Goal: Transaction & Acquisition: Purchase product/service

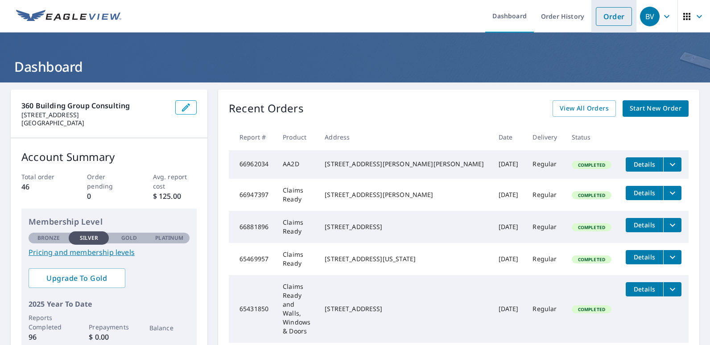
click at [608, 18] on link "Order" at bounding box center [614, 16] width 36 height 19
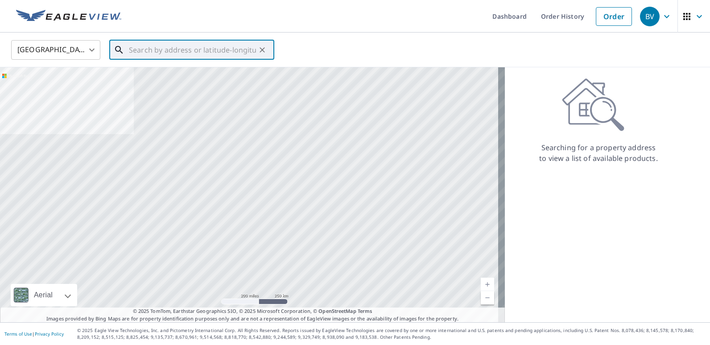
click at [157, 53] on input "text" at bounding box center [192, 49] width 127 height 25
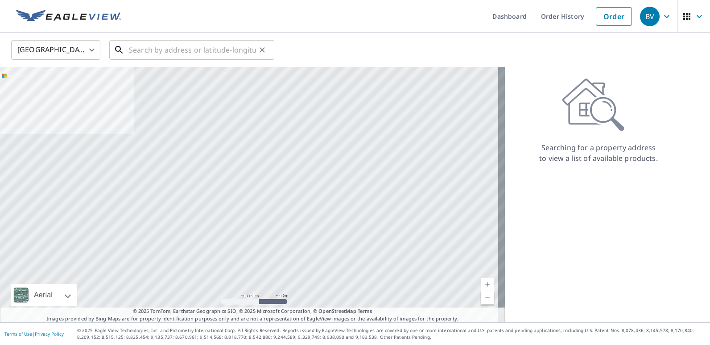
click at [177, 47] on input "text" at bounding box center [192, 49] width 127 height 25
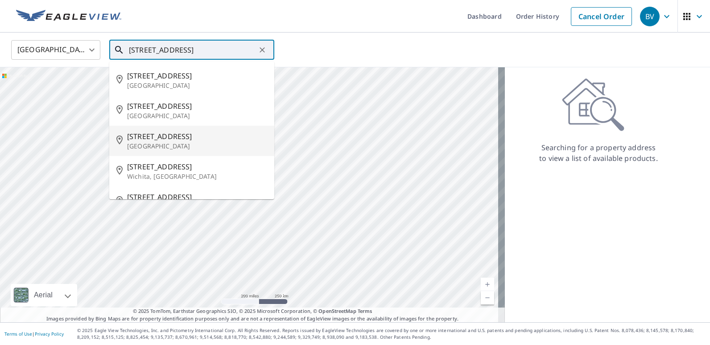
click at [177, 148] on p "[GEOGRAPHIC_DATA]" at bounding box center [197, 146] width 140 height 9
type input "2100 University St Wichita, KS 67213"
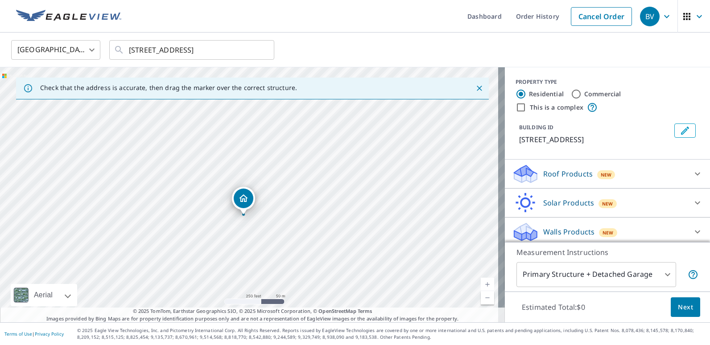
drag, startPoint x: 212, startPoint y: 176, endPoint x: 208, endPoint y: 195, distance: 19.7
click at [208, 195] on div "2100 W University Ave Wichita, KS 67213" at bounding box center [252, 194] width 505 height 255
click at [573, 93] on input "Commercial" at bounding box center [576, 94] width 11 height 11
radio input "true"
type input "4"
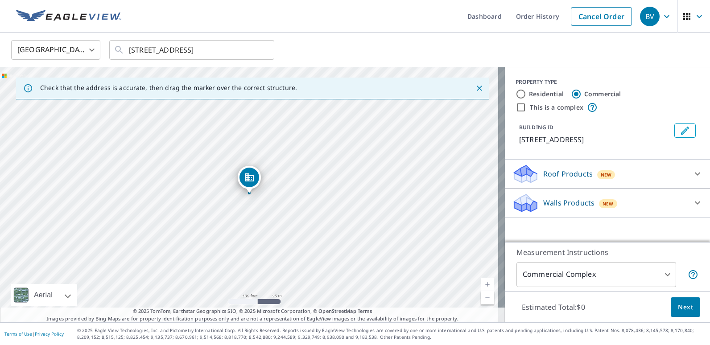
click at [515, 106] on input "This is a complex" at bounding box center [520, 107] width 11 height 11
checkbox input "true"
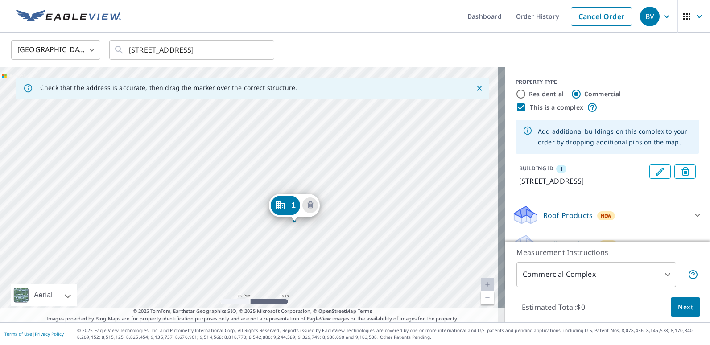
drag, startPoint x: 236, startPoint y: 227, endPoint x: 372, endPoint y: 273, distance: 143.7
click at [372, 273] on div "1 2100 W University Ave Wichita, KS 67213" at bounding box center [252, 194] width 505 height 255
drag, startPoint x: 337, startPoint y: 191, endPoint x: 354, endPoint y: 186, distance: 17.5
click at [354, 186] on div "1 2100 W University Ave Wichita, KS 67213" at bounding box center [252, 194] width 505 height 255
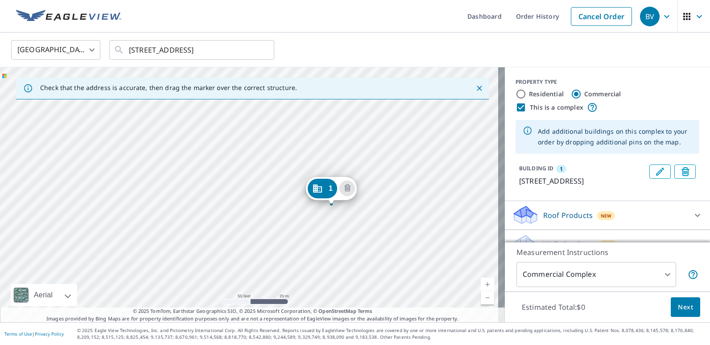
click at [41, 141] on div "1 2100 W University Ave Wichita, KS 67213" at bounding box center [252, 194] width 505 height 255
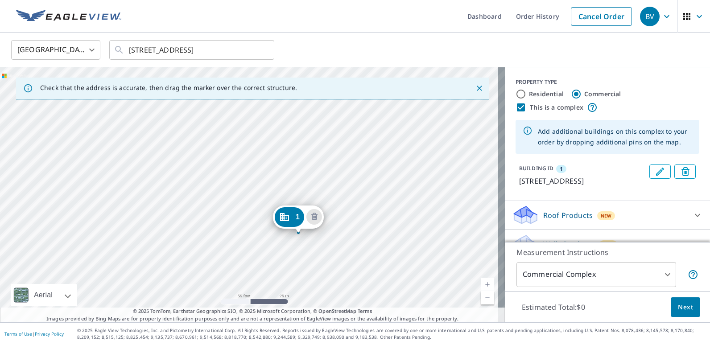
drag, startPoint x: 288, startPoint y: 230, endPoint x: 269, endPoint y: 251, distance: 28.1
click at [269, 251] on div "1 2100 W University Ave Wichita, KS 67213" at bounding box center [252, 194] width 505 height 255
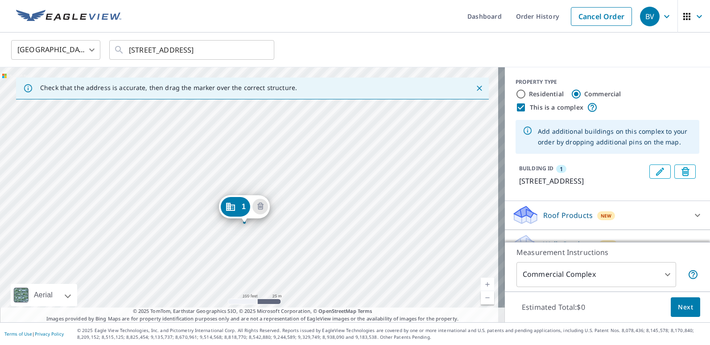
drag, startPoint x: 322, startPoint y: 286, endPoint x: 343, endPoint y: 174, distance: 114.2
click at [343, 174] on div "1 2100 W University Ave Wichita, KS 67213" at bounding box center [252, 194] width 505 height 255
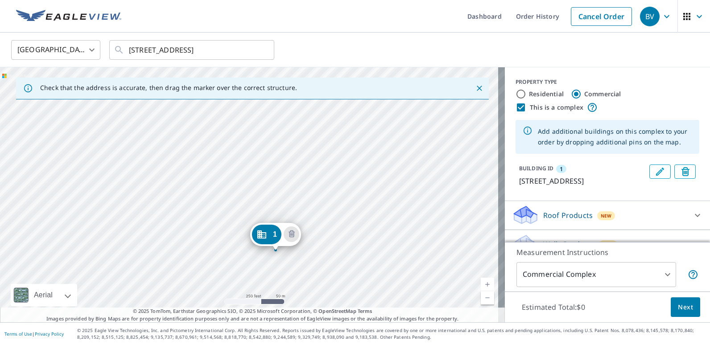
drag, startPoint x: 295, startPoint y: 230, endPoint x: 300, endPoint y: 250, distance: 20.1
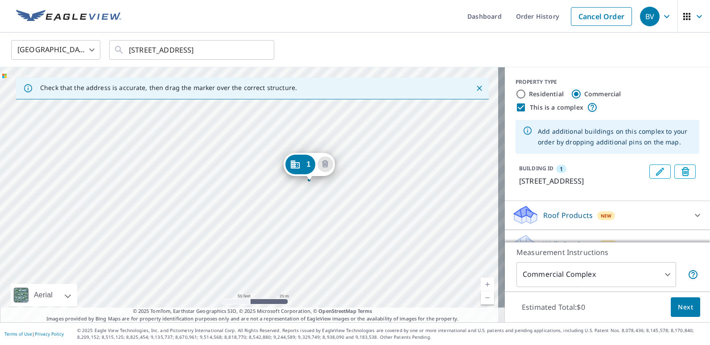
drag, startPoint x: 335, startPoint y: 156, endPoint x: 402, endPoint y: 49, distance: 125.7
click at [402, 49] on div "United States US ​ 2100 University St Wichita, KS 67213 ​ Check that the addres…" at bounding box center [355, 178] width 710 height 290
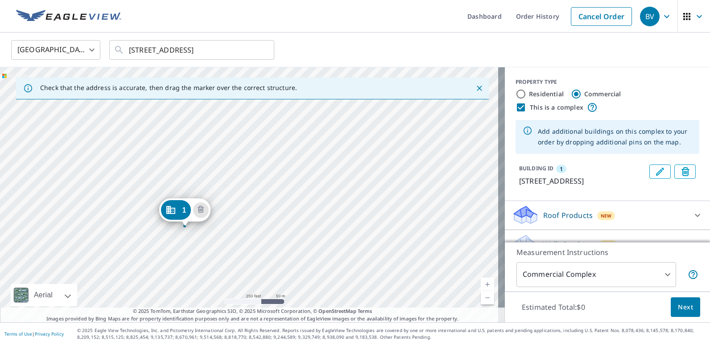
drag, startPoint x: 116, startPoint y: 193, endPoint x: 230, endPoint y: 203, distance: 114.6
click at [230, 203] on div "1 2100 W University Ave Wichita, KS 67213" at bounding box center [252, 194] width 505 height 255
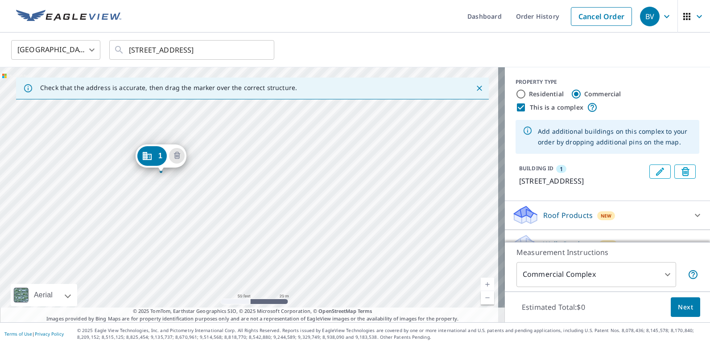
drag, startPoint x: 223, startPoint y: 222, endPoint x: 340, endPoint y: 122, distance: 153.7
click at [340, 122] on div "1 2100 W University Ave Wichita, KS 67213" at bounding box center [252, 194] width 505 height 255
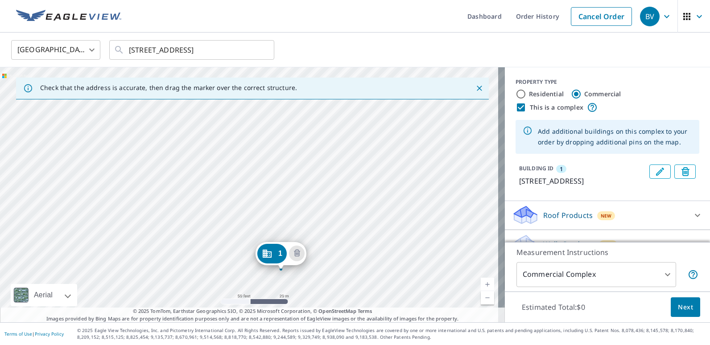
drag, startPoint x: 218, startPoint y: 200, endPoint x: 328, endPoint y: 324, distance: 165.5
click at [328, 324] on div "Dashboard Order History Cancel Order BV United States US ​ 2100 University St W…" at bounding box center [355, 172] width 710 height 345
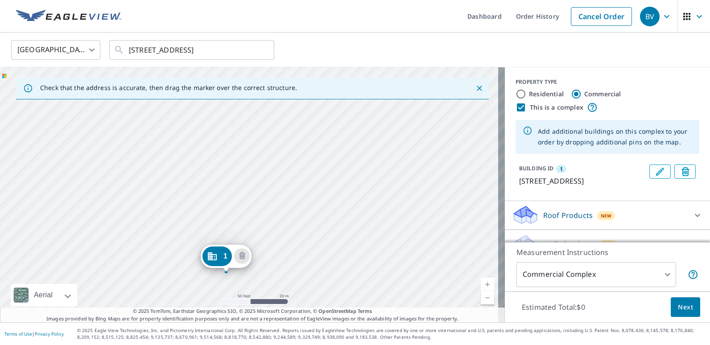
drag, startPoint x: 291, startPoint y: 188, endPoint x: 282, endPoint y: 333, distance: 144.7
click at [282, 332] on div "Dashboard Order History Cancel Order BV United States US ​ 2100 University St W…" at bounding box center [355, 172] width 710 height 345
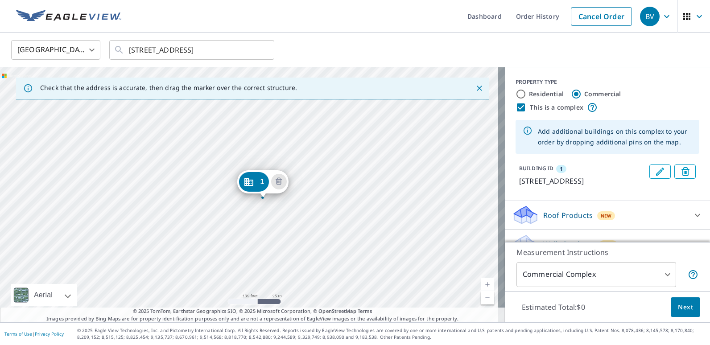
drag, startPoint x: 292, startPoint y: 191, endPoint x: 284, endPoint y: 316, distance: 125.1
click at [284, 316] on div "Check that the address is accurate, then drag the marker over the correct struc…" at bounding box center [252, 194] width 505 height 255
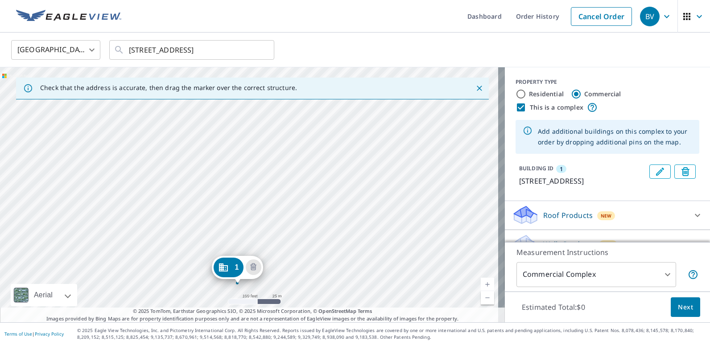
drag, startPoint x: 288, startPoint y: 221, endPoint x: 254, endPoint y: 368, distance: 151.0
click at [254, 345] on html "BV BV Dashboard Order History Cancel Order BV United States US ​ 2100 Universit…" at bounding box center [355, 172] width 710 height 345
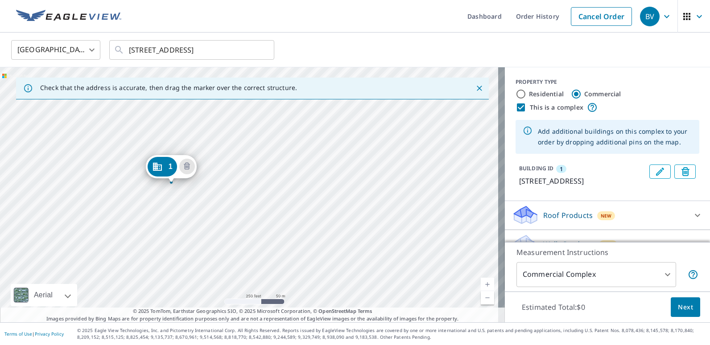
click at [184, 190] on div "1 2100 W University Ave Wichita, KS 67213" at bounding box center [252, 194] width 505 height 255
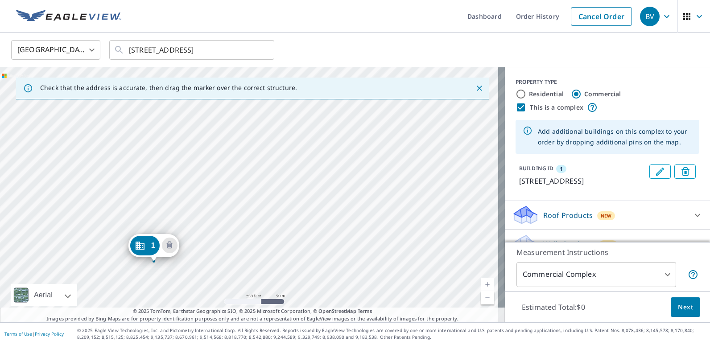
drag, startPoint x: 175, startPoint y: 126, endPoint x: 157, endPoint y: 207, distance: 83.0
click at [157, 206] on div "1 2100 W University Ave Wichita, KS 67213" at bounding box center [252, 194] width 505 height 255
drag, startPoint x: 179, startPoint y: 153, endPoint x: 139, endPoint y: 215, distance: 73.8
click at [139, 215] on div "1 2100 W University Ave Wichita, KS 67213" at bounding box center [252, 194] width 505 height 255
drag, startPoint x: 155, startPoint y: 239, endPoint x: 192, endPoint y: 106, distance: 137.5
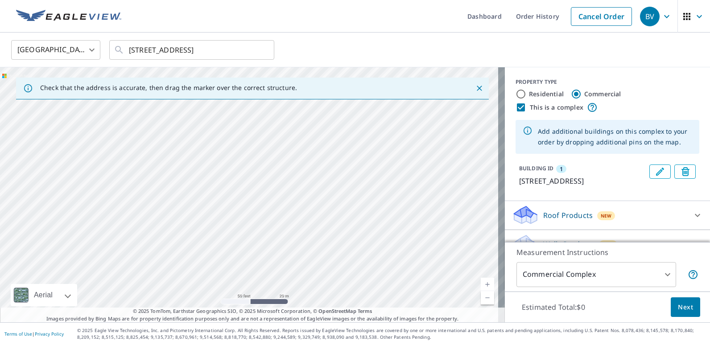
click at [192, 106] on div "1 2100 W University Ave Wichita, KS 67213" at bounding box center [252, 194] width 505 height 255
drag, startPoint x: 143, startPoint y: 231, endPoint x: 197, endPoint y: 118, distance: 125.0
drag, startPoint x: 148, startPoint y: 195, endPoint x: 119, endPoint y: 219, distance: 38.0
click at [119, 219] on div "1 1940 W Mentor St Wichita, KS 67213" at bounding box center [252, 194] width 505 height 255
drag, startPoint x: 262, startPoint y: 229, endPoint x: 181, endPoint y: 243, distance: 81.9
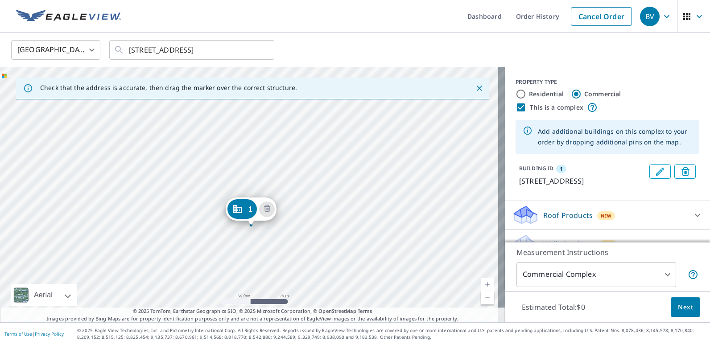
click at [181, 243] on div "1 1940 W Mentor St Wichita, KS 67213" at bounding box center [252, 194] width 505 height 255
drag, startPoint x: 217, startPoint y: 210, endPoint x: 202, endPoint y: 190, distance: 24.2
drag, startPoint x: 156, startPoint y: 234, endPoint x: 145, endPoint y: 133, distance: 101.7
click at [145, 133] on div "1 1940 W Mentor St Wichita, KS 67213" at bounding box center [252, 194] width 505 height 255
drag, startPoint x: 192, startPoint y: 207, endPoint x: 165, endPoint y: 157, distance: 57.3
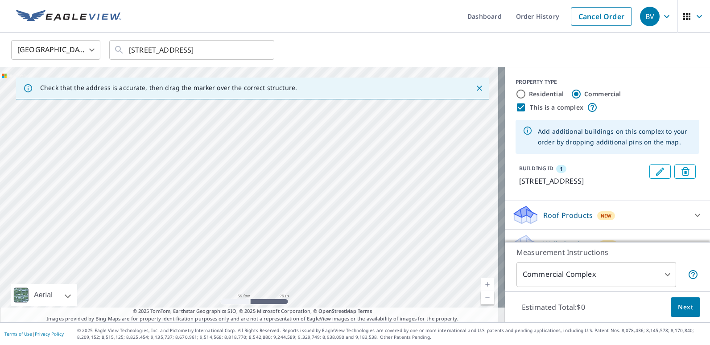
click at [165, 157] on div "1 1940 W Mentor St Wichita, KS 67213" at bounding box center [252, 194] width 505 height 255
click at [202, 222] on div "1 1940 W Mentor St Wichita, KS 67213" at bounding box center [252, 194] width 505 height 255
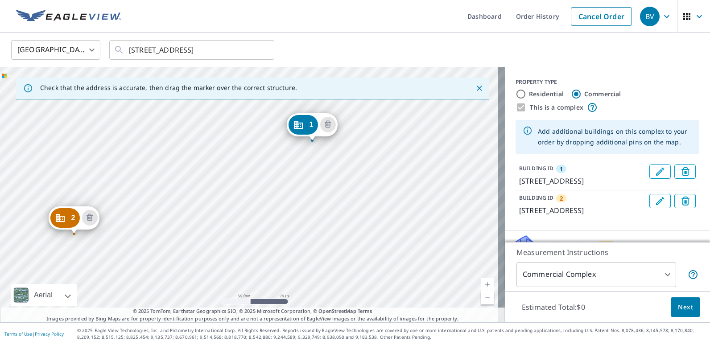
drag, startPoint x: 111, startPoint y: 181, endPoint x: 140, endPoint y: 146, distance: 45.5
click at [140, 146] on div "2 2198 Bonn St Wichita, KS 67213 1 1940 W Mentor St Wichita, KS 67213" at bounding box center [252, 194] width 505 height 255
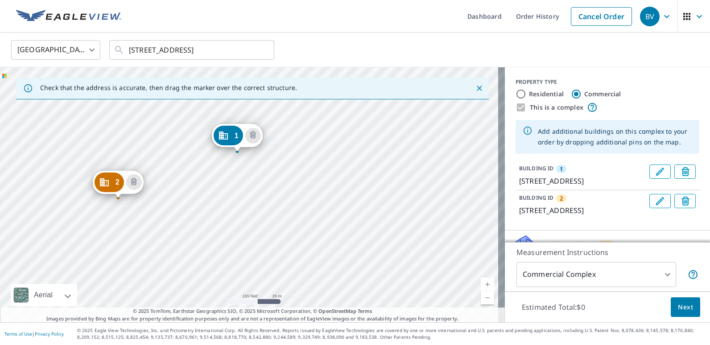
click at [92, 278] on div "2 2198 Bonn St Wichita, KS 67213 1 1940 W Mentor St Wichita, KS 67213" at bounding box center [252, 194] width 505 height 255
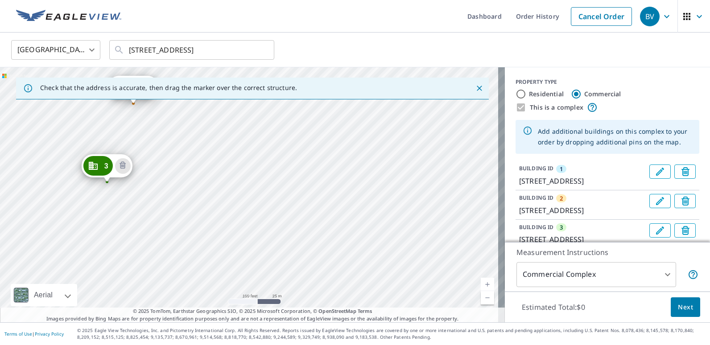
drag, startPoint x: 128, startPoint y: 229, endPoint x: 127, endPoint y: 130, distance: 99.0
click at [127, 130] on div "2 2198 Bonn St Wichita, KS 67213 3 2100 Bonn St Wichita, KS 67213 1 1940 W Ment…" at bounding box center [252, 194] width 505 height 255
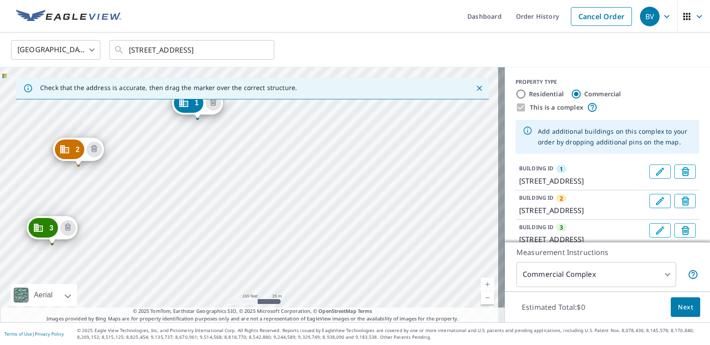
drag, startPoint x: 183, startPoint y: 204, endPoint x: 143, endPoint y: 255, distance: 64.8
click at [140, 257] on div "2 2198 Bonn St Wichita, KS 67213 3 2100 Bonn St Wichita, KS 67213 1 1940 W Ment…" at bounding box center [252, 194] width 505 height 255
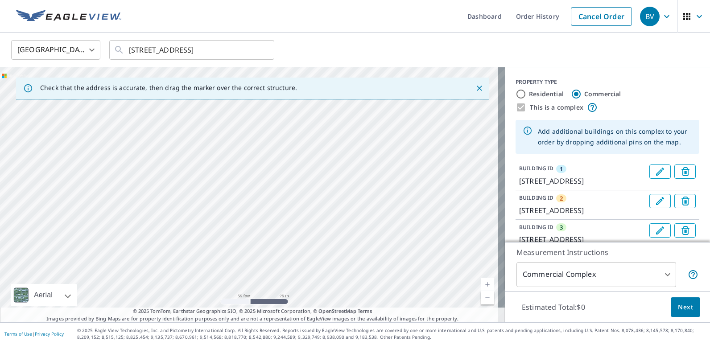
click at [152, 200] on div "2 2198 Bonn St Wichita, KS 67213 3 2100 Bonn St Wichita, KS 67213 1 1940 W Ment…" at bounding box center [252, 194] width 505 height 255
drag, startPoint x: 191, startPoint y: 197, endPoint x: 174, endPoint y: 105, distance: 93.0
click at [174, 105] on div "2 2198 Bonn St Wichita, KS 67213 3 2100 Bonn St Wichita, KS 67213 4 2100 Bonn S…" at bounding box center [252, 194] width 505 height 255
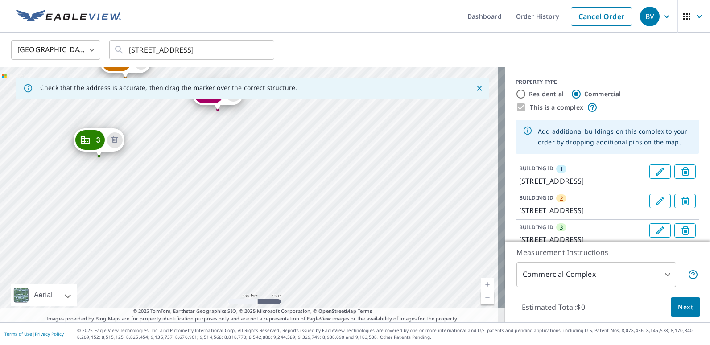
drag, startPoint x: 200, startPoint y: 200, endPoint x: 206, endPoint y: 153, distance: 47.2
click at [206, 153] on div "2 2198 Bonn St Wichita, KS 67213 3 2100 Bonn St Wichita, KS 67213 4 2100 Bonn S…" at bounding box center [252, 194] width 505 height 255
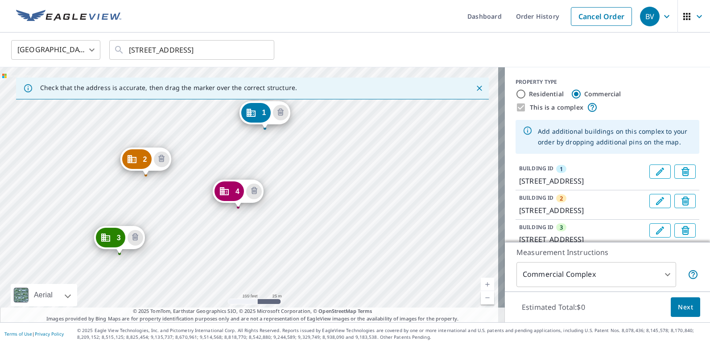
drag, startPoint x: 165, startPoint y: 158, endPoint x: 188, endPoint y: 263, distance: 107.4
click at [188, 263] on div "2 2198 Bonn St Wichita, KS 67213 3 2100 Bonn St Wichita, KS 67213 4 2100 Bonn S…" at bounding box center [252, 194] width 505 height 255
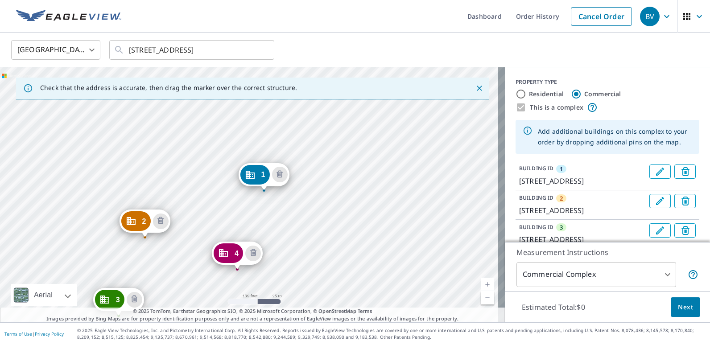
drag, startPoint x: 202, startPoint y: 191, endPoint x: 203, endPoint y: 271, distance: 80.3
click at [203, 271] on div "2 2198 Bonn St Wichita, KS 67213 3 2100 Bonn St Wichita, KS 67213 4 2100 Bonn S…" at bounding box center [252, 194] width 505 height 255
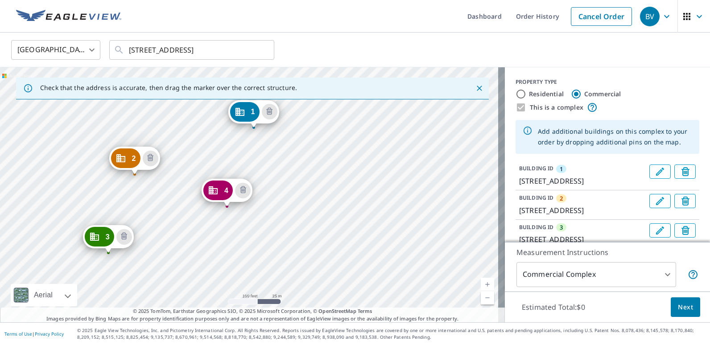
drag, startPoint x: 202, startPoint y: 247, endPoint x: 181, endPoint y: 133, distance: 115.1
click at [181, 133] on div "2 2198 Bonn St Wichita, KS 67213 3 2100 Bonn St Wichita, KS 67213 4 2100 Bonn S…" at bounding box center [252, 194] width 505 height 255
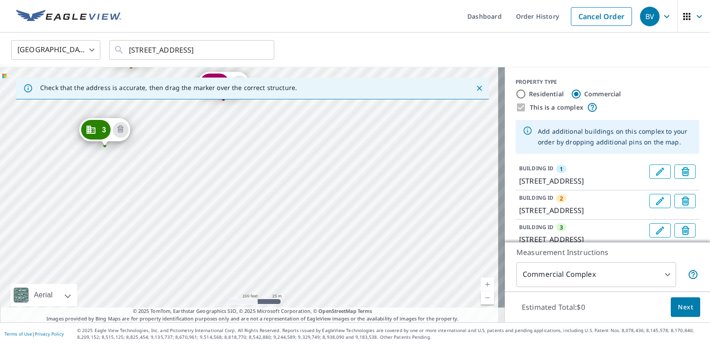
drag, startPoint x: 187, startPoint y: 247, endPoint x: 189, endPoint y: 178, distance: 68.2
click at [189, 178] on div "2 2198 Bonn St Wichita, KS 67213 3 2100 Bonn St Wichita, KS 67213 4 2100 Bonn S…" at bounding box center [252, 194] width 505 height 255
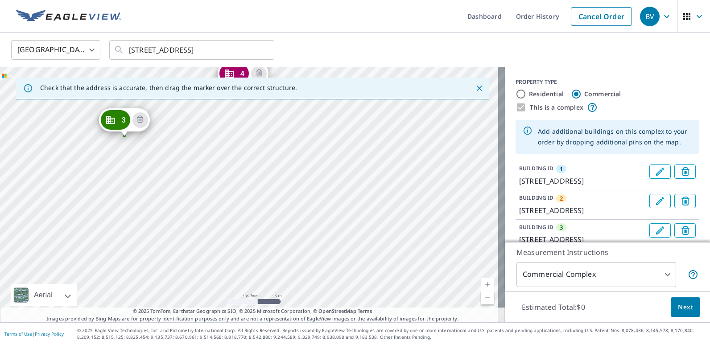
drag, startPoint x: 108, startPoint y: 234, endPoint x: 132, endPoint y: 223, distance: 25.9
click at [132, 223] on div "2 2198 Bonn St Wichita, KS 67213 3 2100 Bonn St Wichita, KS 67213 4 2100 Bonn S…" at bounding box center [252, 194] width 505 height 255
drag, startPoint x: 157, startPoint y: 238, endPoint x: 161, endPoint y: 158, distance: 79.9
click at [161, 158] on div "2 2198 Bonn St Wichita, KS 67213 3 2100 Bonn St Wichita, KS 67213 4 2100 Bonn S…" at bounding box center [252, 194] width 505 height 255
click at [247, 220] on div "2 2198 Bonn St Wichita, KS 67213 3 2100 Bonn St Wichita, KS 67213 4 2100 Bonn S…" at bounding box center [252, 194] width 505 height 255
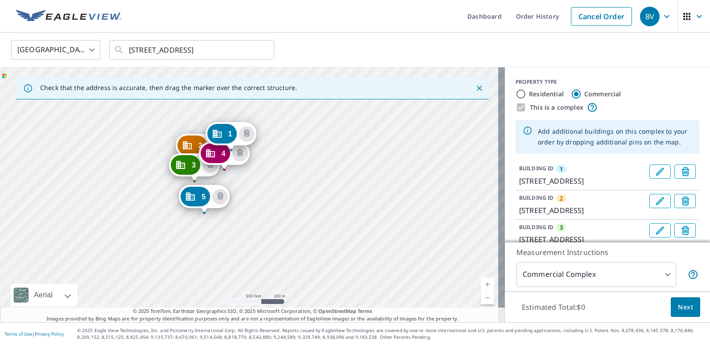
drag, startPoint x: 249, startPoint y: 268, endPoint x: 244, endPoint y: 186, distance: 81.3
click at [244, 186] on div "2 2198 Bonn St Wichita, KS 67213 3 2100 Bonn St Wichita, KS 67213 4 2100 Bonn S…" at bounding box center [252, 194] width 505 height 255
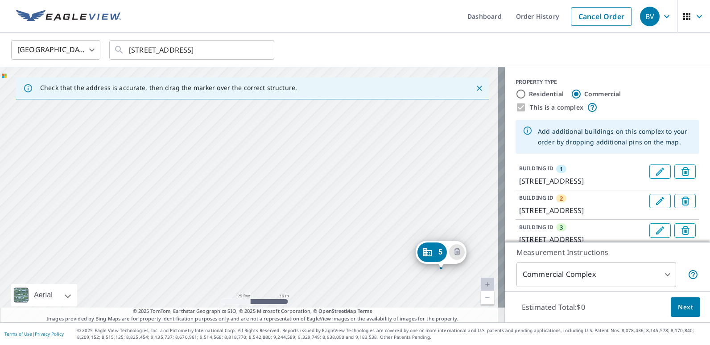
drag, startPoint x: 278, startPoint y: 140, endPoint x: 312, endPoint y: 299, distance: 163.2
click at [312, 299] on div "2 2198 Bonn St Wichita, KS 67213 3 2100 Bonn St Wichita, KS 67213 4 2100 Bonn S…" at bounding box center [252, 194] width 505 height 255
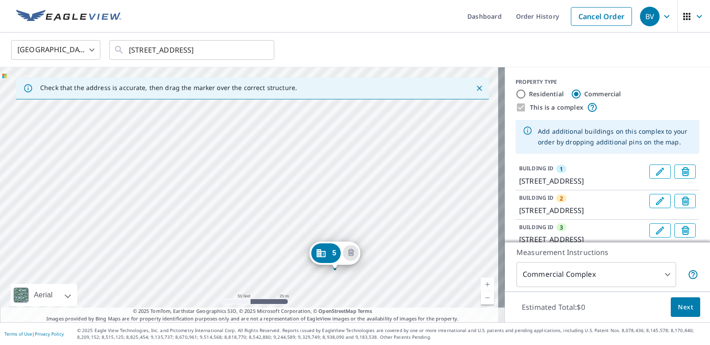
click at [232, 150] on div "2 2198 Bonn St Wichita, KS 67213 3 2100 Bonn St Wichita, KS 67213 4 2100 Bonn S…" at bounding box center [252, 194] width 505 height 255
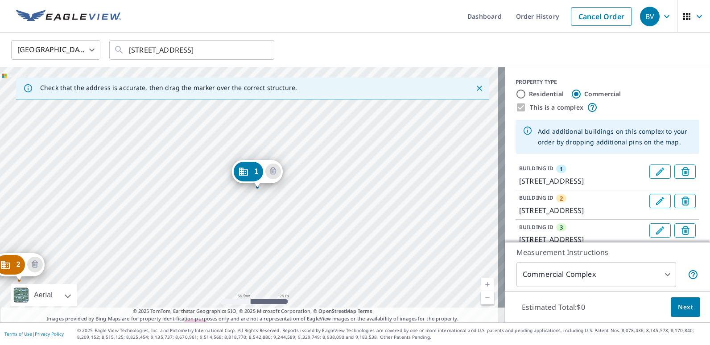
drag, startPoint x: 187, startPoint y: 238, endPoint x: 303, endPoint y: 145, distance: 148.8
click at [303, 145] on div "2 2198 Bonn St Wichita, KS 67213 3 2100 Bonn St Wichita, KS 67213 4 2100 Bonn S…" at bounding box center [252, 194] width 505 height 255
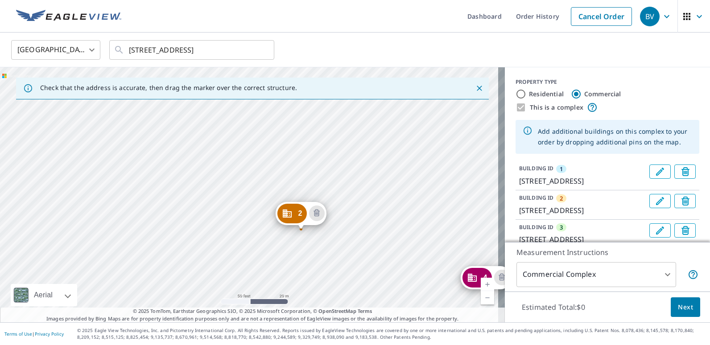
drag, startPoint x: 219, startPoint y: 202, endPoint x: 366, endPoint y: 273, distance: 163.7
click at [366, 273] on div "2 2198 Bonn St Wichita, KS 67213 3 2100 Bonn St Wichita, KS 67213 4 2100 Bonn S…" at bounding box center [252, 194] width 505 height 255
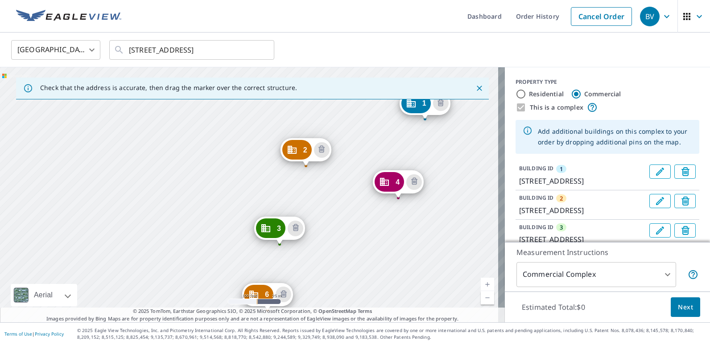
drag, startPoint x: 310, startPoint y: 190, endPoint x: 316, endPoint y: 133, distance: 57.3
click at [316, 136] on div "2 2198 Bonn St Wichita, KS 67213 3 2100 Bonn St Wichita, KS 67213 4 2100 Bonn S…" at bounding box center [252, 194] width 505 height 255
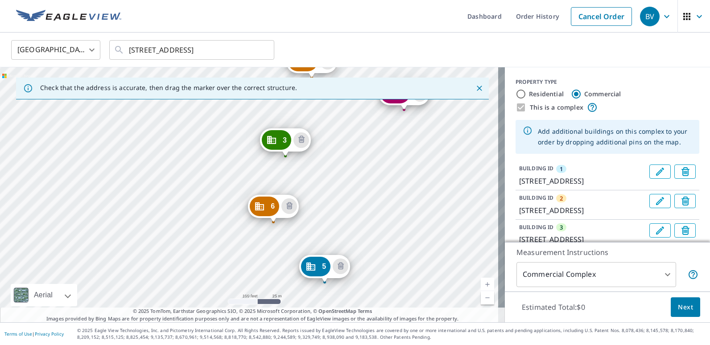
drag, startPoint x: 326, startPoint y: 209, endPoint x: 324, endPoint y: 133, distance: 75.4
click at [324, 133] on div "2 2198 Bonn St Wichita, KS 67213 3 2100 Bonn St Wichita, KS 67213 4 2100 Bonn S…" at bounding box center [252, 194] width 505 height 255
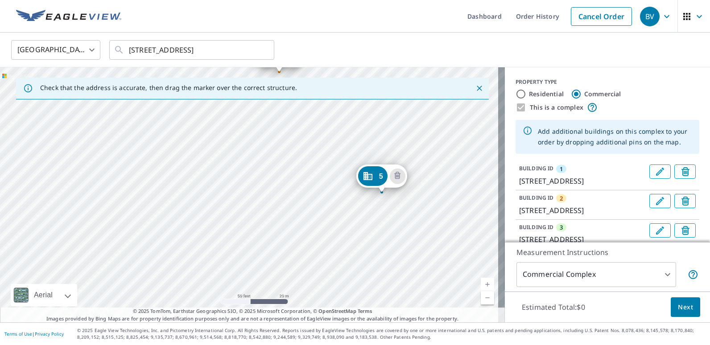
click at [256, 200] on div "2 2198 Bonn St Wichita, KS 67213 3 2100 Bonn St Wichita, KS 67213 4 2100 Bonn S…" at bounding box center [252, 194] width 505 height 255
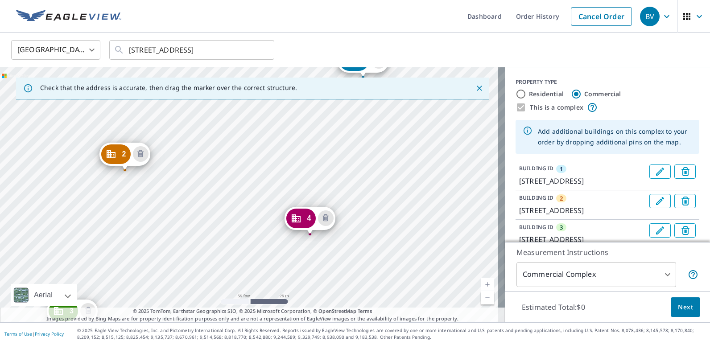
drag, startPoint x: 165, startPoint y: 239, endPoint x: 323, endPoint y: 89, distance: 217.3
click at [323, 89] on div "Check that the address is accurate, then drag the marker over the correct struc…" at bounding box center [252, 194] width 505 height 255
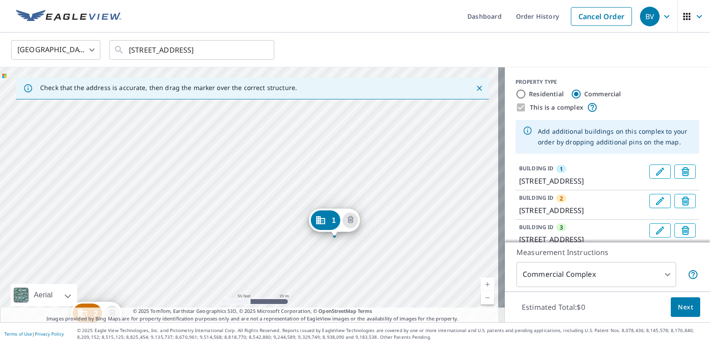
drag, startPoint x: 239, startPoint y: 271, endPoint x: 297, endPoint y: 117, distance: 164.1
click at [293, 127] on div "2 2198 Bonn St Wichita, KS 67213 3 2100 Bonn St Wichita, KS 67213 4 2100 Bonn S…" at bounding box center [252, 194] width 505 height 255
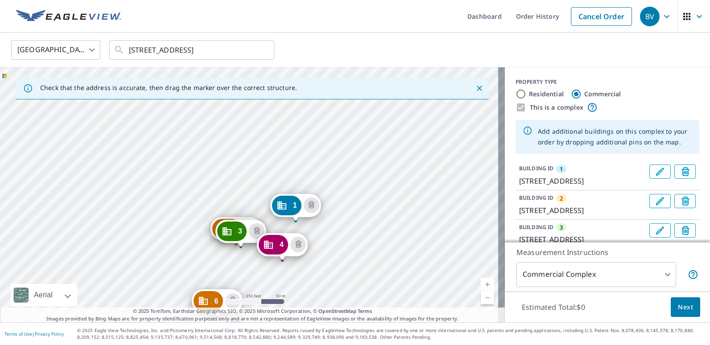
drag, startPoint x: 265, startPoint y: 236, endPoint x: 279, endPoint y: 144, distance: 92.9
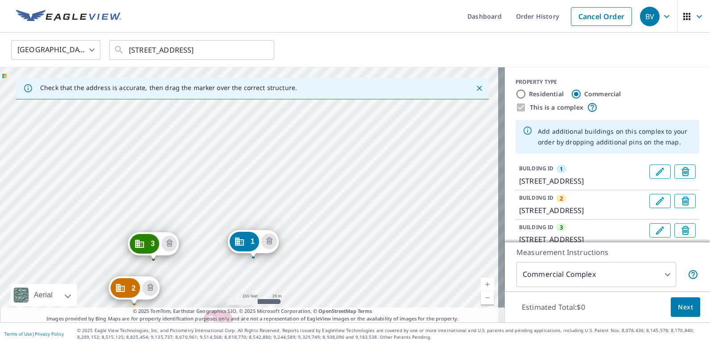
drag, startPoint x: 180, startPoint y: 131, endPoint x: 155, endPoint y: 253, distance: 125.0
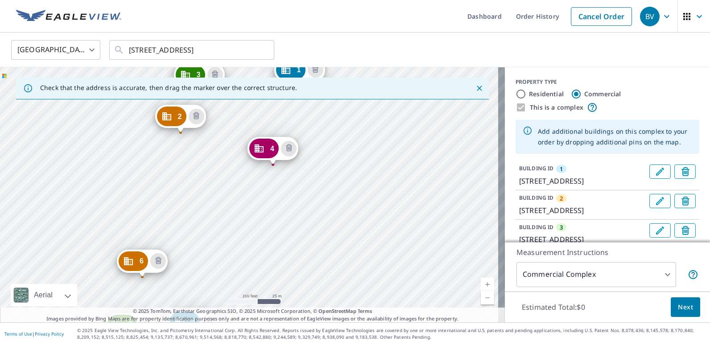
drag, startPoint x: 180, startPoint y: 255, endPoint x: 230, endPoint y: 148, distance: 118.7
click at [230, 148] on div "2 2198 Bonn St Wichita, KS 67213 3 2031 W Maple St Wichita, KS 67213 4 2100 Bon…" at bounding box center [252, 194] width 505 height 255
drag, startPoint x: 197, startPoint y: 74, endPoint x: 140, endPoint y: 200, distance: 137.9
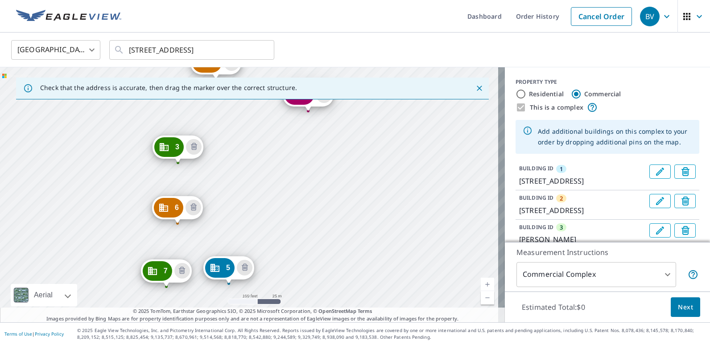
drag, startPoint x: 173, startPoint y: 279, endPoint x: 259, endPoint y: 118, distance: 182.7
click at [259, 118] on div "2 2198 Bonn St Wichita, KS 67213 3 Everett St Wichita, KS 67213 4 2100 Bonn St …" at bounding box center [252, 194] width 505 height 255
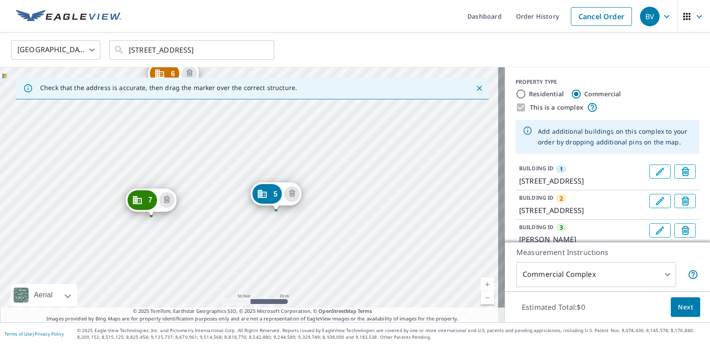
drag, startPoint x: 266, startPoint y: 253, endPoint x: 355, endPoint y: 135, distance: 148.0
click at [354, 138] on div "2 2198 Bonn St Wichita, KS 67213 3 Everett St Wichita, KS 67213 4 2100 Bonn St …" at bounding box center [252, 194] width 505 height 255
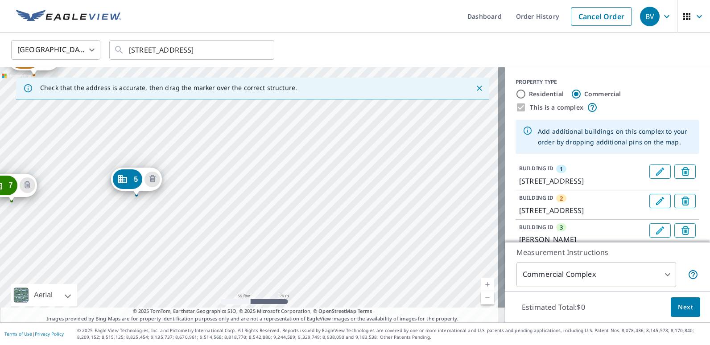
drag, startPoint x: 354, startPoint y: 188, endPoint x: 255, endPoint y: 230, distance: 108.1
click at [255, 230] on div "2 2198 Bonn St Wichita, KS 67213 3 Everett St Wichita, KS 67213 4 2100 Bonn St …" at bounding box center [252, 194] width 505 height 255
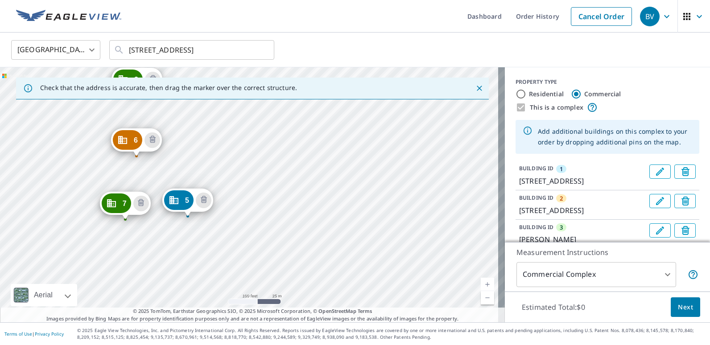
drag, startPoint x: 302, startPoint y: 192, endPoint x: 295, endPoint y: 235, distance: 43.9
click at [294, 235] on div "2 2198 Bonn St Wichita, KS 67213 3 Everett St Wichita, KS 67213 4 2100 Bonn St …" at bounding box center [252, 194] width 505 height 255
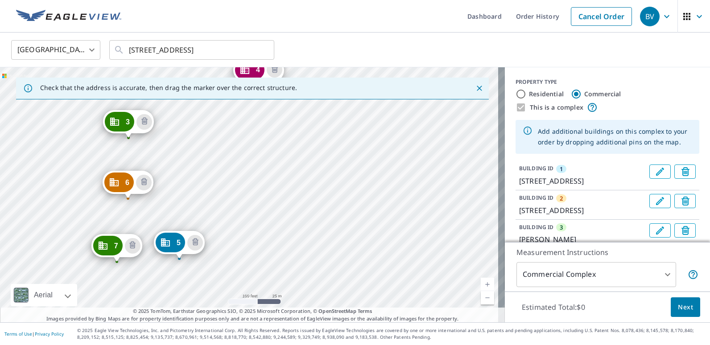
click at [274, 226] on div "2 2198 Bonn St Wichita, KS 67213 3 Everett St Wichita, KS 67213 4 2100 Bonn St …" at bounding box center [252, 194] width 505 height 255
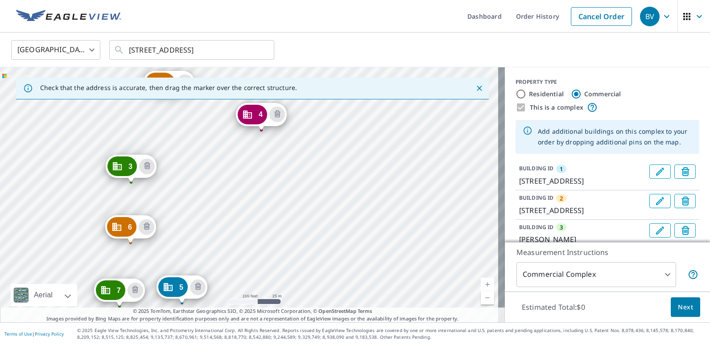
click at [278, 224] on div "2 2198 Bonn St Wichita, KS 67213 3 Everett St Wichita, KS 67213 4 2100 Bonn St …" at bounding box center [252, 194] width 505 height 255
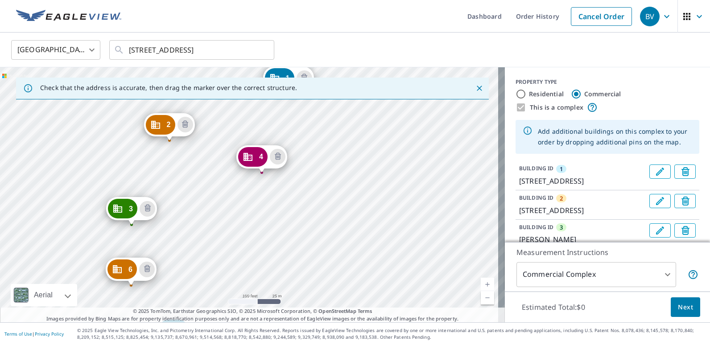
drag, startPoint x: 291, startPoint y: 233, endPoint x: 293, endPoint y: 237, distance: 4.6
click at [293, 237] on div "2 2198 Bonn St Wichita, KS 67213 3 Everett St Wichita, KS 67213 4 2100 Bonn St …" at bounding box center [252, 194] width 505 height 255
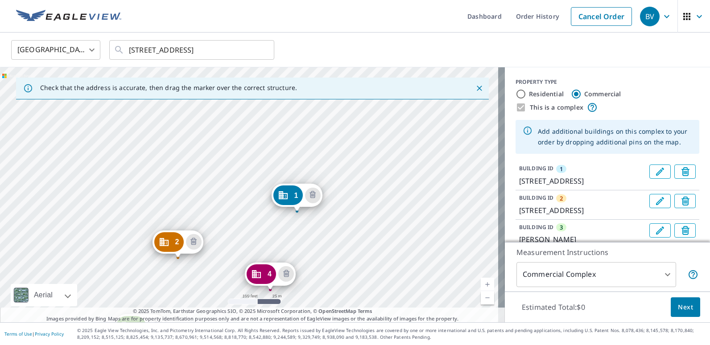
drag, startPoint x: 310, startPoint y: 173, endPoint x: 316, endPoint y: 236, distance: 63.1
click at [316, 236] on div "2 2198 Bonn St Wichita, KS 67213 3 Everett St Wichita, KS 67213 4 2100 Bonn St …" at bounding box center [252, 194] width 505 height 255
drag, startPoint x: 275, startPoint y: 229, endPoint x: 423, endPoint y: 155, distance: 165.7
click at [423, 155] on div "2 2198 Bonn St Wichita, KS 67213 3 Everett St Wichita, KS 67213 4 2100 Bonn St …" at bounding box center [252, 194] width 505 height 255
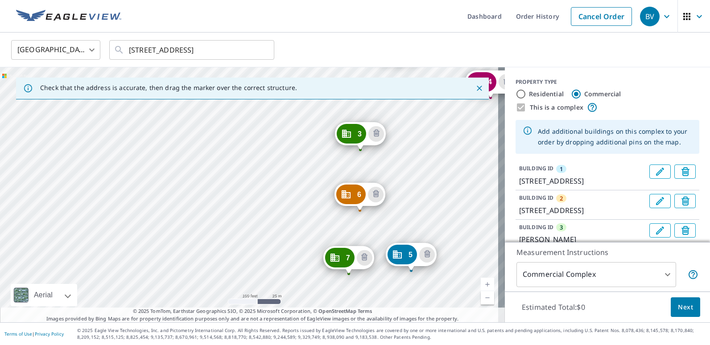
drag, startPoint x: 362, startPoint y: 191, endPoint x: 425, endPoint y: 99, distance: 111.9
click at [425, 100] on div "Check that the address is accurate, then drag the marker over the correct struc…" at bounding box center [252, 194] width 505 height 255
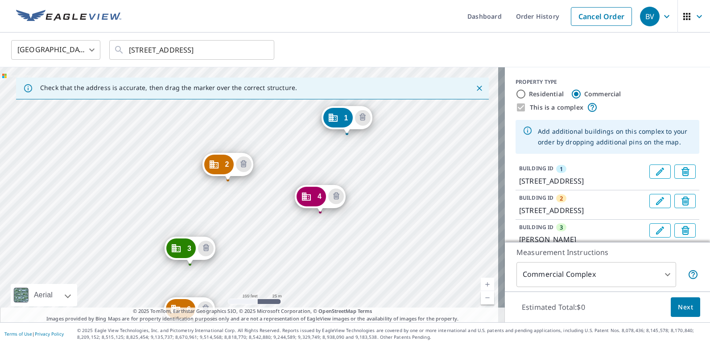
drag, startPoint x: 297, startPoint y: 196, endPoint x: 529, endPoint y: 95, distance: 252.6
click at [490, 114] on div "2 2198 Bonn St Wichita, KS 67213 3 Everett St Wichita, KS 67213 4 2100 Bonn St …" at bounding box center [252, 194] width 505 height 255
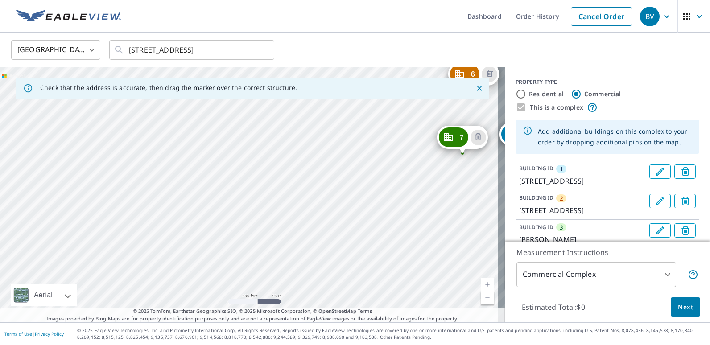
drag, startPoint x: 305, startPoint y: 258, endPoint x: 352, endPoint y: 124, distance: 141.6
click at [352, 124] on div "2 2198 Bonn St Wichita, KS 67213 3 Everett St Wichita, KS 67213 4 2100 Bonn St …" at bounding box center [252, 194] width 505 height 255
click at [214, 157] on div "2 2198 Bonn St Wichita, KS 67213 3 Everett St Wichita, KS 67213 4 2100 Bonn St …" at bounding box center [252, 194] width 505 height 255
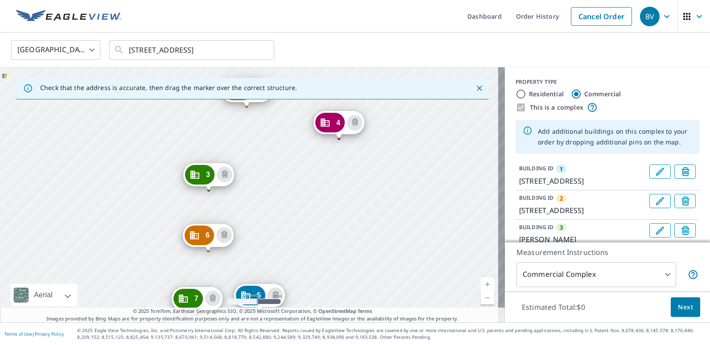
drag, startPoint x: 218, startPoint y: 184, endPoint x: 295, endPoint y: 97, distance: 115.3
click at [295, 97] on div "Check that the address is accurate, then drag the marker over the correct struc…" at bounding box center [252, 194] width 505 height 255
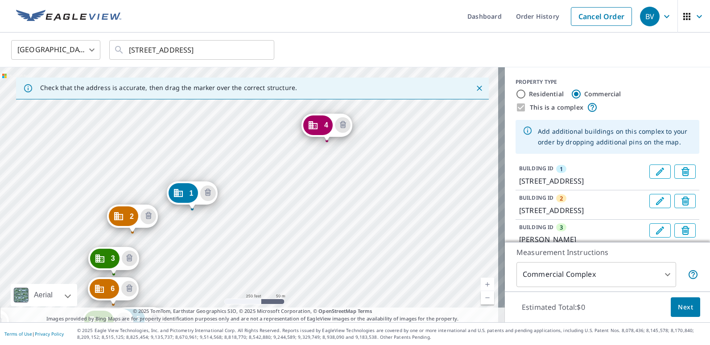
drag, startPoint x: 178, startPoint y: 214, endPoint x: 312, endPoint y: 117, distance: 165.6
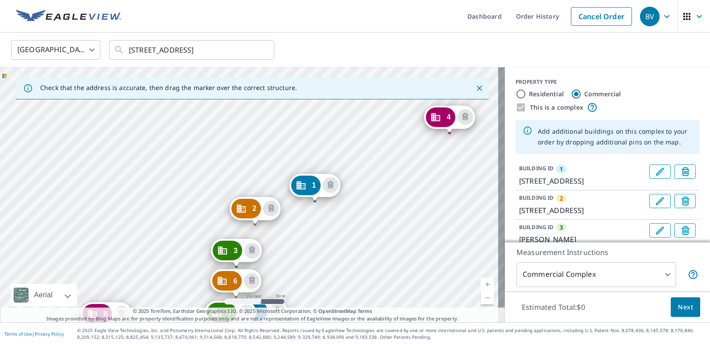
click at [377, 125] on div "2 2198 Bonn St Wichita, KS 67213 3 Everett St Wichita, KS 67213 4 235 S Vine St…" at bounding box center [252, 194] width 505 height 255
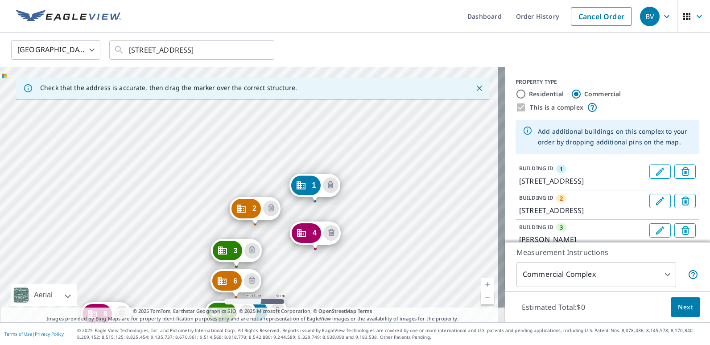
drag, startPoint x: 443, startPoint y: 117, endPoint x: 309, endPoint y: 233, distance: 177.3
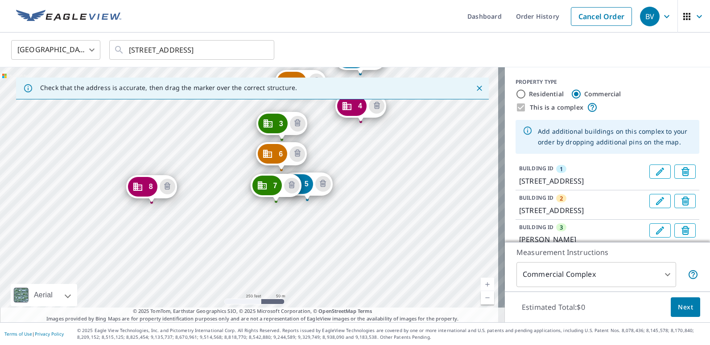
drag, startPoint x: 354, startPoint y: 162, endPoint x: 360, endPoint y: 152, distance: 11.8
click at [360, 152] on div "2 2198 Bonn St Wichita, KS 67213 3 Everett St Wichita, KS 67213 4 512 S Hiram S…" at bounding box center [252, 194] width 505 height 255
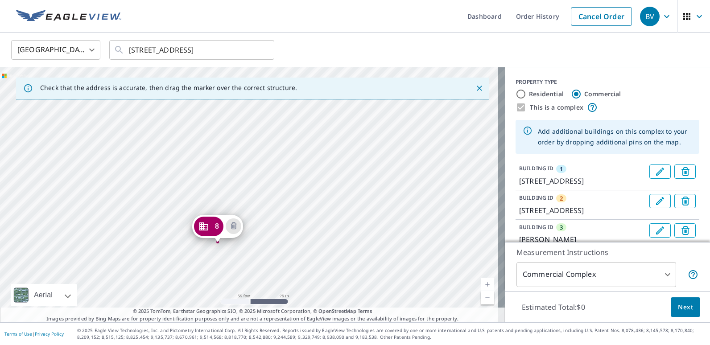
drag, startPoint x: 133, startPoint y: 134, endPoint x: 215, endPoint y: 229, distance: 126.1
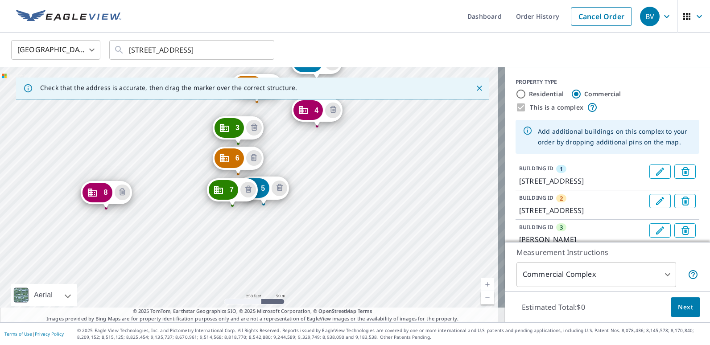
drag, startPoint x: 331, startPoint y: 222, endPoint x: 349, endPoint y: 144, distance: 80.4
click at [349, 144] on div "2 2198 Bonn St Wichita, KS 67213 3 Everett St Wichita, KS 67213 4 512 S Hiram S…" at bounding box center [252, 194] width 505 height 255
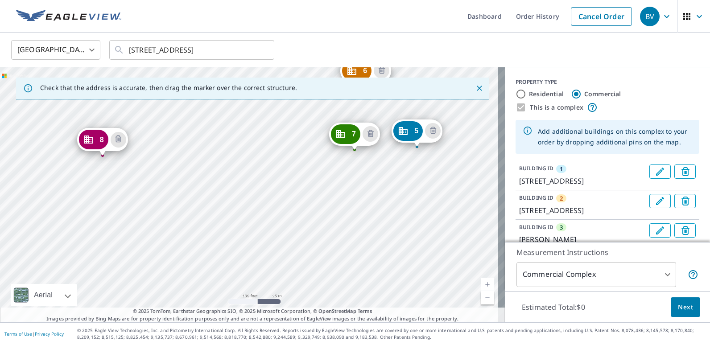
click at [411, 251] on div "2 2198 Bonn St Wichita, KS 67213 3 Everett St Wichita, KS 67213 4 512 S Hiram S…" at bounding box center [252, 194] width 505 height 255
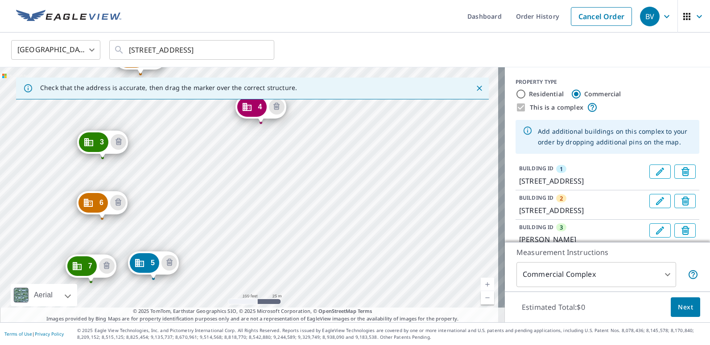
drag, startPoint x: 312, startPoint y: 220, endPoint x: 309, endPoint y: 86, distance: 134.2
click at [309, 86] on div "Check that the address is accurate, then drag the marker over the correct struc…" at bounding box center [252, 194] width 505 height 255
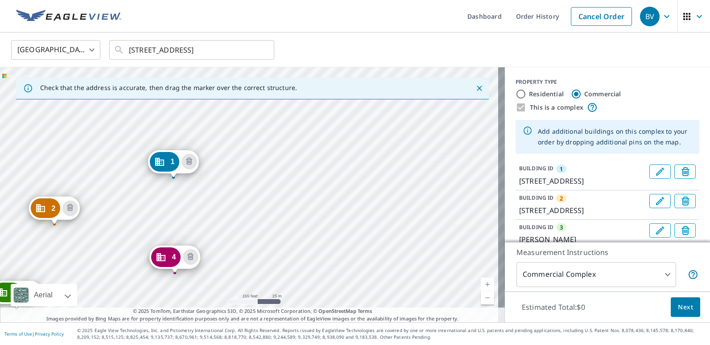
drag, startPoint x: 226, startPoint y: 255, endPoint x: 275, endPoint y: 94, distance: 168.7
click at [275, 94] on div "Check that the address is accurate, then drag the marker over the correct struc…" at bounding box center [252, 194] width 505 height 255
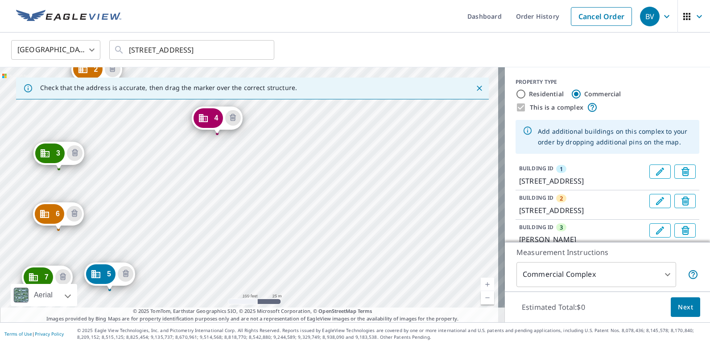
click at [268, 116] on div "2 2198 Bonn St Wichita, KS 67213 3 Everett St Wichita, KS 67213 4 512 S Hiram S…" at bounding box center [252, 194] width 505 height 255
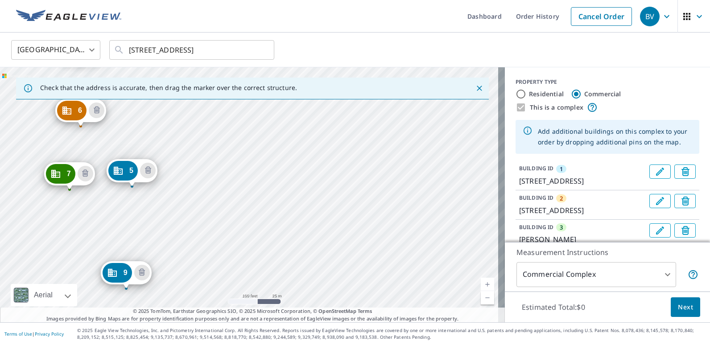
drag, startPoint x: 278, startPoint y: 124, endPoint x: 284, endPoint y: 95, distance: 29.2
click at [284, 97] on div "Check that the address is accurate, then drag the marker over the correct struc…" at bounding box center [252, 194] width 505 height 255
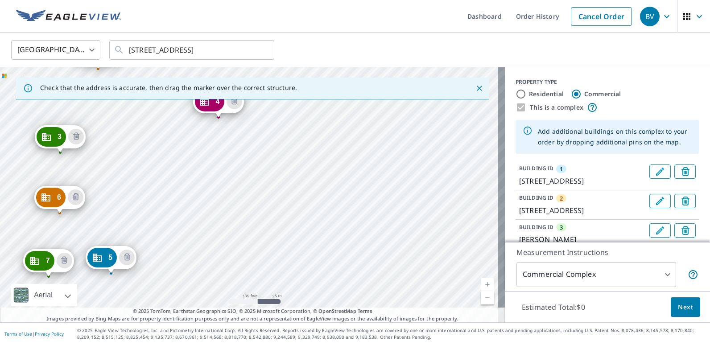
drag, startPoint x: 262, startPoint y: 188, endPoint x: 270, endPoint y: 79, distance: 109.1
click at [269, 84] on div "Check that the address is accurate, then drag the marker over the correct struc…" at bounding box center [252, 194] width 505 height 255
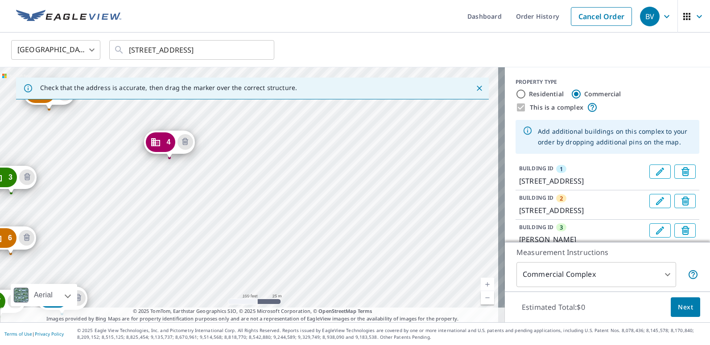
click at [208, 251] on div "2 2198 Bonn St Wichita, KS 67213 3 Everett St Wichita, KS 67213 4 512 S Hiram S…" at bounding box center [252, 194] width 505 height 255
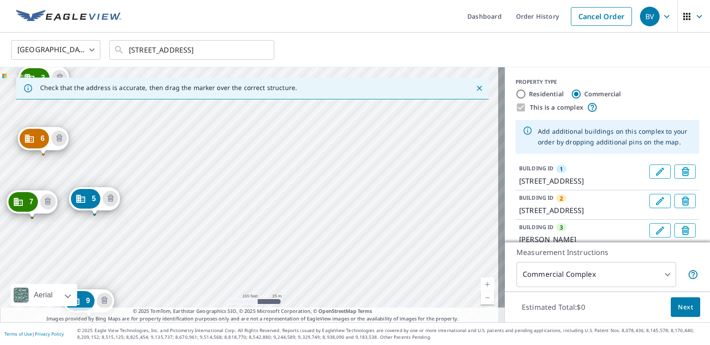
drag, startPoint x: 197, startPoint y: 269, endPoint x: 261, endPoint y: 91, distance: 189.3
click at [261, 93] on div "Check that the address is accurate, then drag the marker over the correct struc…" at bounding box center [252, 194] width 505 height 255
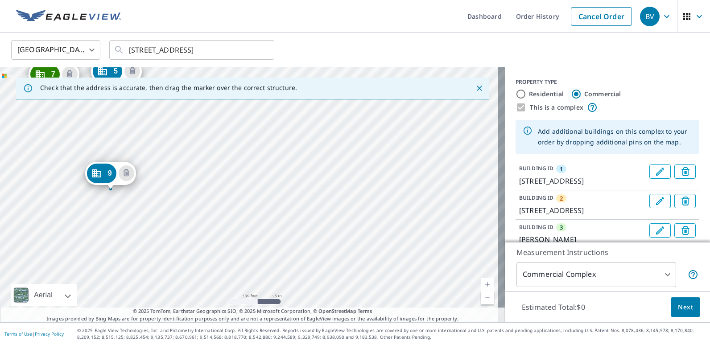
click at [253, 64] on div "United States US ​ 2100 University St Wichita, KS 67213 ​" at bounding box center [355, 50] width 710 height 35
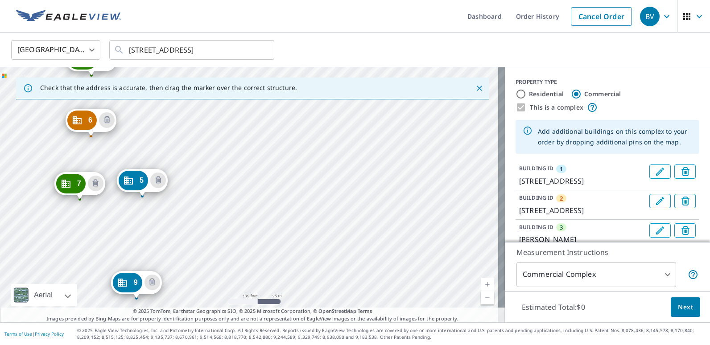
click at [273, 176] on div "2 2198 Bonn St Wichita, KS 67213 3 Everett St Wichita, KS 67213 4 512 S Hiram S…" at bounding box center [252, 194] width 505 height 255
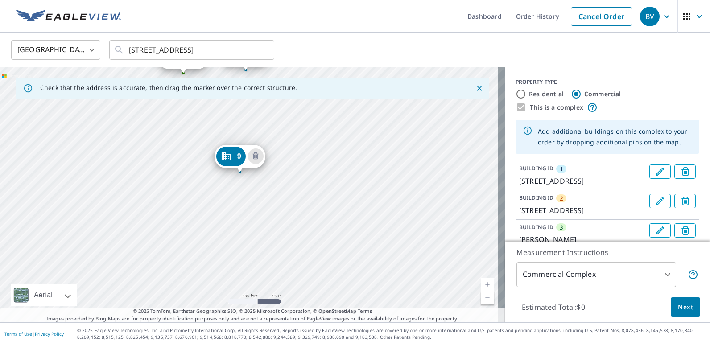
drag, startPoint x: 198, startPoint y: 270, endPoint x: 302, endPoint y: 137, distance: 168.3
click at [302, 139] on div "2 2198 Bonn St Wichita, KS 67213 3 Everett St Wichita, KS 67213 4 512 S Hiram S…" at bounding box center [252, 194] width 505 height 255
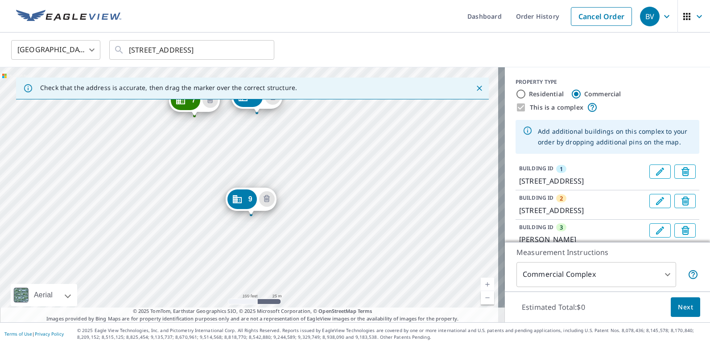
drag, startPoint x: 338, startPoint y: 158, endPoint x: 348, endPoint y: 206, distance: 49.7
click at [348, 206] on div "2 2198 Bonn St Wichita, KS 67213 3 Everett St Wichita, KS 67213 4 512 S Hiram S…" at bounding box center [252, 194] width 505 height 255
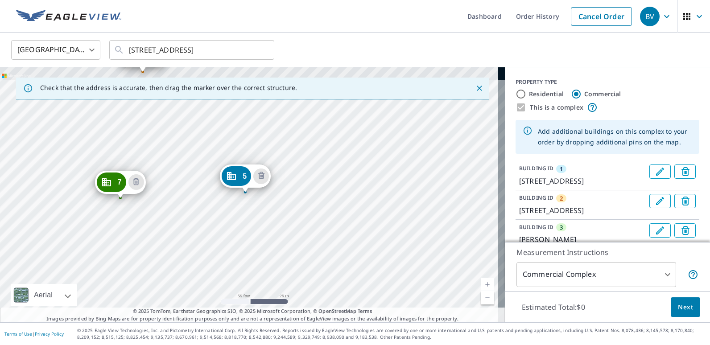
drag, startPoint x: 234, startPoint y: 142, endPoint x: 177, endPoint y: 289, distance: 157.4
click at [177, 289] on div "2 2198 Bonn St Wichita, KS 67213 3 Everett St Wichita, KS 67213 4 512 S Hiram S…" at bounding box center [252, 194] width 505 height 255
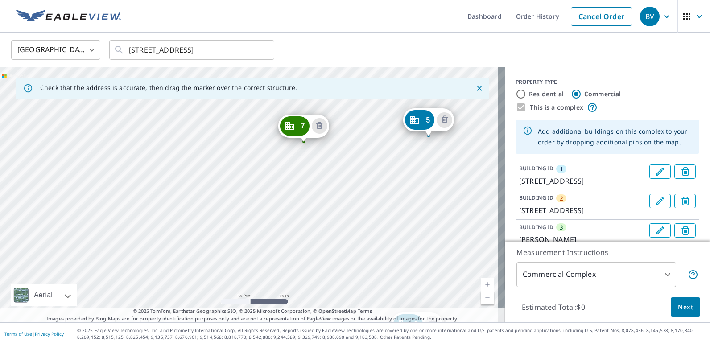
drag, startPoint x: 258, startPoint y: 204, endPoint x: 287, endPoint y: 187, distance: 33.0
click at [287, 187] on div "2 2198 Bonn St Wichita, KS 67213 3 Everett St Wichita, KS 67213 4 512 S Hiram S…" at bounding box center [252, 194] width 505 height 255
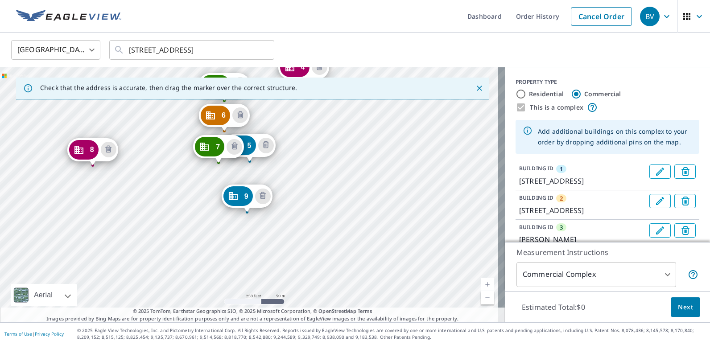
drag, startPoint x: 214, startPoint y: 265, endPoint x: 148, endPoint y: 186, distance: 102.9
click at [148, 186] on div "2 2198 Bonn St Wichita, KS 67213 3 Everett St Wichita, KS 67213 4 512 S Hiram S…" at bounding box center [252, 194] width 505 height 255
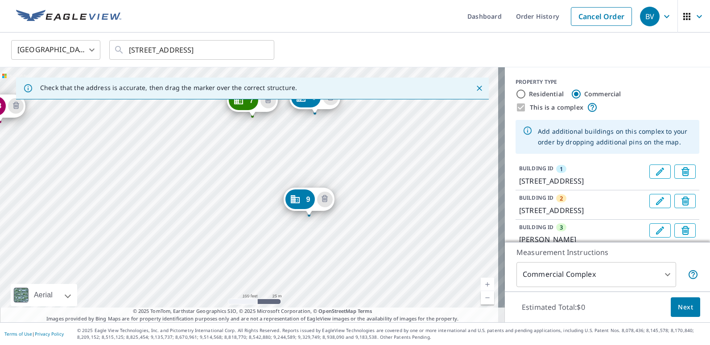
click at [205, 195] on div "2 2198 Bonn St Wichita, KS 67213 3 Everett St Wichita, KS 67213 4 512 S Hiram S…" at bounding box center [252, 194] width 505 height 255
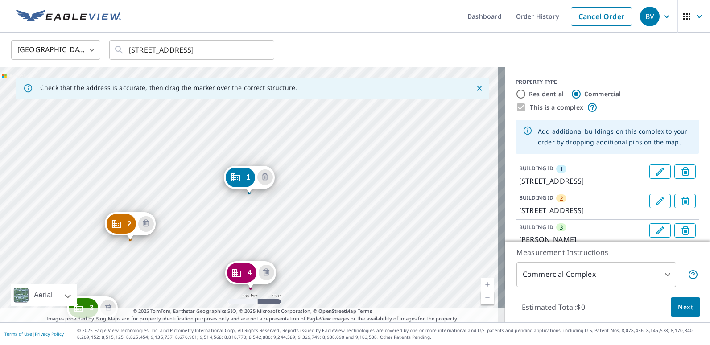
drag, startPoint x: 197, startPoint y: 268, endPoint x: 251, endPoint y: 152, distance: 127.2
click at [245, 164] on div "2 2198 Bonn St Wichita, KS 67213 3 Everett St Wichita, KS 67213 4 512 S Hiram S…" at bounding box center [252, 194] width 505 height 255
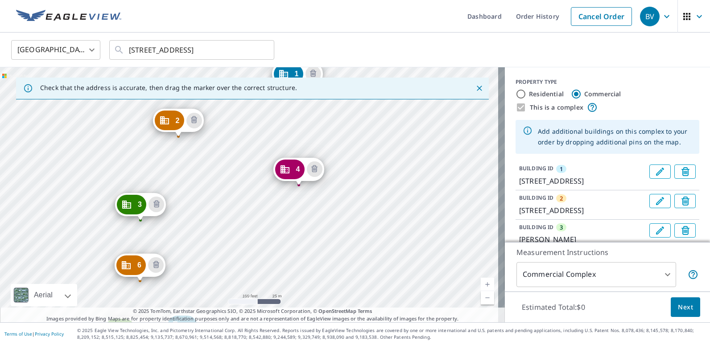
drag, startPoint x: 207, startPoint y: 261, endPoint x: 263, endPoint y: 140, distance: 132.7
click at [260, 147] on div "2 2198 Bonn St Wichita, KS 67213 3 Everett St Wichita, KS 67213 4 512 S Hiram S…" at bounding box center [252, 194] width 505 height 255
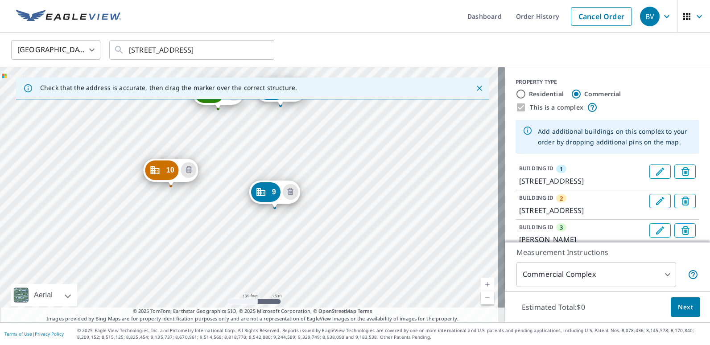
drag, startPoint x: 248, startPoint y: 175, endPoint x: 256, endPoint y: 124, distance: 52.0
click at [257, 132] on div "2 2198 Bonn St Wichita, KS 67213 3 Everett St Wichita, KS 67213 4 512 S Hiram S…" at bounding box center [252, 194] width 505 height 255
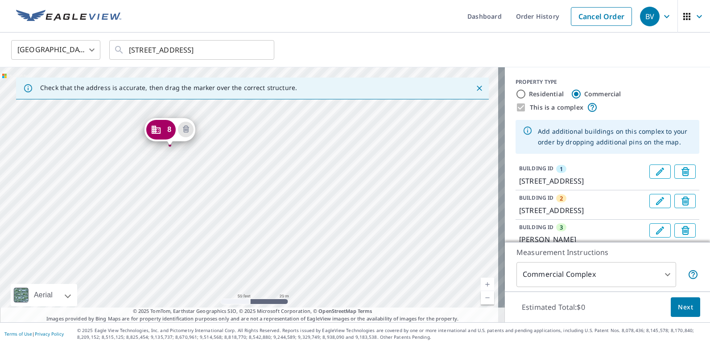
drag, startPoint x: 126, startPoint y: 186, endPoint x: 144, endPoint y: 219, distance: 37.9
click at [144, 219] on div "2 2198 Bonn St Wichita, KS 67213 3 Everett St Wichita, KS 67213 4 512 S Hiram S…" at bounding box center [252, 194] width 505 height 255
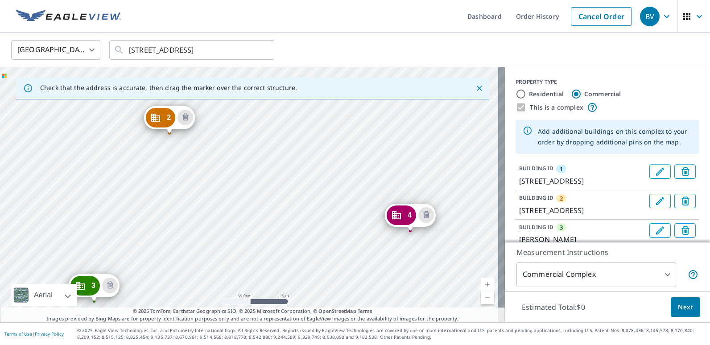
drag, startPoint x: 202, startPoint y: 267, endPoint x: 245, endPoint y: 148, distance: 126.5
click at [245, 148] on div "2 2198 Bonn St Wichita, KS 67213 3 Everett St Wichita, KS 67213 4 512 S Hiram S…" at bounding box center [252, 194] width 505 height 255
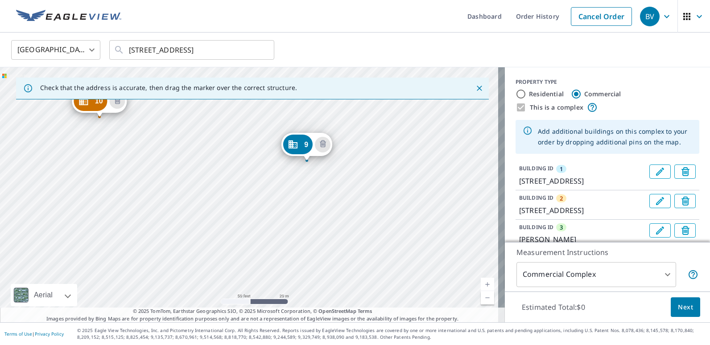
drag, startPoint x: 329, startPoint y: 214, endPoint x: 330, endPoint y: 111, distance: 103.9
click at [330, 111] on div "2 2198 Bonn St Wichita, KS 67213 3 Everett St Wichita, KS 67213 4 512 S Hiram S…" at bounding box center [252, 194] width 505 height 255
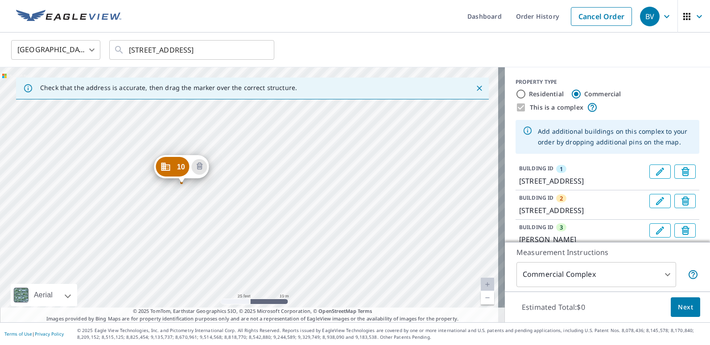
drag, startPoint x: 141, startPoint y: 152, endPoint x: 147, endPoint y: 190, distance: 38.3
click at [147, 190] on div "2 2198 Bonn St Wichita, KS 67213 3 Everett St Wichita, KS 67213 4 512 S Hiram S…" at bounding box center [252, 194] width 505 height 255
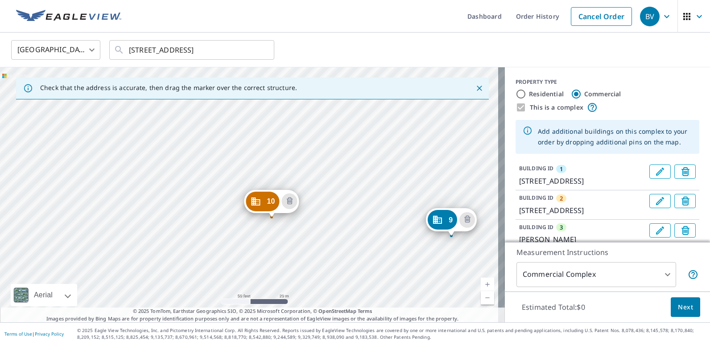
drag, startPoint x: 246, startPoint y: 181, endPoint x: 270, endPoint y: 203, distance: 33.4
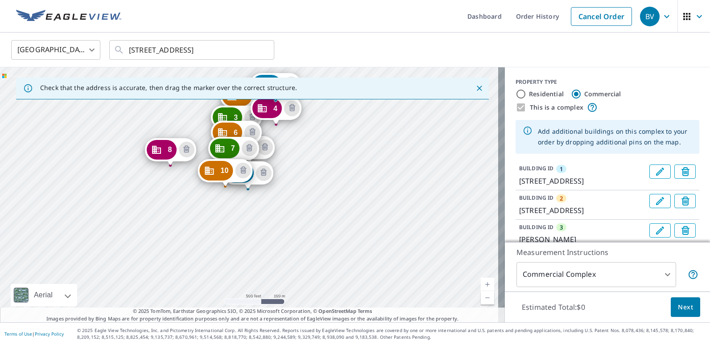
drag, startPoint x: 333, startPoint y: 275, endPoint x: 318, endPoint y: 148, distance: 127.5
click at [318, 148] on div "2 2198 Bonn St Wichita, KS 67213 3 Everett St Wichita, KS 67213 4 512 S Hiram S…" at bounding box center [252, 194] width 505 height 255
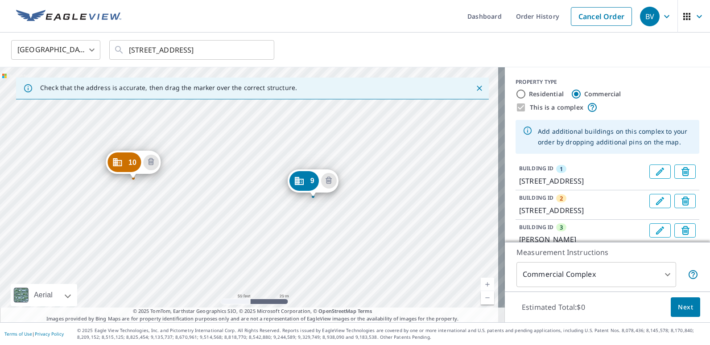
drag, startPoint x: 415, startPoint y: 222, endPoint x: 270, endPoint y: 236, distance: 146.0
click at [266, 240] on div "2 2198 Bonn St Wichita, KS 67213 3 Everett St Wichita, KS 67213 4 512 S Hiram S…" at bounding box center [252, 194] width 505 height 255
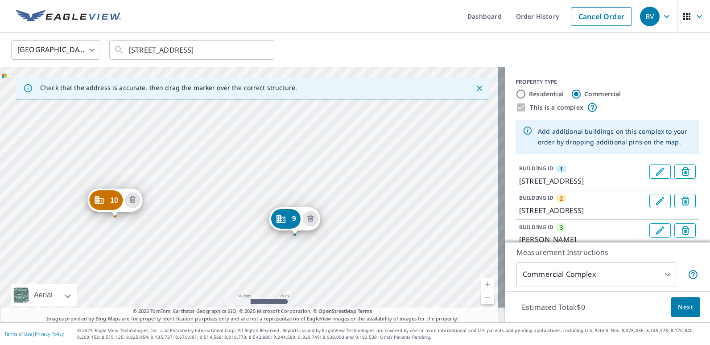
drag, startPoint x: 279, startPoint y: 180, endPoint x: 264, endPoint y: 245, distance: 66.7
click at [264, 245] on div "2 2198 Bonn St Wichita, KS 67213 3 Everett St Wichita, KS 67213 4 512 S Hiram S…" at bounding box center [252, 194] width 505 height 255
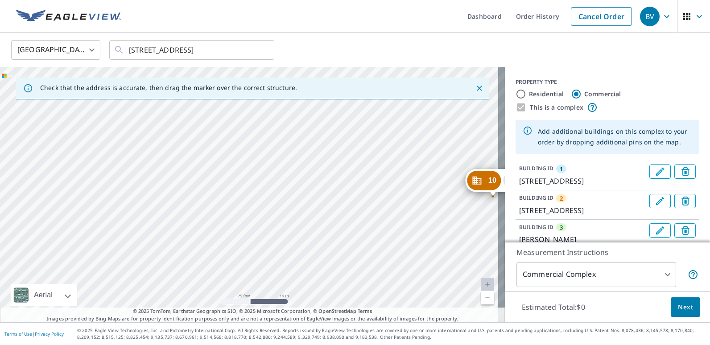
drag, startPoint x: 151, startPoint y: 250, endPoint x: 317, endPoint y: 267, distance: 166.7
click at [317, 267] on div "2 2198 Bonn St Wichita, KS 67213 3 Everett St Wichita, KS 67213 4 512 S Hiram S…" at bounding box center [252, 194] width 505 height 255
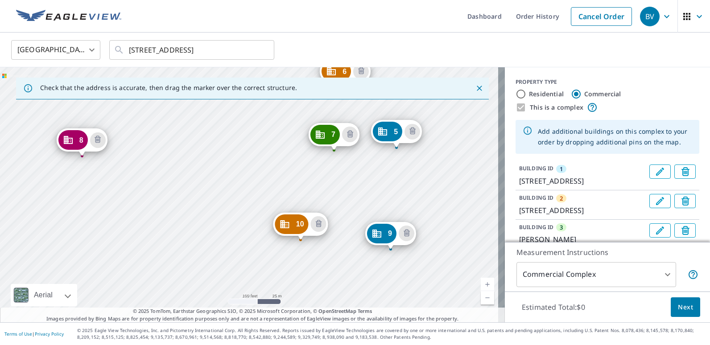
drag, startPoint x: 220, startPoint y: 211, endPoint x: 113, endPoint y: 287, distance: 130.8
click at [114, 287] on div "2 2198 Bonn St Wichita, KS 67213 3 Everett St Wichita, KS 67213 4 512 S Hiram S…" at bounding box center [252, 194] width 505 height 255
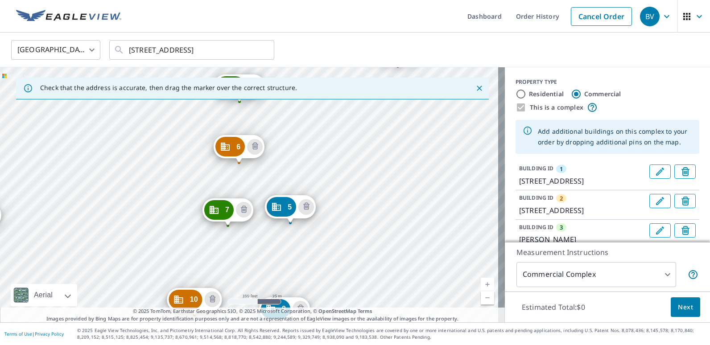
click at [148, 248] on div "2 2198 Bonn St Wichita, KS 67213 3 Everett St Wichita, KS 67213 4 512 S Hiram S…" at bounding box center [252, 194] width 505 height 255
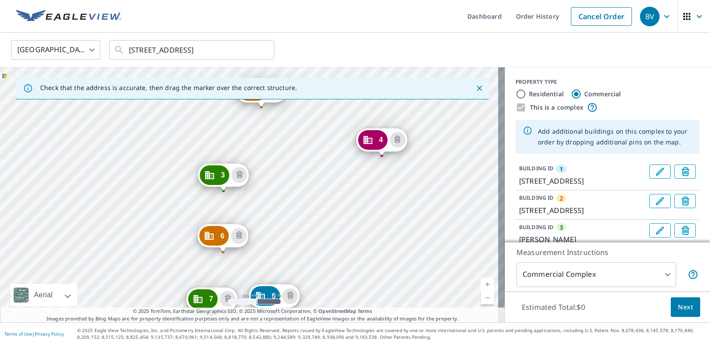
drag, startPoint x: 337, startPoint y: 234, endPoint x: 336, endPoint y: 270, distance: 36.1
click at [336, 268] on div "2 2198 Bonn St Wichita, KS 67213 3 Everett St Wichita, KS 67213 4 512 S Hiram S…" at bounding box center [252, 194] width 505 height 255
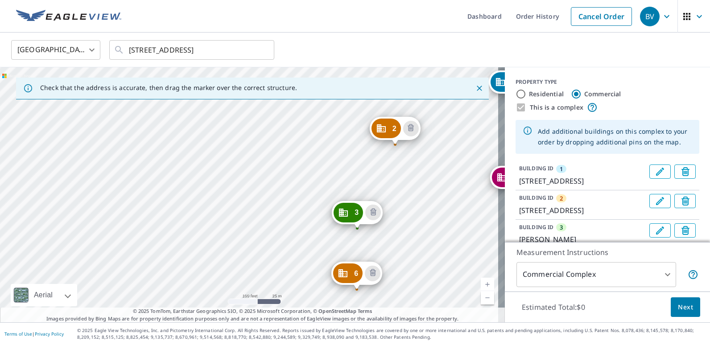
drag, startPoint x: 249, startPoint y: 198, endPoint x: 345, endPoint y: 142, distance: 111.1
click at [344, 145] on div "2 2198 Bonn St Wichita, KS 67213 3 Everett St Wichita, KS 67213 4 512 S Hiram S…" at bounding box center [252, 194] width 505 height 255
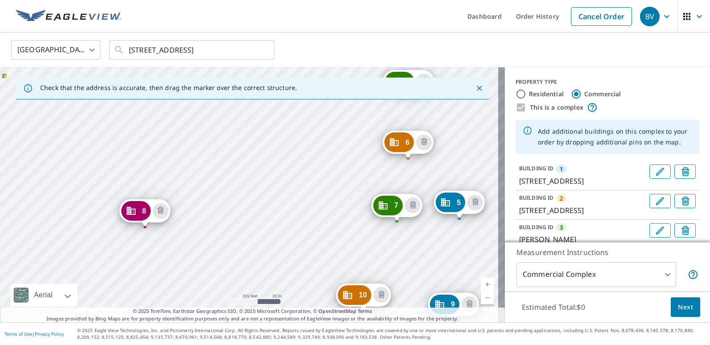
drag, startPoint x: 298, startPoint y: 165, endPoint x: 292, endPoint y: 140, distance: 26.6
click at [292, 140] on div "2 2198 Bonn St Wichita, KS 67213 3 Everett St Wichita, KS 67213 4 512 S Hiram S…" at bounding box center [252, 194] width 505 height 255
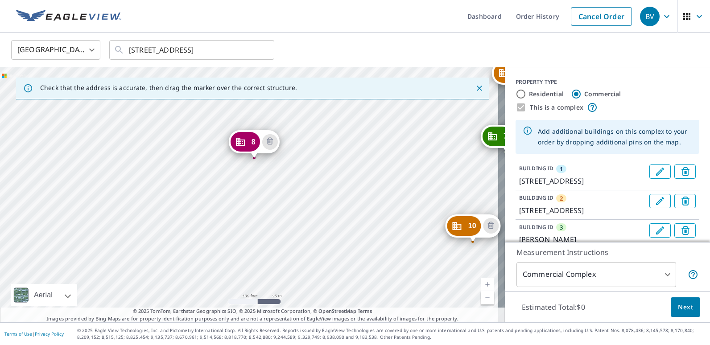
drag, startPoint x: 227, startPoint y: 227, endPoint x: 321, endPoint y: 170, distance: 110.0
click at [321, 170] on div "2 2198 Bonn St Wichita, KS 67213 3 Everett St Wichita, KS 67213 4 512 S Hiram S…" at bounding box center [252, 194] width 505 height 255
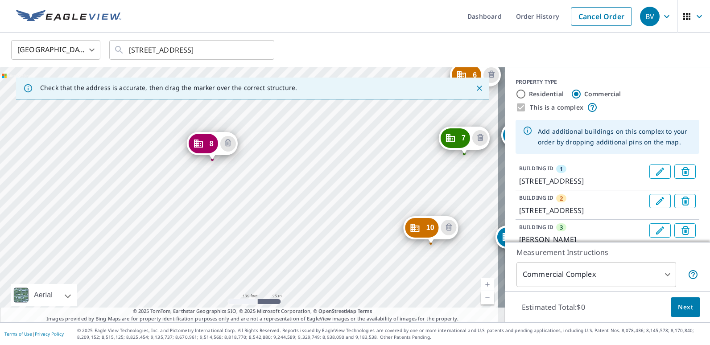
drag, startPoint x: 276, startPoint y: 229, endPoint x: 235, endPoint y: 282, distance: 67.1
click at [235, 281] on div "2 2198 Bonn St Wichita, KS 67213 3 Everett St Wichita, KS 67213 4 512 S Hiram S…" at bounding box center [252, 194] width 505 height 255
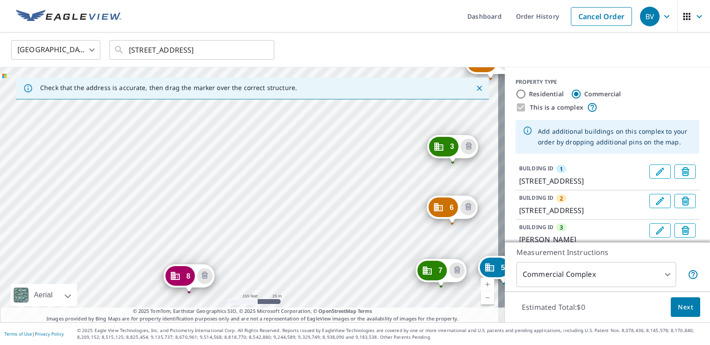
drag, startPoint x: 282, startPoint y: 166, endPoint x: 258, endPoint y: 248, distance: 85.9
click at [258, 248] on div "2 2198 Bonn St Wichita, KS 67213 3 Everett St Wichita, KS 67213 4 512 S Hiram S…" at bounding box center [252, 194] width 505 height 255
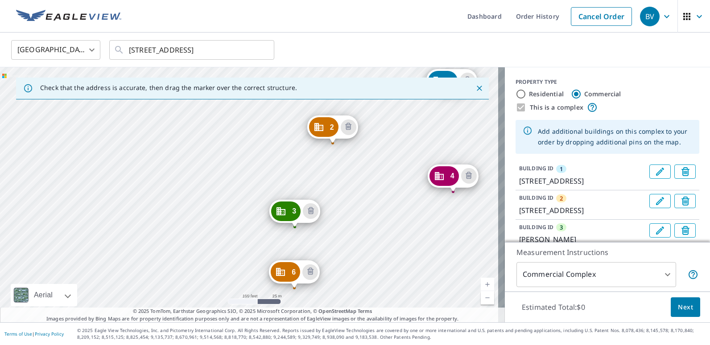
drag, startPoint x: 229, startPoint y: 237, endPoint x: 162, endPoint y: 272, distance: 75.4
click at [162, 272] on div "2 2198 Bonn St Wichita, KS 67213 3 Everett St Wichita, KS 67213 4 512 S Hiram S…" at bounding box center [252, 194] width 505 height 255
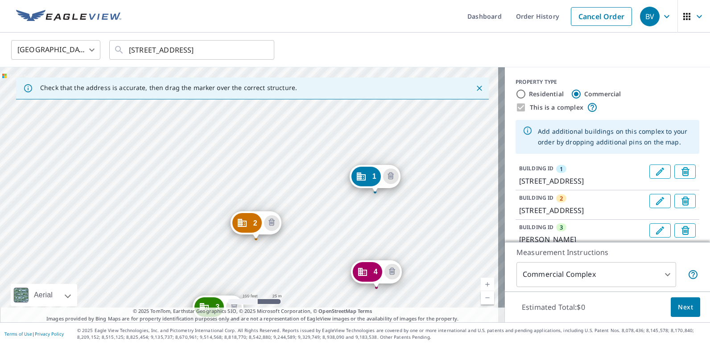
drag, startPoint x: 198, startPoint y: 240, endPoint x: 173, endPoint y: 271, distance: 39.9
click at [173, 271] on div "2 2198 Bonn St Wichita, KS 67213 3 Everett St Wichita, KS 67213 4 512 S Hiram S…" at bounding box center [252, 194] width 505 height 255
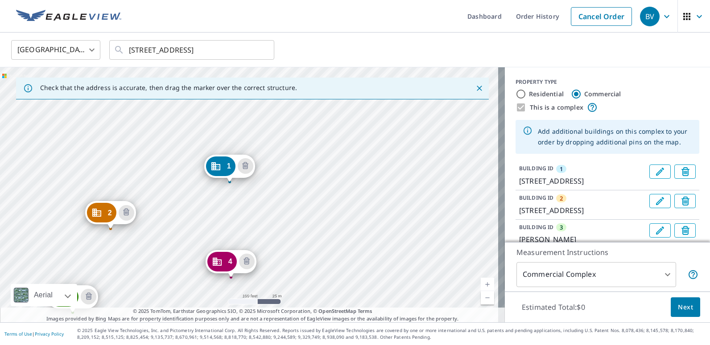
drag, startPoint x: 441, startPoint y: 201, endPoint x: 296, endPoint y: 190, distance: 145.7
click at [296, 190] on div "2 2198 Bonn St Wichita, KS 67213 3 Everett St Wichita, KS 67213 4 512 S Hiram S…" at bounding box center [252, 194] width 505 height 255
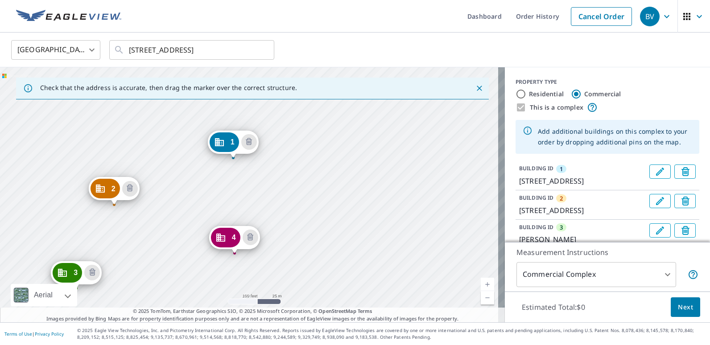
drag, startPoint x: 362, startPoint y: 205, endPoint x: 353, endPoint y: 122, distance: 83.9
click at [353, 123] on div "2 2198 Bonn St Wichita, KS 67213 3 Everett St Wichita, KS 67213 4 512 S Hiram S…" at bounding box center [252, 194] width 505 height 255
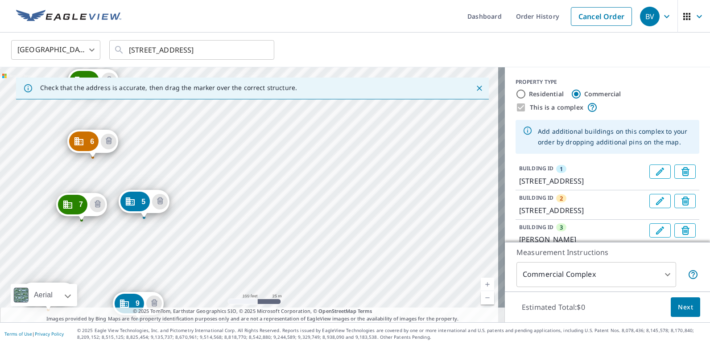
drag, startPoint x: 269, startPoint y: 246, endPoint x: 296, endPoint y: 119, distance: 129.8
click at [296, 119] on div "2 2198 Bonn St Wichita, KS 67213 3 Everett St Wichita, KS 67213 4 512 S Hiram S…" at bounding box center [252, 194] width 505 height 255
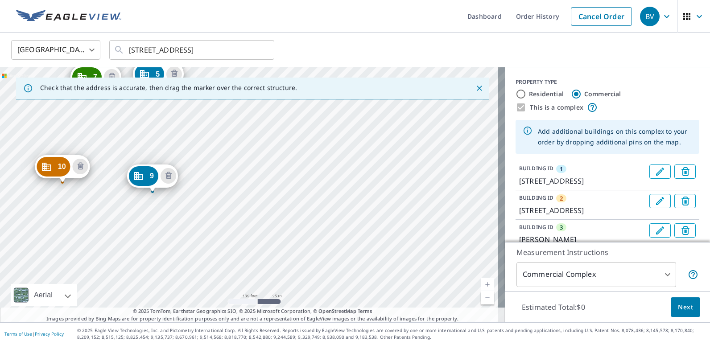
drag, startPoint x: 281, startPoint y: 234, endPoint x: 295, endPoint y: 121, distance: 113.7
click at [295, 121] on div "2 2198 Bonn St Wichita, KS 67213 3 Everett St Wichita, KS 67213 4 512 S Hiram S…" at bounding box center [252, 194] width 505 height 255
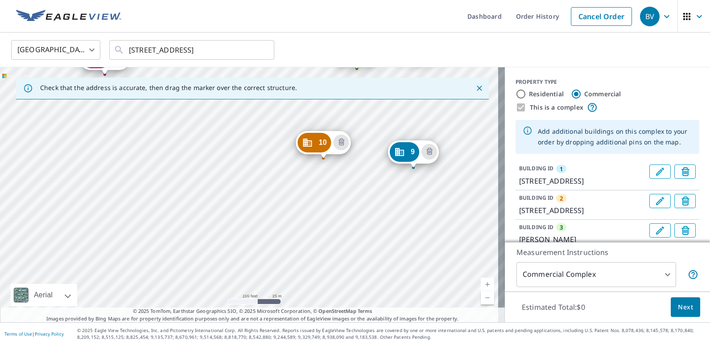
drag, startPoint x: 304, startPoint y: 209, endPoint x: 414, endPoint y: 197, distance: 110.8
click at [414, 197] on div "2 2198 Bonn St Wichita, KS 67213 3 Everett St Wichita, KS 67213 4 512 S Hiram S…" at bounding box center [252, 194] width 505 height 255
click at [686, 308] on button "Next" at bounding box center [685, 307] width 29 height 20
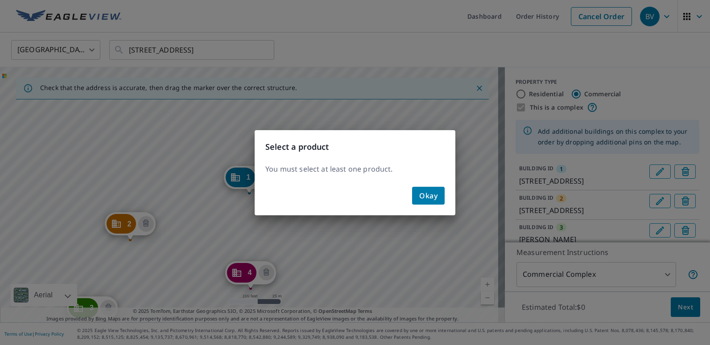
click at [437, 199] on button "Okay" at bounding box center [428, 196] width 33 height 18
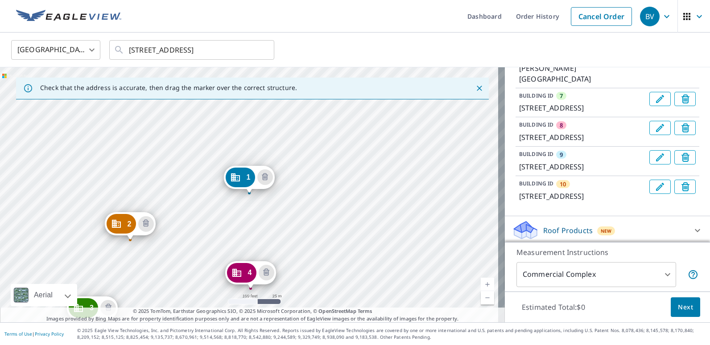
scroll to position [345, 0]
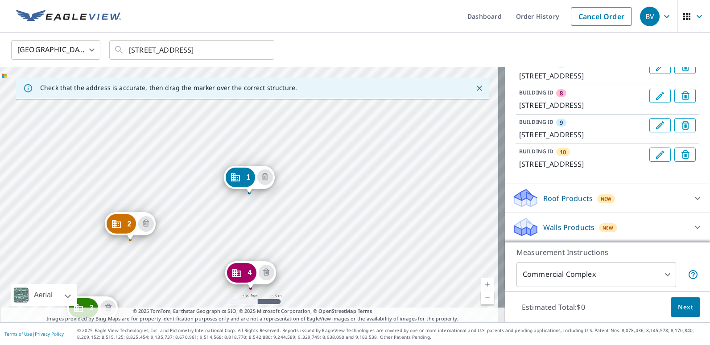
click at [692, 201] on icon at bounding box center [697, 198] width 11 height 11
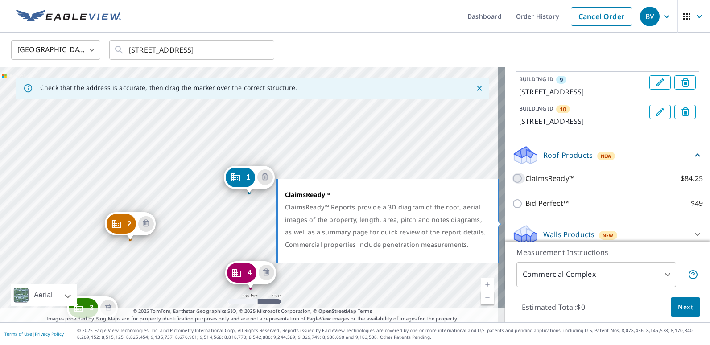
click at [512, 184] on input "ClaimsReady™ $84.25" at bounding box center [518, 178] width 13 height 11
checkbox input "true"
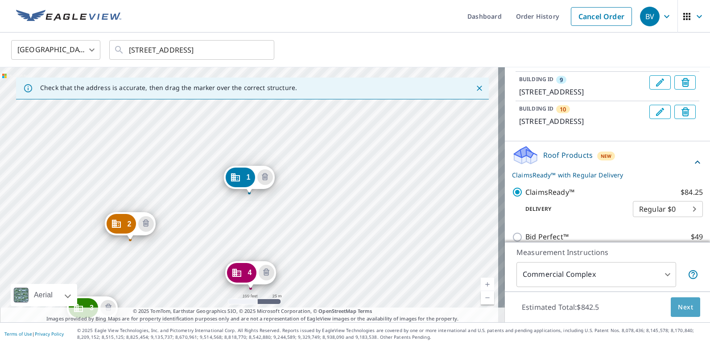
click at [681, 304] on span "Next" at bounding box center [685, 307] width 15 height 11
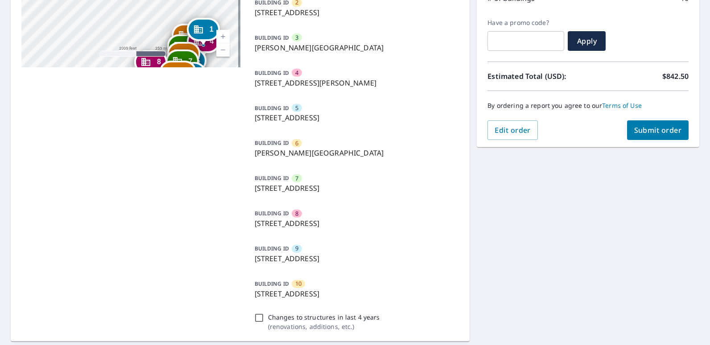
scroll to position [178, 0]
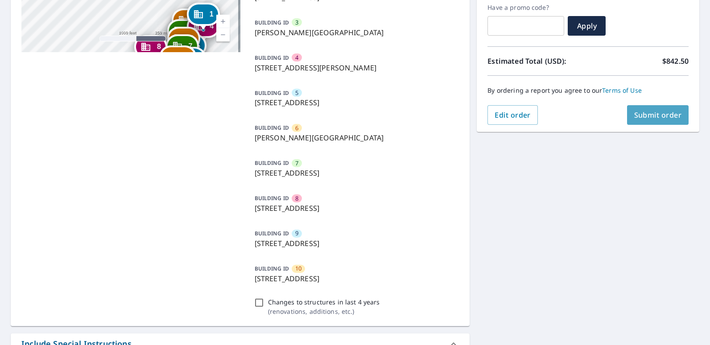
click at [645, 113] on span "Submit order" at bounding box center [658, 115] width 48 height 10
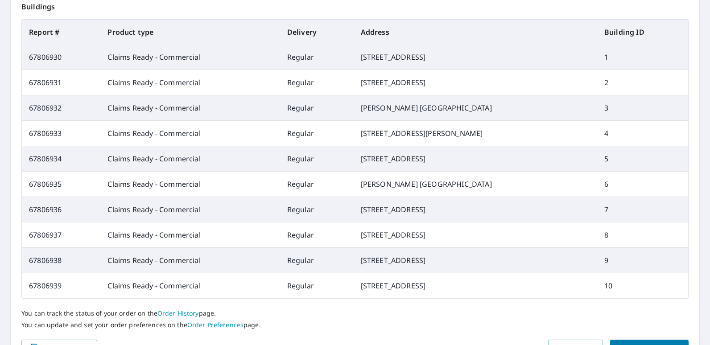
scroll to position [408, 0]
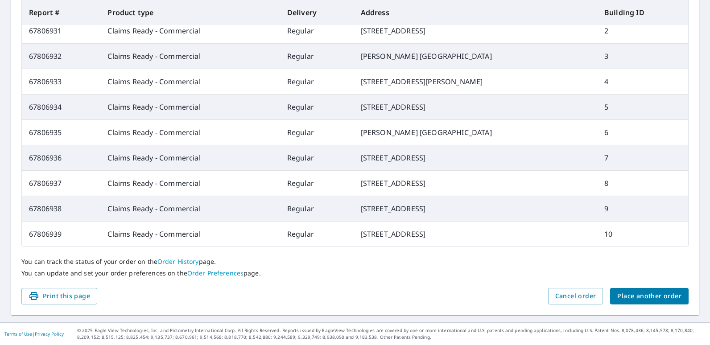
click at [639, 295] on span "Place another order" at bounding box center [649, 296] width 64 height 11
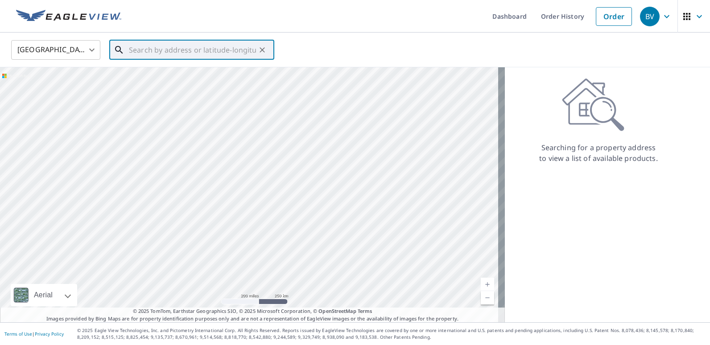
click at [162, 53] on input "text" at bounding box center [192, 49] width 127 height 25
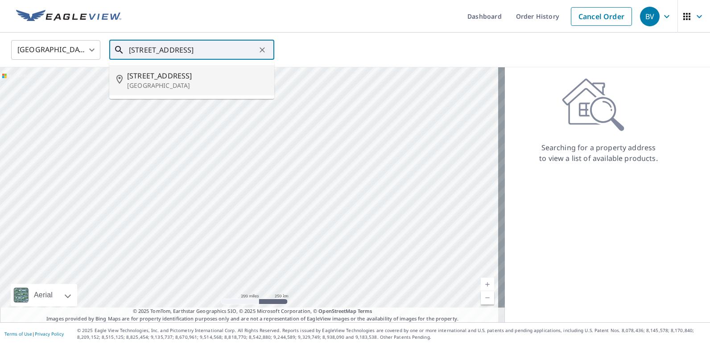
click at [160, 87] on p "[GEOGRAPHIC_DATA]" at bounding box center [197, 85] width 140 height 9
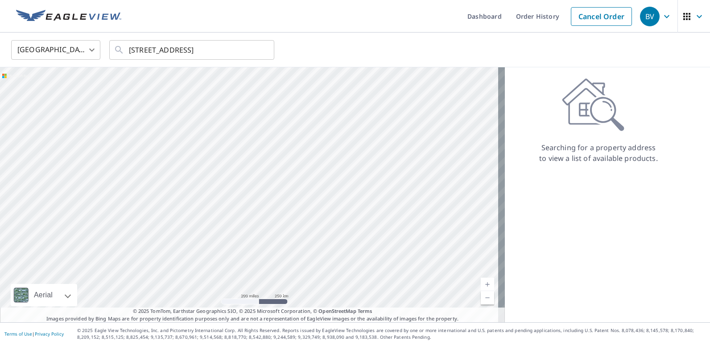
type input "1900 W University Ave Wichita, KS 67213"
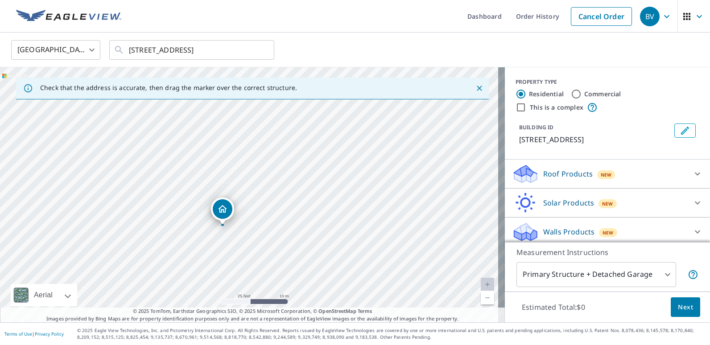
drag, startPoint x: 271, startPoint y: 169, endPoint x: 162, endPoint y: 254, distance: 138.2
click at [162, 254] on div "1900 W University Ave Wichita, KS 67213" at bounding box center [252, 194] width 505 height 255
click at [571, 95] on input "Commercial" at bounding box center [576, 94] width 11 height 11
radio input "true"
type input "4"
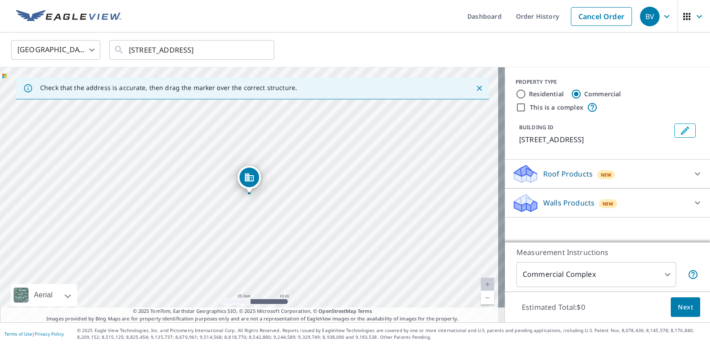
click at [518, 93] on input "Residential" at bounding box center [520, 94] width 11 height 11
radio input "true"
type input "1"
click at [695, 175] on icon at bounding box center [697, 174] width 5 height 3
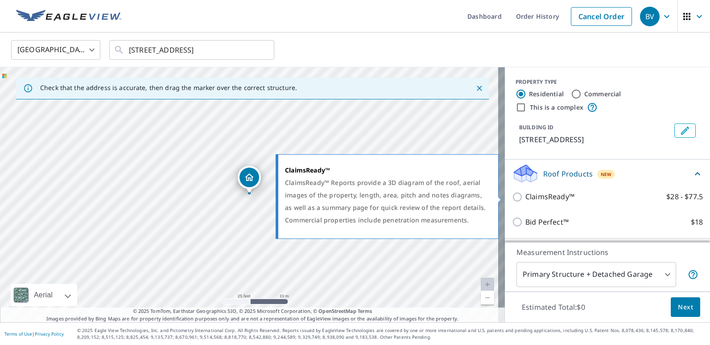
click at [512, 197] on input "ClaimsReady™ $28 - $77.5" at bounding box center [518, 197] width 13 height 11
checkbox input "true"
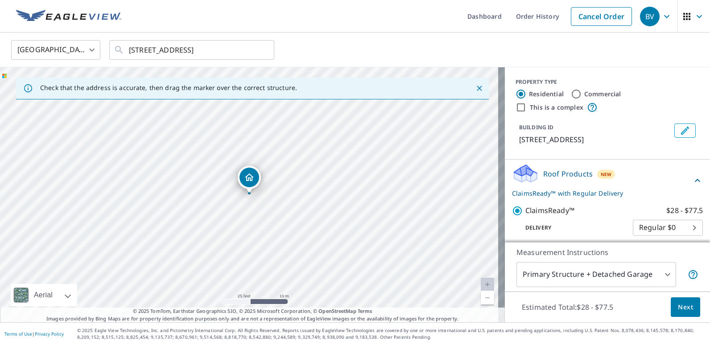
click at [678, 306] on span "Next" at bounding box center [685, 307] width 15 height 11
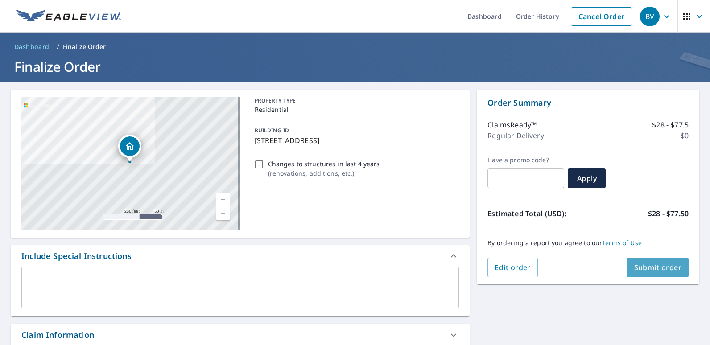
click at [638, 269] on span "Submit order" at bounding box center [658, 268] width 48 height 10
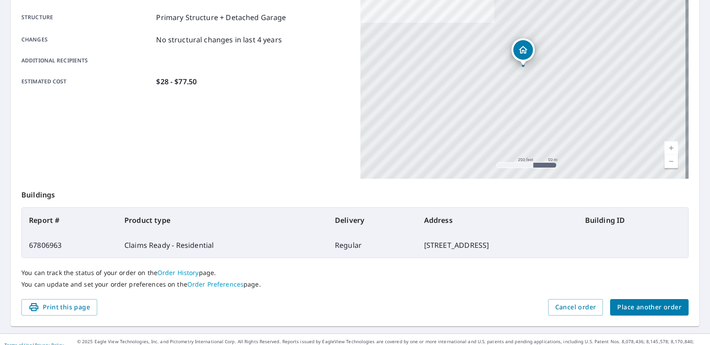
scroll to position [180, 0]
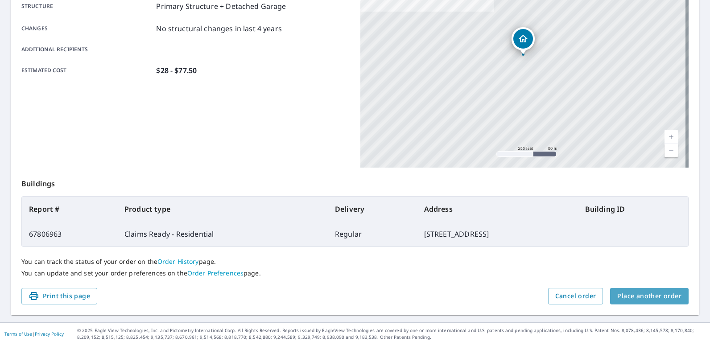
click at [648, 297] on span "Place another order" at bounding box center [649, 296] width 64 height 11
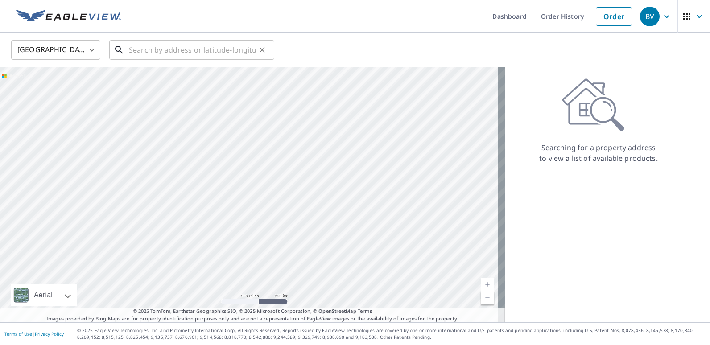
click at [157, 54] on input "text" at bounding box center [192, 49] width 127 height 25
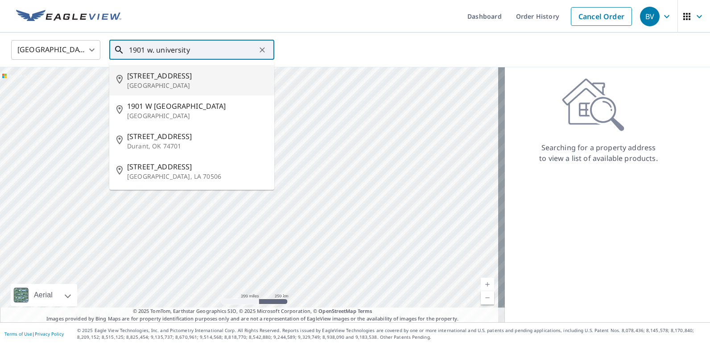
click at [152, 79] on span "[STREET_ADDRESS]" at bounding box center [197, 75] width 140 height 11
type input "1901 W University Ave Wichita, KS 67213"
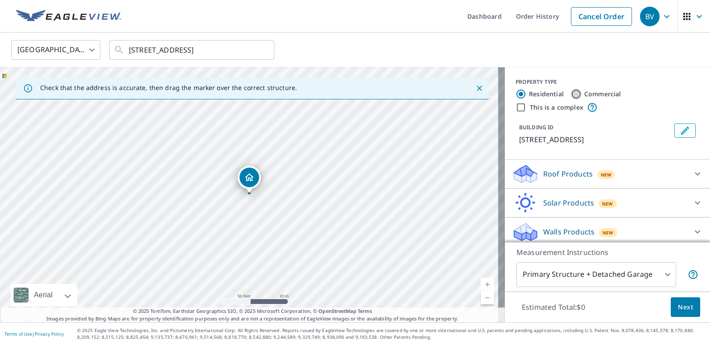
click at [571, 94] on input "Commercial" at bounding box center [576, 94] width 11 height 11
radio input "true"
type input "4"
click at [515, 108] on input "This is a complex" at bounding box center [520, 107] width 11 height 11
checkbox input "true"
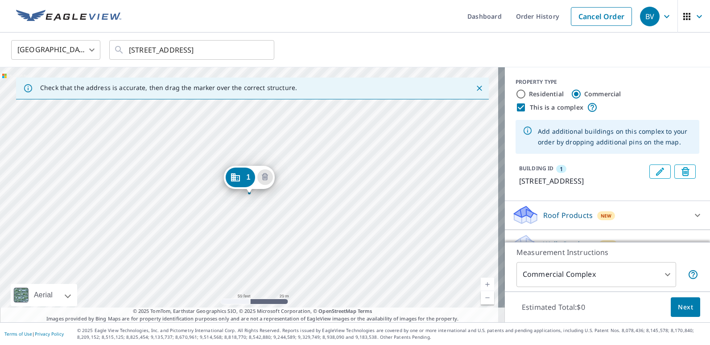
click at [215, 199] on div "1 1901 W University Ave Wichita, KS 67213" at bounding box center [252, 194] width 505 height 255
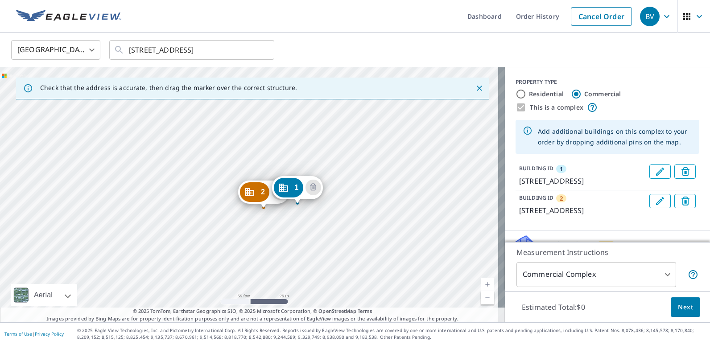
drag, startPoint x: 239, startPoint y: 247, endPoint x: 287, endPoint y: 257, distance: 49.2
click at [287, 257] on div "2 1907 W University Ave Wichita, KS 67213 1 1901 W University Ave Wichita, KS 6…" at bounding box center [252, 194] width 505 height 255
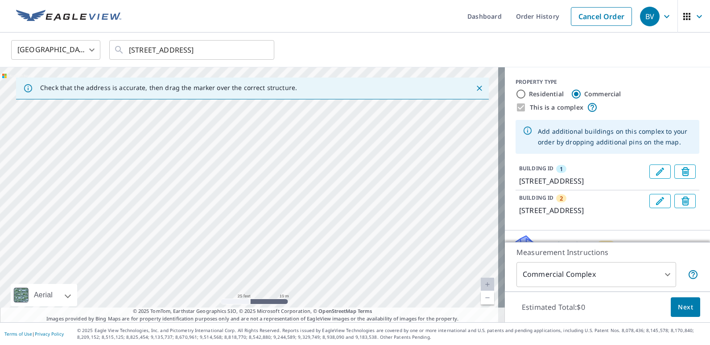
drag, startPoint x: 253, startPoint y: 148, endPoint x: 238, endPoint y: 190, distance: 45.0
click at [238, 190] on div "2 1907 W University Ave Wichita, KS 67213 1 1901 W University Ave Wichita, KS 6…" at bounding box center [252, 194] width 505 height 255
click at [245, 173] on div "2 1907 W University Ave Wichita, KS 67213 1 1901 W University Ave Wichita, KS 6…" at bounding box center [252, 194] width 505 height 255
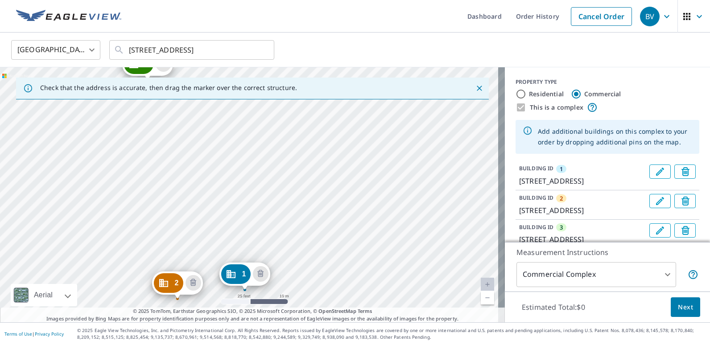
drag, startPoint x: 221, startPoint y: 152, endPoint x: 219, endPoint y: 247, distance: 95.0
click at [219, 247] on div "2 1907 W University Ave Wichita, KS 67213 3 1910 W University Ave Wichita, KS 6…" at bounding box center [252, 194] width 505 height 255
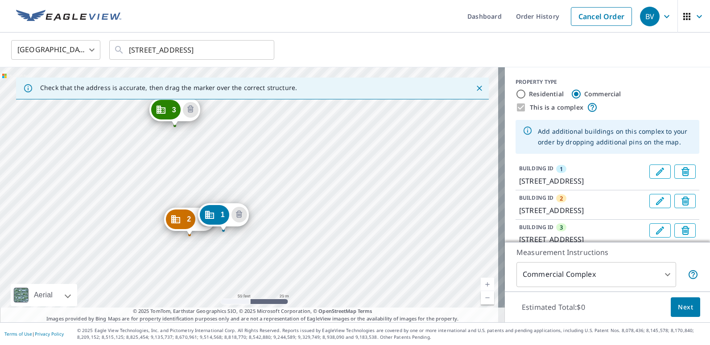
click at [162, 234] on div "2 1907 W University Ave Wichita, KS 67213 3 1910 W University Ave Wichita, KS 6…" at bounding box center [252, 194] width 505 height 255
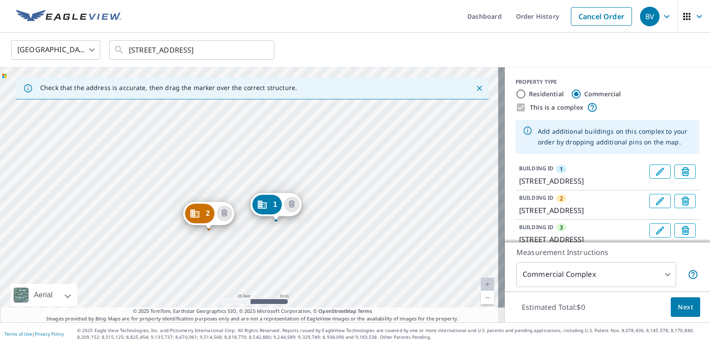
click at [153, 219] on div "2 1907 W University Ave Wichita, KS 67213 3 1910 W University Ave Wichita, KS 6…" at bounding box center [252, 194] width 505 height 255
click at [153, 221] on div "2 1907 W University Ave Wichita, KS 67213 3 1910 W University Ave Wichita, KS 6…" at bounding box center [252, 194] width 505 height 255
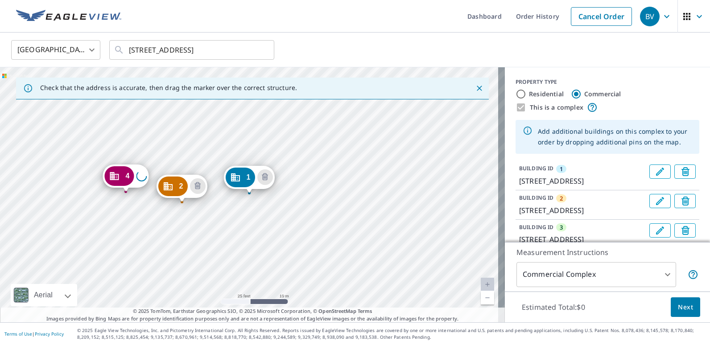
click at [153, 221] on div "2 1907 W University Ave Wichita, KS 67213 3 1910 W University Ave Wichita, KS 6…" at bounding box center [252, 194] width 505 height 255
drag, startPoint x: 154, startPoint y: 215, endPoint x: 129, endPoint y: 126, distance: 92.2
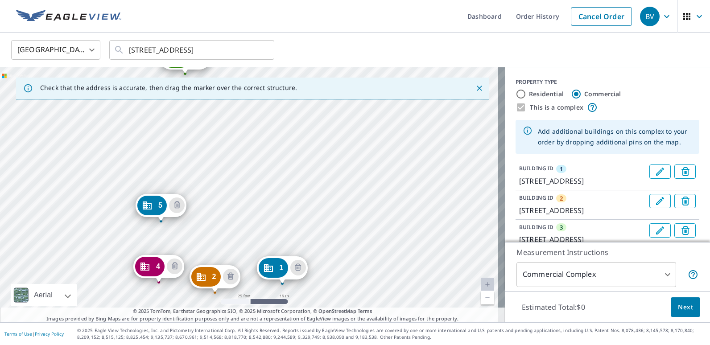
drag, startPoint x: 150, startPoint y: 204, endPoint x: 183, endPoint y: 294, distance: 96.1
click at [183, 295] on div "2 1907 W University Ave Wichita, KS 67213 3 1910 W University Ave Wichita, KS 6…" at bounding box center [252, 194] width 505 height 255
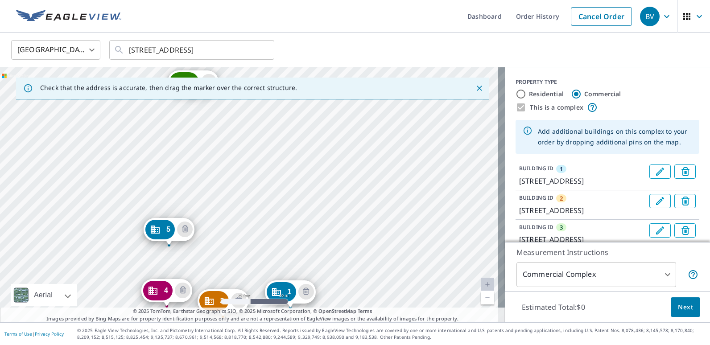
click at [110, 238] on div "2 1907 W University Ave Wichita, KS 67213 3 1910 W University Ave Wichita, KS 6…" at bounding box center [252, 194] width 505 height 255
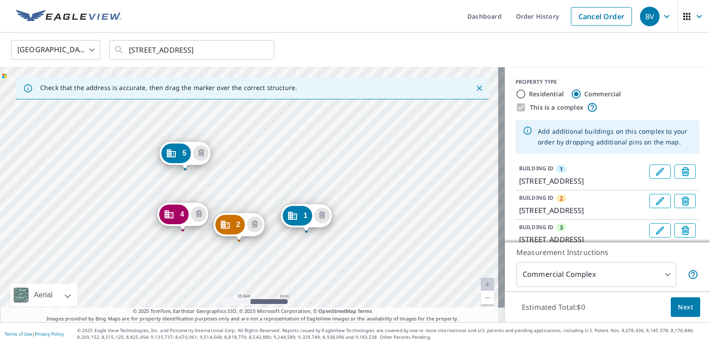
drag, startPoint x: 103, startPoint y: 180, endPoint x: 119, endPoint y: 103, distance: 77.9
click at [119, 103] on div "2 1907 W University Ave Wichita, KS 67213 3 1910 W University Ave Wichita, KS 6…" at bounding box center [252, 194] width 505 height 255
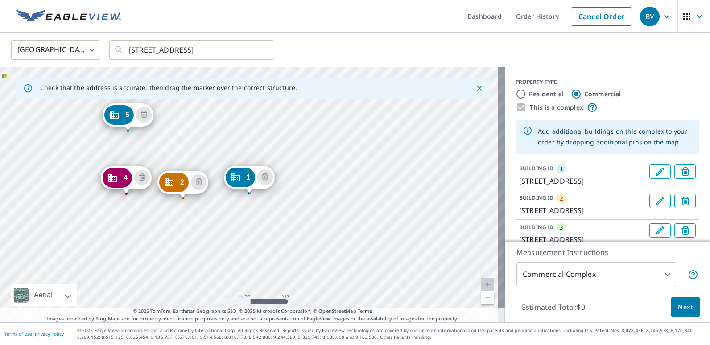
drag, startPoint x: 177, startPoint y: 181, endPoint x: 178, endPoint y: 187, distance: 6.8
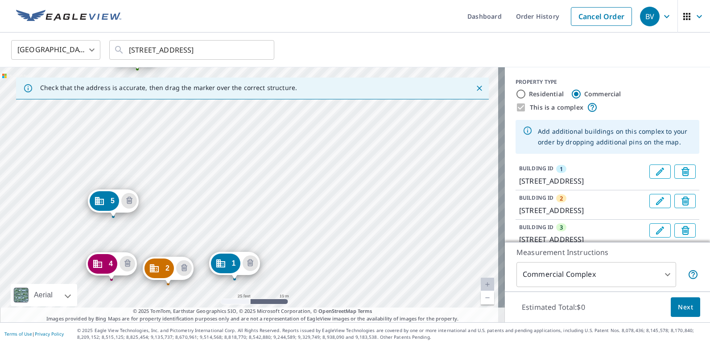
drag, startPoint x: 140, startPoint y: 218, endPoint x: 126, endPoint y: 310, distance: 93.3
click at [126, 310] on div "Check that the address is accurate, then drag the marker over the correct struc…" at bounding box center [252, 194] width 505 height 255
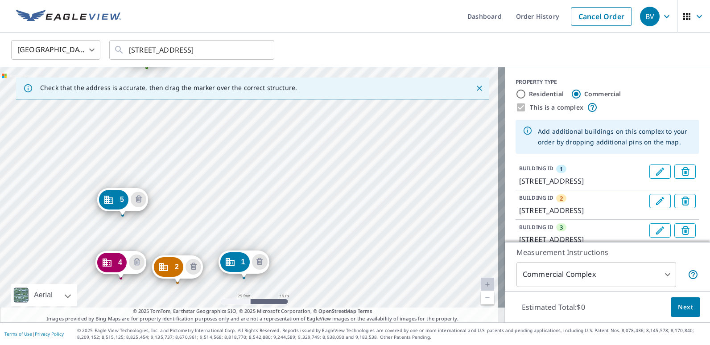
drag, startPoint x: 171, startPoint y: 194, endPoint x: 131, endPoint y: 338, distance: 149.9
click at [131, 338] on div "Dashboard Order History Cancel Order BV United States US ​ 1901 W University Av…" at bounding box center [355, 172] width 710 height 345
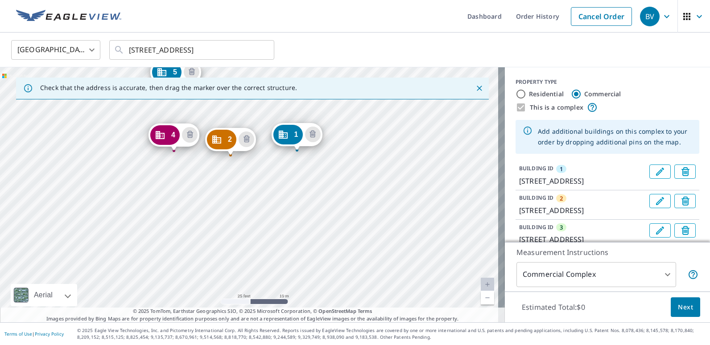
click at [187, 175] on div "2 1907 W University Ave Wichita, KS 67213 3 1910 W University Ave Wichita, KS 6…" at bounding box center [252, 194] width 505 height 255
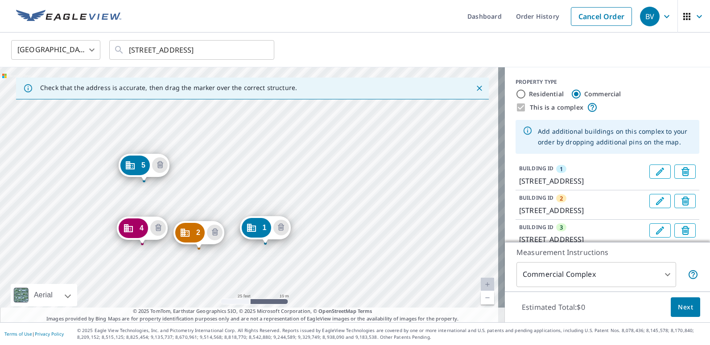
drag, startPoint x: 166, startPoint y: 228, endPoint x: 150, endPoint y: 294, distance: 67.8
click at [146, 292] on div "2 1907 W University Ave Wichita, KS 67213 3 1910 W University Ave Wichita, KS 6…" at bounding box center [252, 194] width 505 height 255
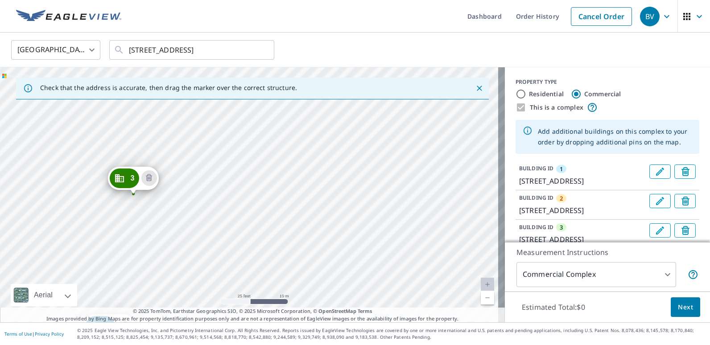
drag, startPoint x: 163, startPoint y: 229, endPoint x: 153, endPoint y: 292, distance: 63.6
click at [153, 292] on div "2 1907 W University Ave Wichita, KS 67213 3 1910 W University Ave Wichita, KS 6…" at bounding box center [252, 194] width 505 height 255
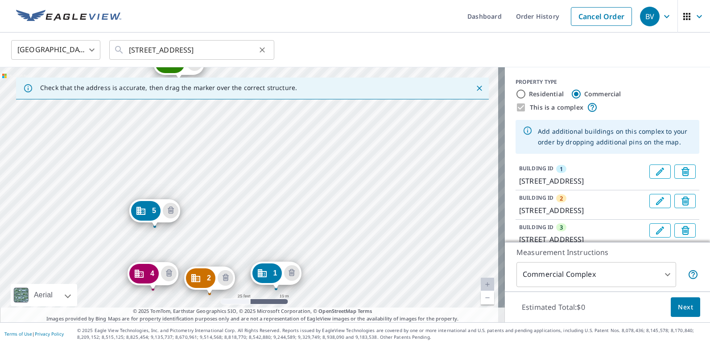
drag, startPoint x: 132, startPoint y: 231, endPoint x: 190, endPoint y: 45, distance: 195.3
click at [190, 45] on div "United States US ​ 1901 W University Ave Wichita, KS 67213 ​ Check that the add…" at bounding box center [355, 178] width 710 height 290
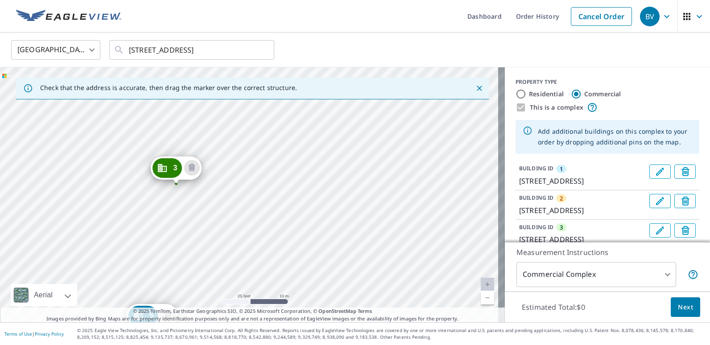
drag, startPoint x: 173, startPoint y: 247, endPoint x: 181, endPoint y: 137, distance: 109.5
click at [181, 138] on div "2 1907 W University Ave Wichita, KS 67213 3 1910 W University Ave Wichita, KS 6…" at bounding box center [252, 194] width 505 height 255
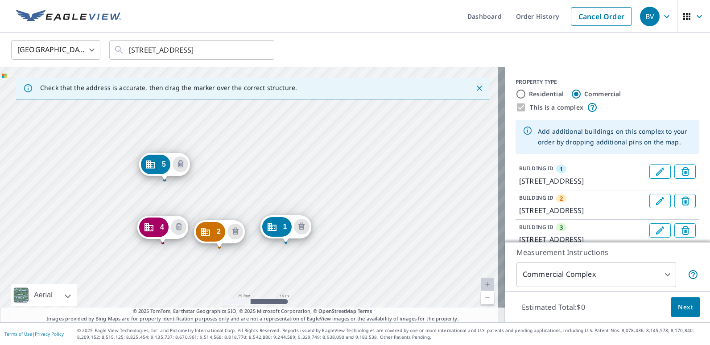
drag, startPoint x: 186, startPoint y: 191, endPoint x: 188, endPoint y: 119, distance: 72.7
click at [188, 119] on div "2 1907 W University Ave Wichita, KS 67213 3 1910 W University Ave Wichita, KS 6…" at bounding box center [252, 194] width 505 height 255
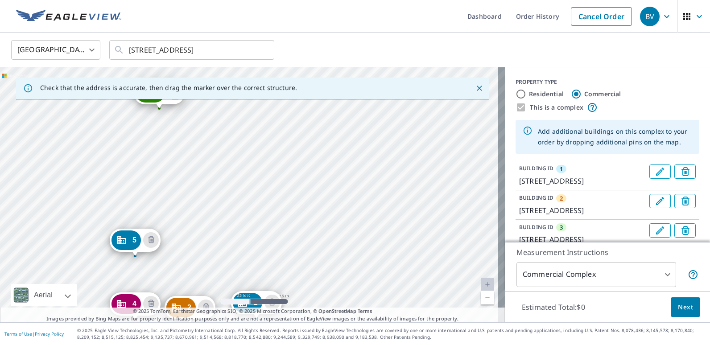
drag, startPoint x: 181, startPoint y: 158, endPoint x: 189, endPoint y: 283, distance: 125.5
click at [189, 283] on div "2 1907 W University Ave Wichita, KS 67213 3 1910 W University Ave Wichita, KS 6…" at bounding box center [252, 194] width 505 height 255
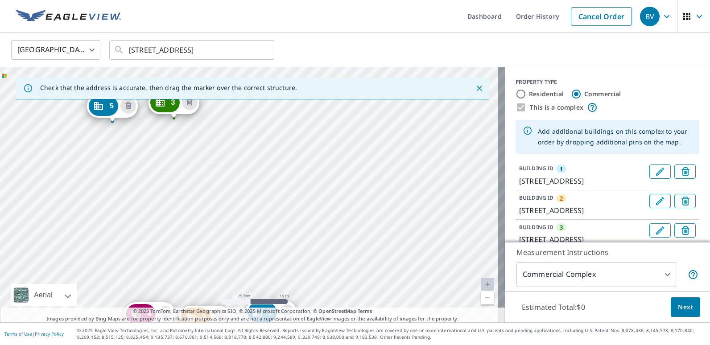
drag, startPoint x: 147, startPoint y: 249, endPoint x: 110, endPoint y: 105, distance: 148.8
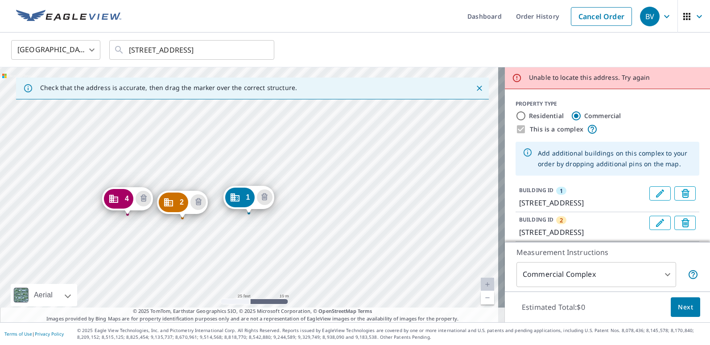
drag, startPoint x: 138, startPoint y: 219, endPoint x: 152, endPoint y: 297, distance: 79.2
click at [149, 301] on div "2 1907 W University Ave Wichita, KS 67213 3 1910 W University Ave Wichita, KS 6…" at bounding box center [252, 194] width 505 height 255
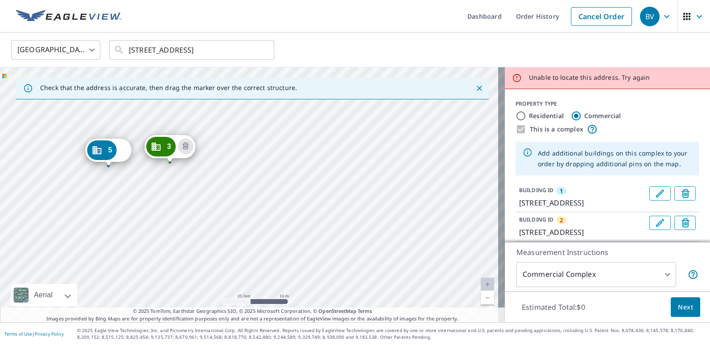
drag, startPoint x: 140, startPoint y: 144, endPoint x: 157, endPoint y: 271, distance: 128.5
click at [156, 271] on div "2 1907 W University Ave Wichita, KS 67213 3 1910 W University Ave Wichita, KS 6…" at bounding box center [252, 194] width 505 height 255
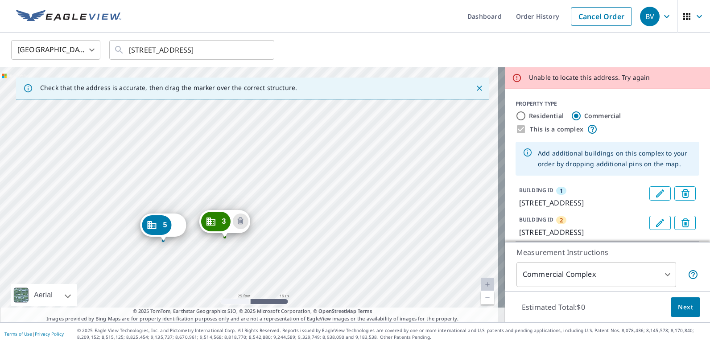
drag, startPoint x: 155, startPoint y: 211, endPoint x: 202, endPoint y: 255, distance: 64.7
click at [202, 255] on div "2 1907 W University Ave Wichita, KS 67213 3 1910 W University Ave Wichita, KS 6…" at bounding box center [252, 194] width 505 height 255
drag, startPoint x: 162, startPoint y: 226, endPoint x: 161, endPoint y: 207, distance: 18.8
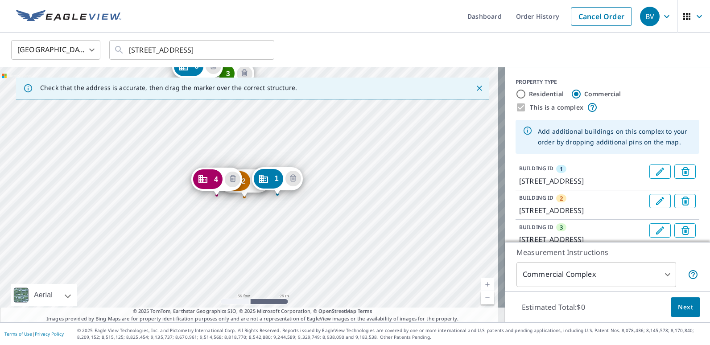
drag, startPoint x: 258, startPoint y: 283, endPoint x: 227, endPoint y: 122, distance: 163.4
click at [227, 122] on div "2 1907 W University Ave Wichita, KS 67213 3 1910 W University Ave Wichita, KS 6…" at bounding box center [252, 194] width 505 height 255
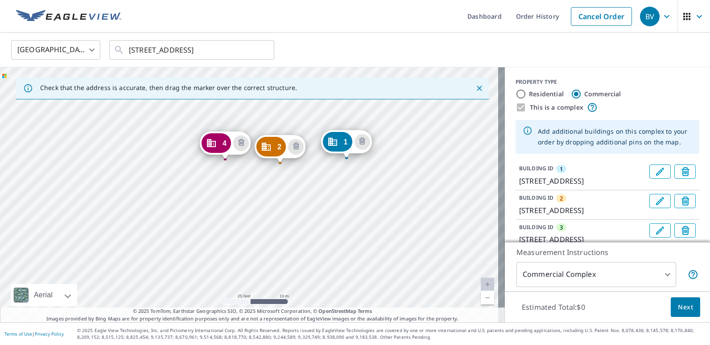
click at [166, 164] on div "2 1907 W University Ave Wichita, KS 67213 3 1910 W University Ave Wichita, KS 6…" at bounding box center [252, 194] width 505 height 255
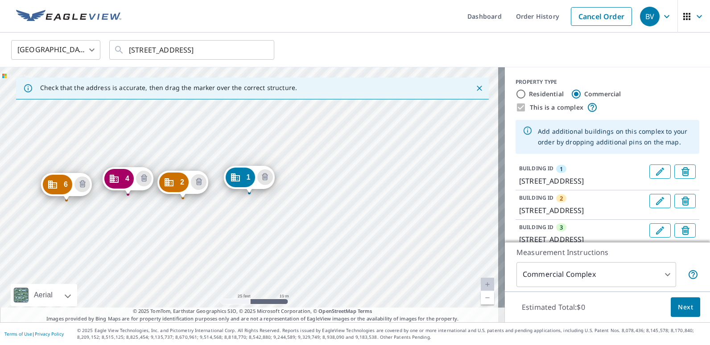
drag, startPoint x: 82, startPoint y: 177, endPoint x: 60, endPoint y: 186, distance: 23.4
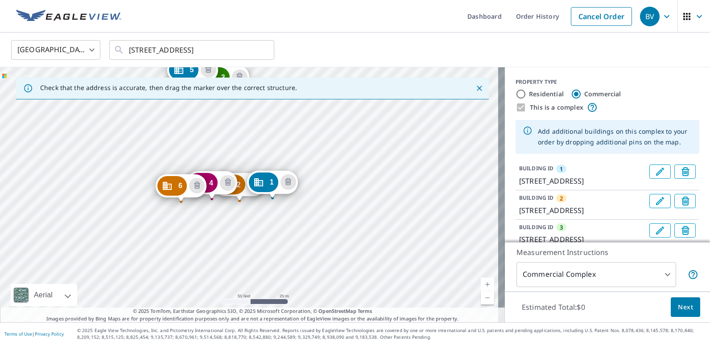
drag, startPoint x: 31, startPoint y: 217, endPoint x: 148, endPoint y: 222, distance: 117.4
click at [148, 222] on div "2 1907 W University Ave Wichita, KS 67213 3 1910 W University Ave Wichita, KS 6…" at bounding box center [252, 194] width 505 height 255
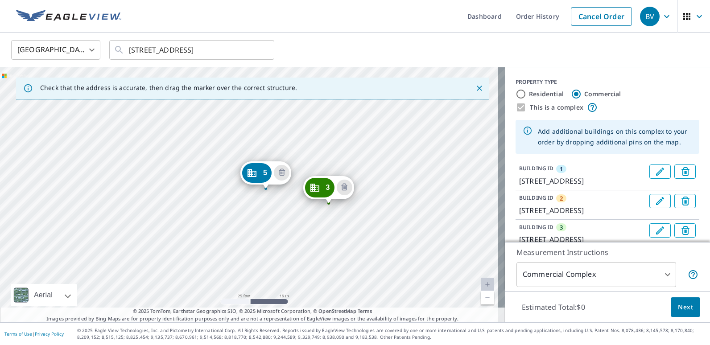
drag, startPoint x: 258, startPoint y: 194, endPoint x: 215, endPoint y: 224, distance: 52.7
click at [215, 224] on div "2 1907 W University Ave Wichita, KS 67213 3 1910 W University Ave Wichita, KS 6…" at bounding box center [252, 194] width 505 height 255
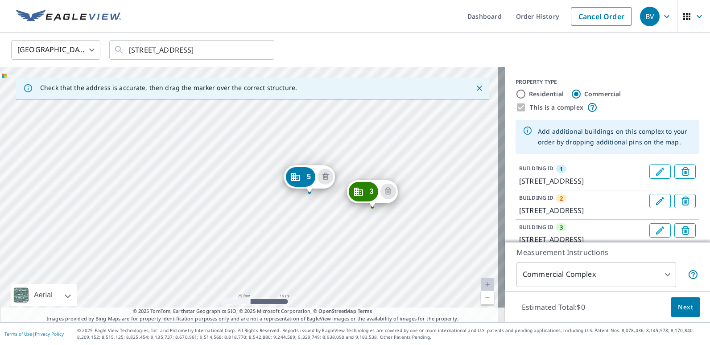
drag, startPoint x: 109, startPoint y: 186, endPoint x: 141, endPoint y: 190, distance: 32.3
click at [141, 190] on div "2 1907 W University Ave Wichita, KS 67213 3 1910 W University Ave Wichita, KS 6…" at bounding box center [252, 194] width 505 height 255
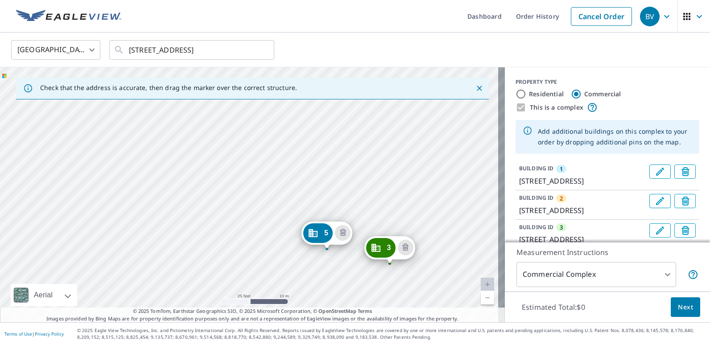
drag, startPoint x: 96, startPoint y: 151, endPoint x: 107, endPoint y: 188, distance: 38.2
click at [107, 188] on div "2 1907 W University Ave Wichita, KS 67213 3 1910 W University Ave Wichita, KS 6…" at bounding box center [252, 194] width 505 height 255
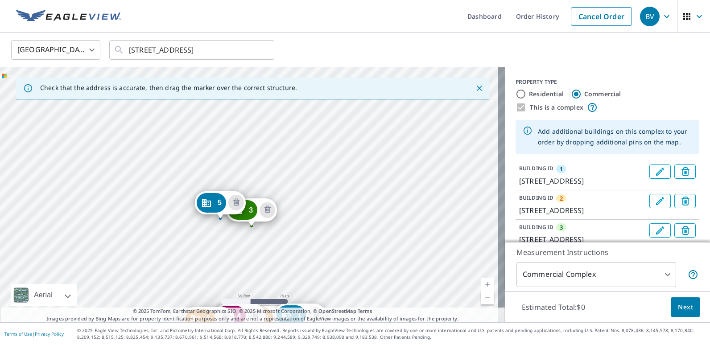
click at [114, 208] on div "2 1907 W University Ave Wichita, KS 67213 3 1910 W University Ave Wichita, KS 6…" at bounding box center [252, 194] width 505 height 255
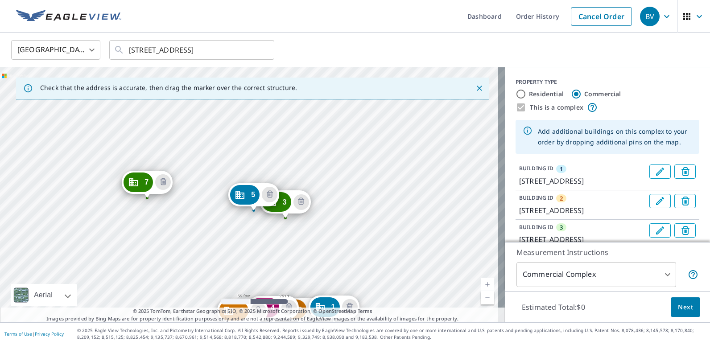
drag, startPoint x: 103, startPoint y: 104, endPoint x: 187, endPoint y: 234, distance: 155.0
click at [187, 234] on div "2 1907 W University Ave Wichita, KS 67213 3 1910 W University Ave Wichita, KS 6…" at bounding box center [252, 194] width 505 height 255
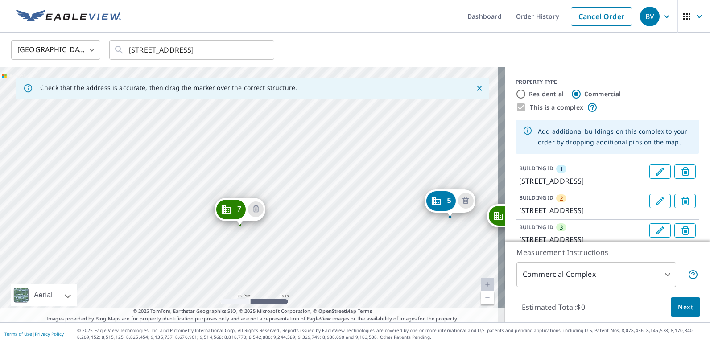
drag, startPoint x: 234, startPoint y: 167, endPoint x: 238, endPoint y: 202, distance: 35.8
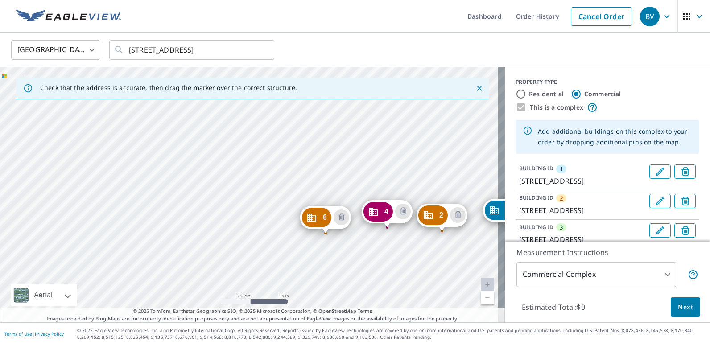
drag, startPoint x: 175, startPoint y: 251, endPoint x: 379, endPoint y: 313, distance: 212.7
click at [379, 313] on div "Check that the address is accurate, then drag the marker over the correct struc…" at bounding box center [252, 194] width 505 height 255
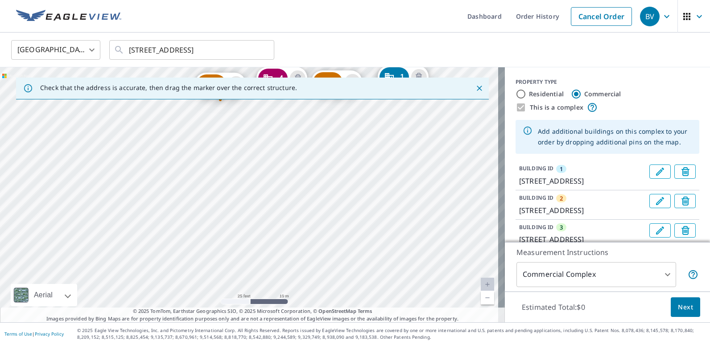
click at [201, 169] on div "2 1907 W University Ave Wichita, KS 67213 3 1910 W University Ave Wichita, KS 6…" at bounding box center [252, 194] width 505 height 255
drag, startPoint x: 275, startPoint y: 301, endPoint x: 294, endPoint y: 327, distance: 32.5
click at [284, 315] on div "Check that the address is accurate, then drag the marker over the correct struc…" at bounding box center [252, 194] width 505 height 255
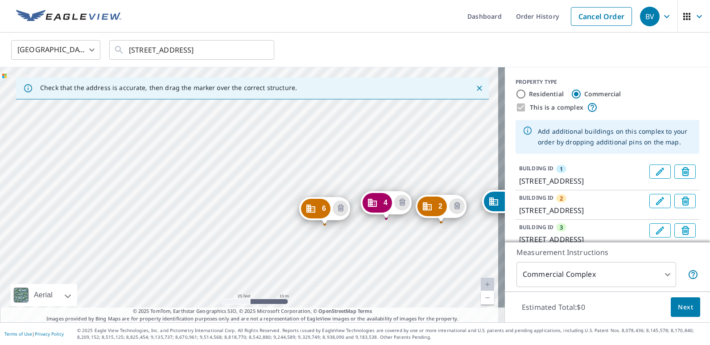
drag, startPoint x: 258, startPoint y: 255, endPoint x: 507, endPoint y: 368, distance: 273.0
click at [507, 345] on html "BV BV Dashboard Order History Cancel Order BV United States US ​ 1901 W Univers…" at bounding box center [355, 172] width 710 height 345
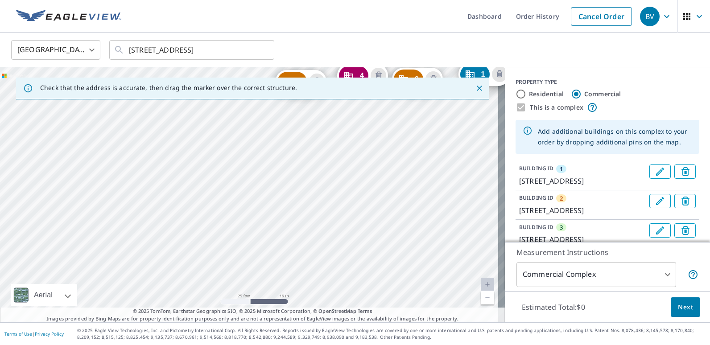
click at [280, 168] on div "2 1907 W University Ave Wichita, KS 67213 3 1910 W University Ave Wichita, KS 6…" at bounding box center [252, 194] width 505 height 255
click at [280, 246] on div "2 1907 W University Ave Wichita, KS 67213 3 1910 W University Ave Wichita, KS 6…" at bounding box center [252, 194] width 505 height 255
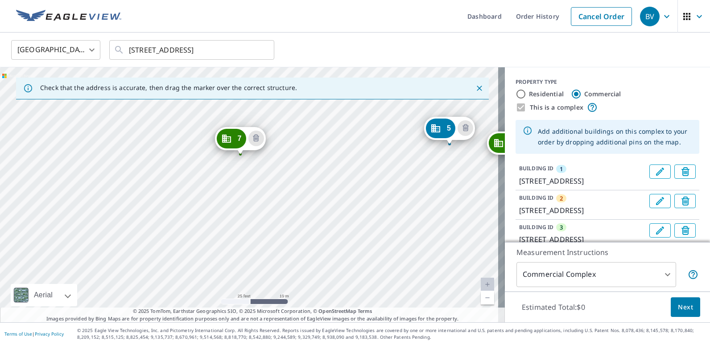
drag, startPoint x: 191, startPoint y: 124, endPoint x: 290, endPoint y: 348, distance: 245.1
click at [290, 345] on html "BV BV Dashboard Order History Cancel Order BV United States US ​ 1901 W Univers…" at bounding box center [355, 172] width 710 height 345
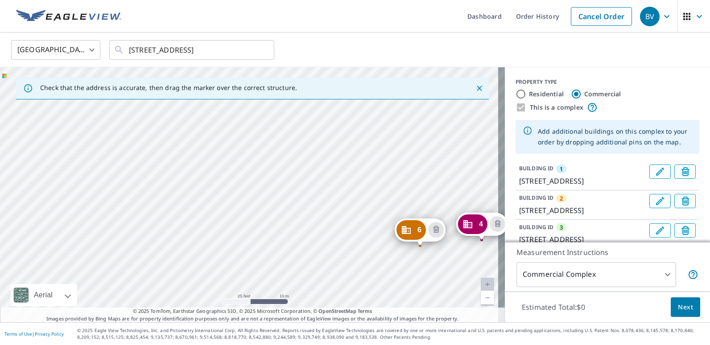
click at [257, 217] on div "2 1907 W University Ave Wichita, KS 67213 3 1910 W University Ave Wichita, KS 6…" at bounding box center [252, 194] width 505 height 255
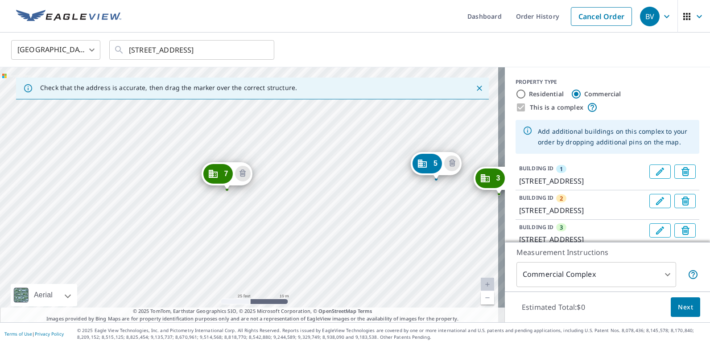
drag, startPoint x: 258, startPoint y: 156, endPoint x: 252, endPoint y: 290, distance: 133.9
click at [252, 286] on div "2 1907 W University Ave Wichita, KS 67213 3 1910 W University Ave Wichita, KS 6…" at bounding box center [252, 194] width 505 height 255
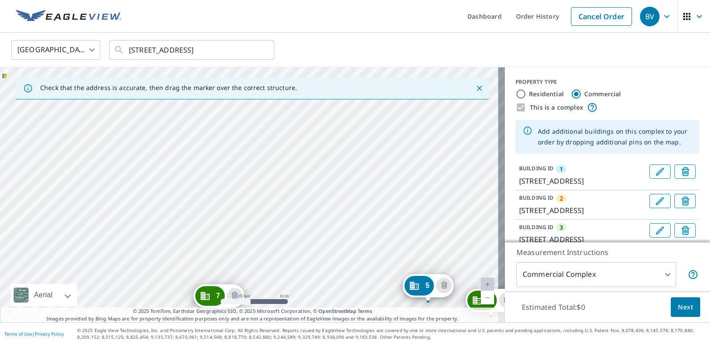
drag, startPoint x: 247, startPoint y: 160, endPoint x: 239, endPoint y: 262, distance: 102.9
click at [239, 262] on div "2 1907 W University Ave Wichita, KS 67213 3 1910 W University Ave Wichita, KS 6…" at bounding box center [252, 194] width 505 height 255
click at [237, 193] on div "2 1907 W University Ave Wichita, KS 67213 3 1910 W University Ave Wichita, KS 6…" at bounding box center [252, 194] width 505 height 255
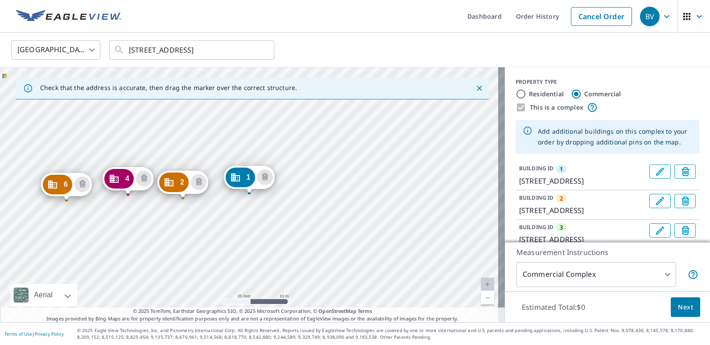
click at [219, 281] on div "2 1907 W University Ave Wichita, KS 67213 3 1910 W University Ave Wichita, KS 6…" at bounding box center [252, 194] width 505 height 255
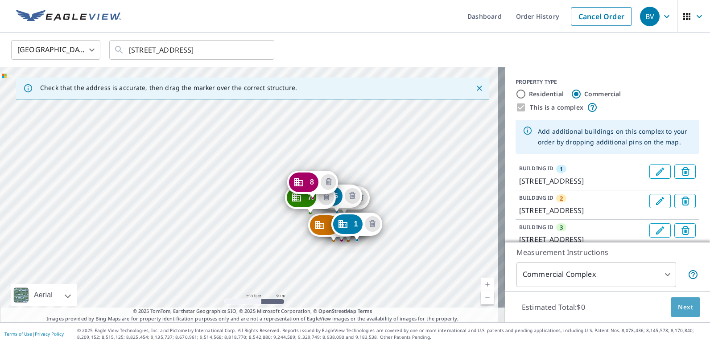
click at [679, 312] on span "Next" at bounding box center [685, 307] width 15 height 11
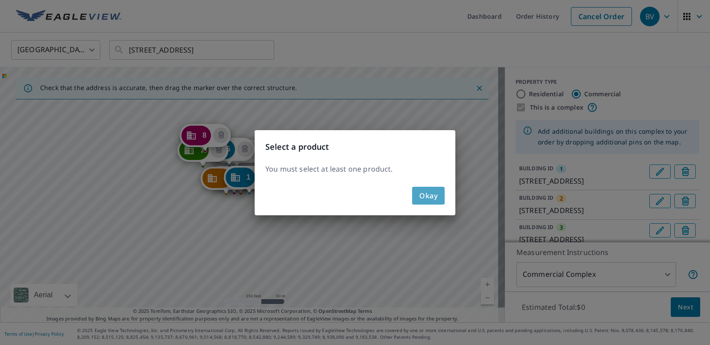
click at [440, 198] on button "Okay" at bounding box center [428, 196] width 33 height 18
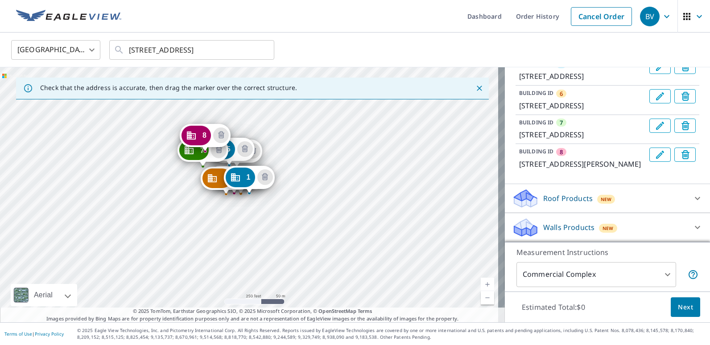
scroll to position [297, 0]
click at [692, 198] on icon at bounding box center [697, 198] width 11 height 11
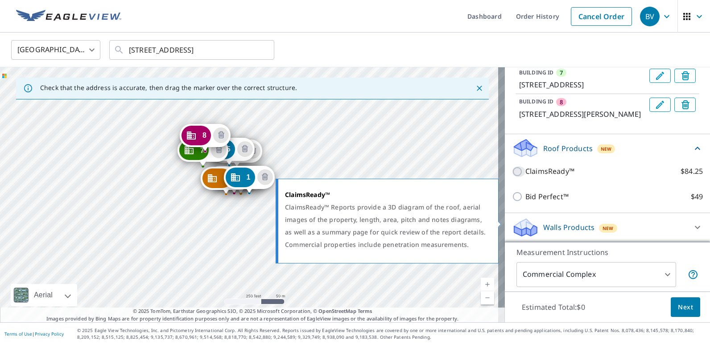
click at [512, 177] on input "ClaimsReady™ $84.25" at bounding box center [518, 171] width 13 height 11
checkbox input "true"
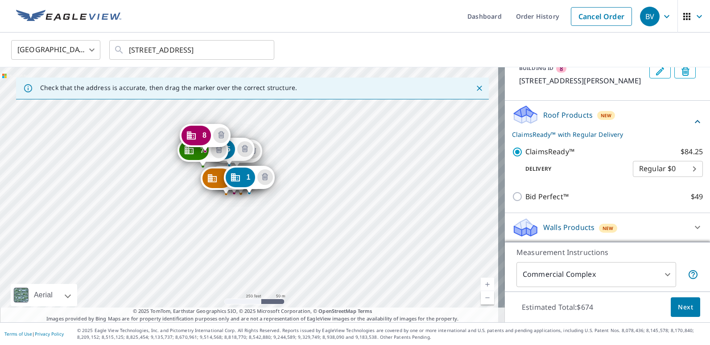
scroll to position [380, 0]
click at [681, 308] on span "Next" at bounding box center [685, 307] width 15 height 11
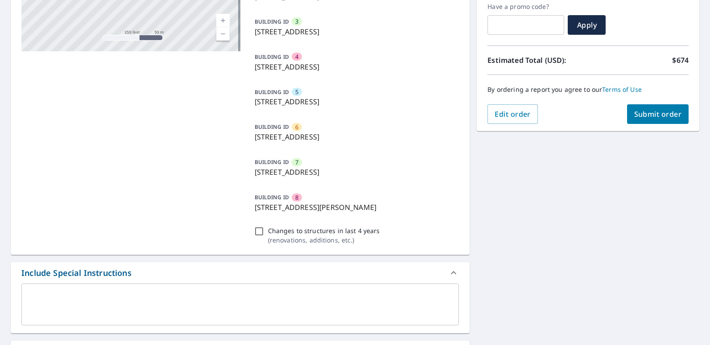
scroll to position [178, 0]
click at [662, 114] on span "Submit order" at bounding box center [658, 115] width 48 height 10
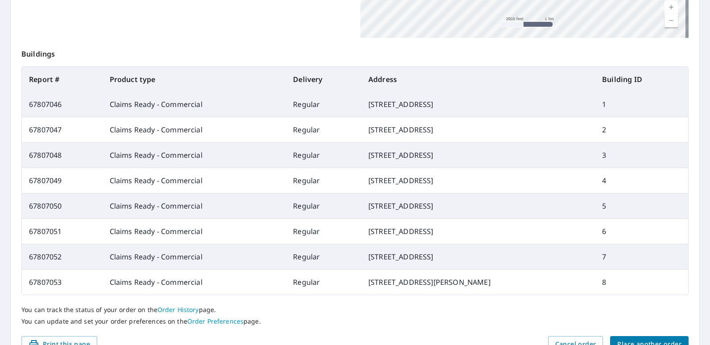
scroll to position [358, 0]
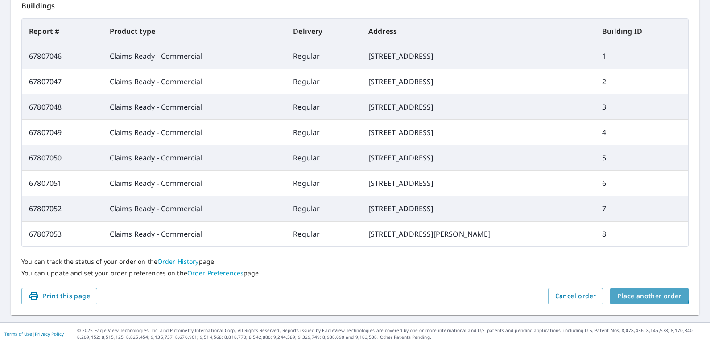
click at [635, 293] on span "Place another order" at bounding box center [649, 296] width 64 height 11
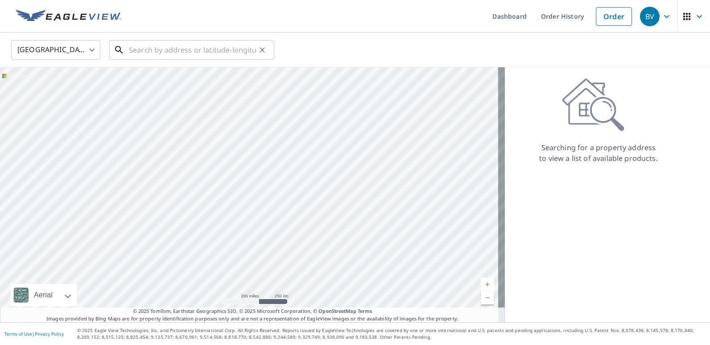
click at [188, 54] on input "text" at bounding box center [192, 49] width 127 height 25
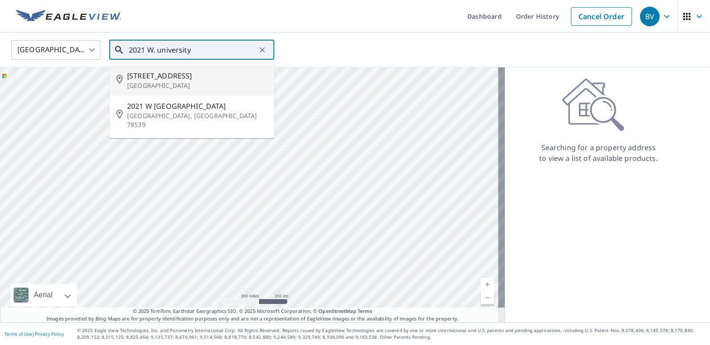
click at [157, 87] on p "[GEOGRAPHIC_DATA]" at bounding box center [197, 85] width 140 height 9
type input "2021 W University Ave Wichita, KS 67213"
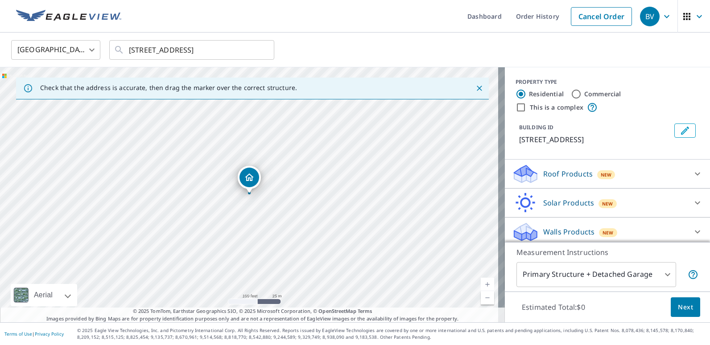
click at [692, 175] on icon at bounding box center [697, 174] width 11 height 11
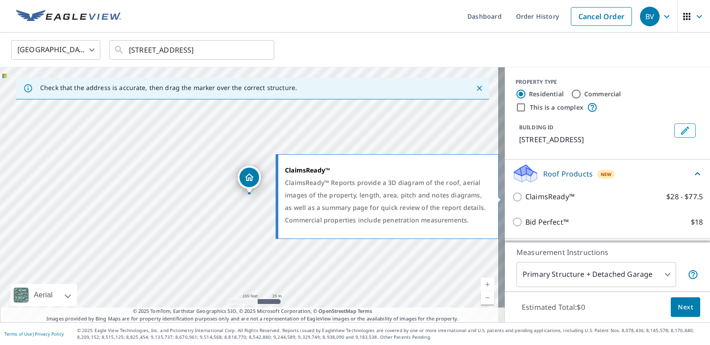
click at [518, 195] on input "ClaimsReady™ $28 - $77.5" at bounding box center [518, 197] width 13 height 11
checkbox input "true"
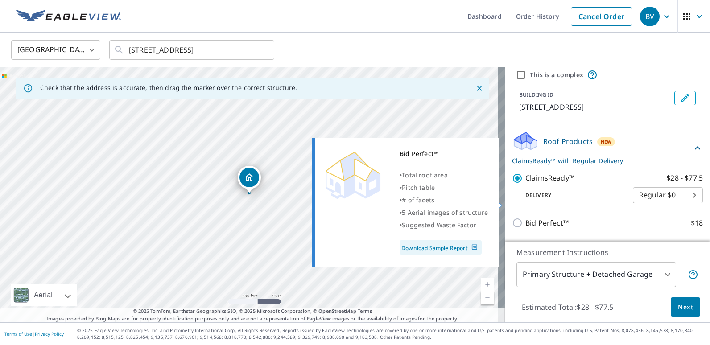
scroll to position [88, 0]
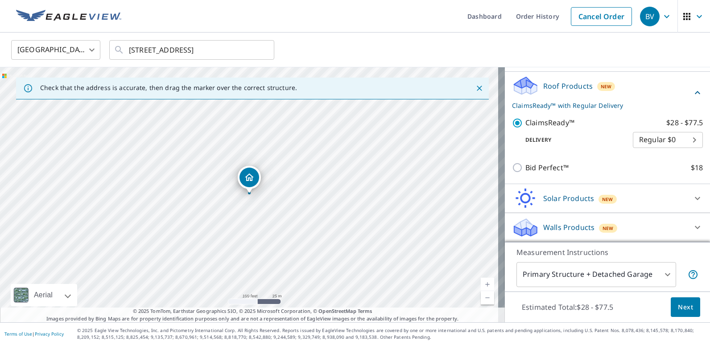
click at [684, 308] on span "Next" at bounding box center [685, 307] width 15 height 11
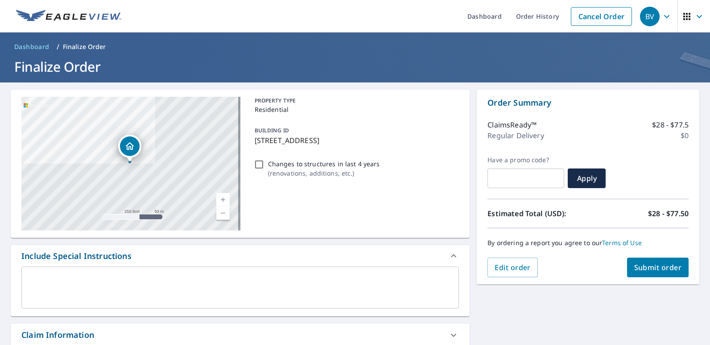
click at [647, 268] on span "Submit order" at bounding box center [658, 268] width 48 height 10
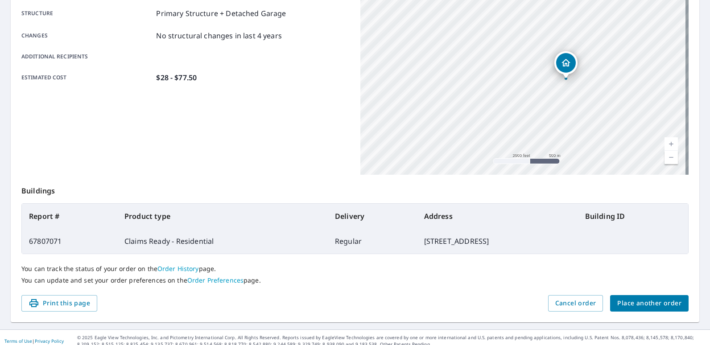
scroll to position [180, 0]
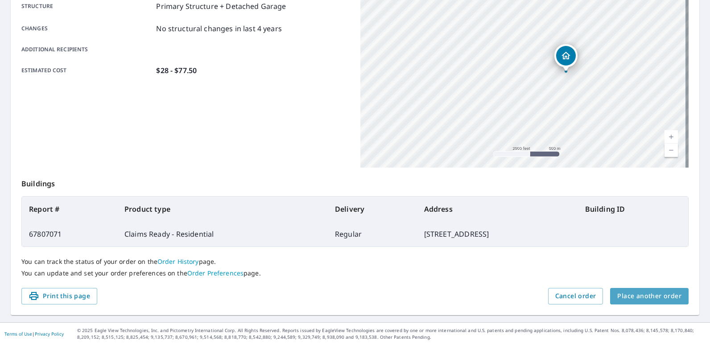
click at [650, 297] on span "Place another order" at bounding box center [649, 296] width 64 height 11
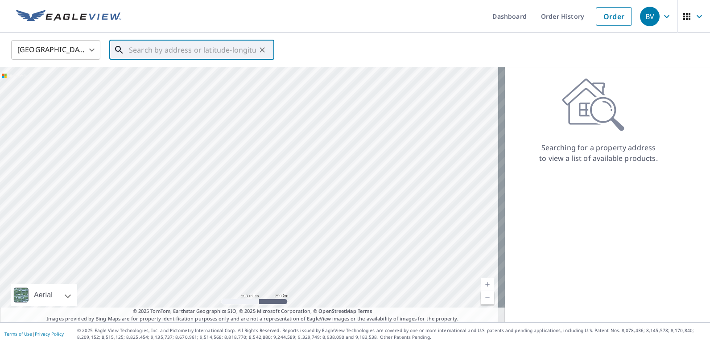
click at [164, 49] on input "text" at bounding box center [192, 49] width 127 height 25
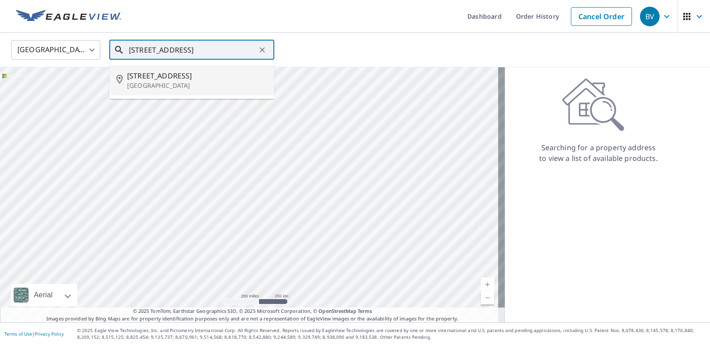
click at [166, 81] on p "[GEOGRAPHIC_DATA]" at bounding box center [197, 85] width 140 height 9
type input "2314 W University Ave Wichita, KS 67213"
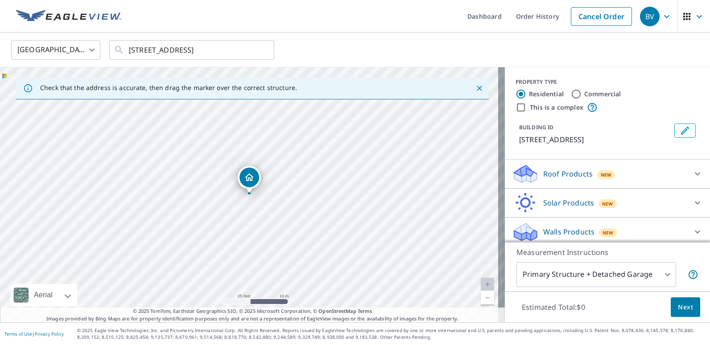
click at [517, 107] on input "This is a complex" at bounding box center [520, 107] width 11 height 11
checkbox input "true"
radio input "false"
radio input "true"
type input "4"
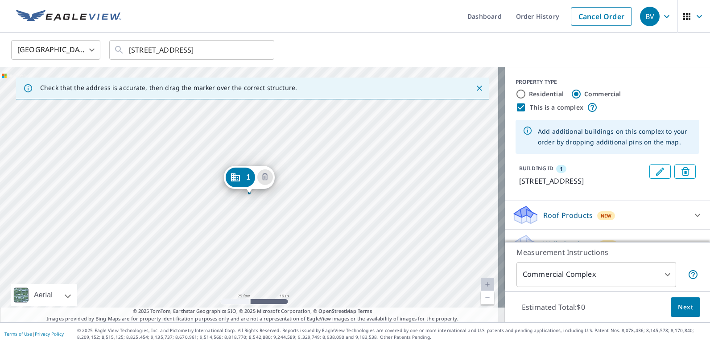
click at [192, 208] on div "1 2314 W University Ave Wichita, KS 67213" at bounding box center [252, 194] width 505 height 255
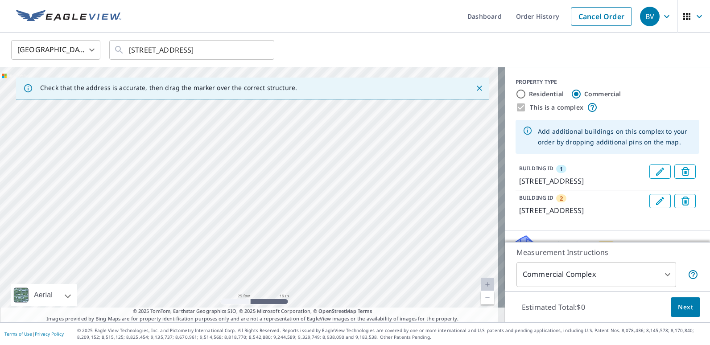
click at [225, 182] on div "2 2316 W University Ave Wichita, KS 67213 1 2314 W University Ave Wichita, KS 6…" at bounding box center [252, 194] width 505 height 255
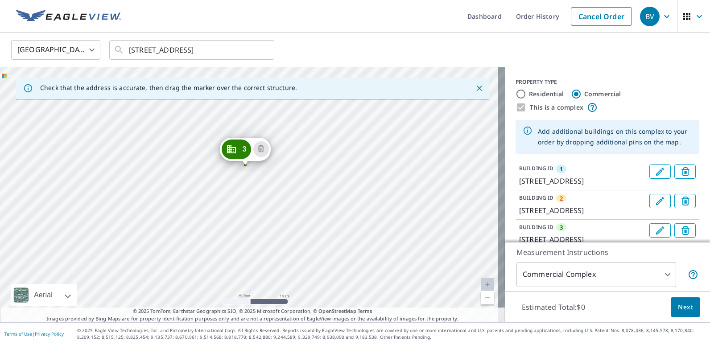
click at [247, 214] on div "2 2316 W University Ave Wichita, KS 67213 3 415 S Saint Clair Ave Wichita, KS 6…" at bounding box center [252, 194] width 505 height 255
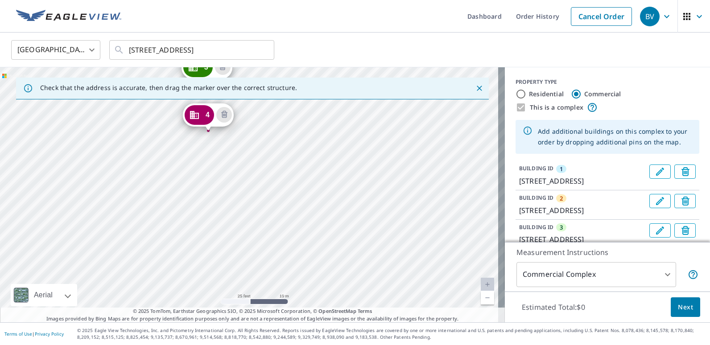
click at [211, 179] on div "2 2316 W University Ave Wichita, KS 67213 3 415 S Saint Clair Ave Wichita, KS 6…" at bounding box center [252, 194] width 505 height 255
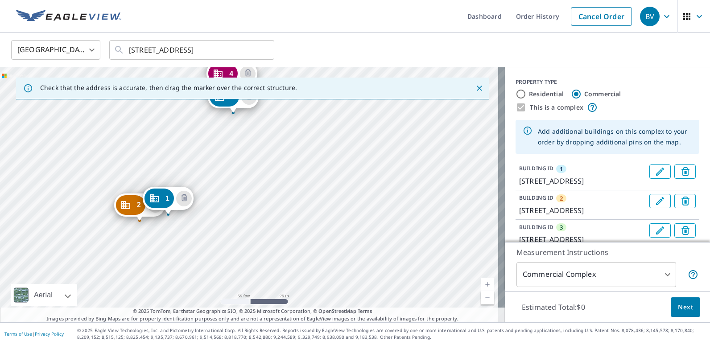
click at [230, 141] on div "2 2316 W University Ave Wichita, KS 67213 3 415 S Saint Clair Ave Wichita, KS 6…" at bounding box center [252, 194] width 505 height 255
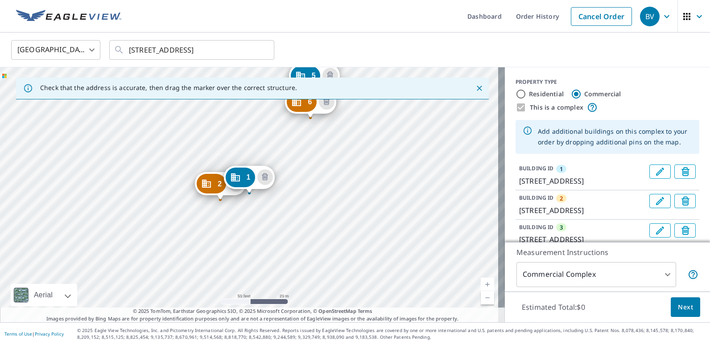
click at [310, 179] on div "2 2316 W University Ave Wichita, KS 67213 3 415 S Saint Clair Ave Wichita, KS 6…" at bounding box center [252, 194] width 505 height 255
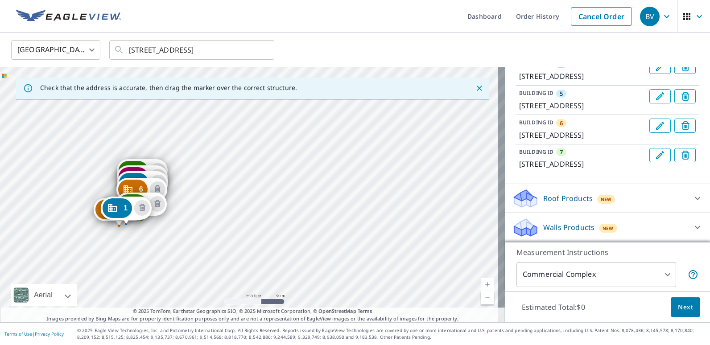
scroll to position [268, 0]
click at [695, 198] on icon at bounding box center [697, 198] width 5 height 3
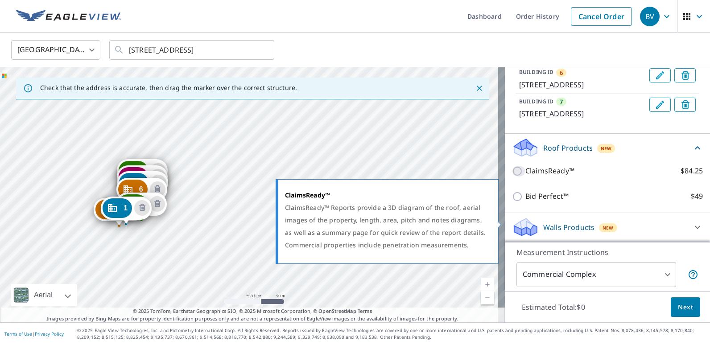
click at [512, 177] on input "ClaimsReady™ $84.25" at bounding box center [518, 171] width 13 height 11
checkbox input "true"
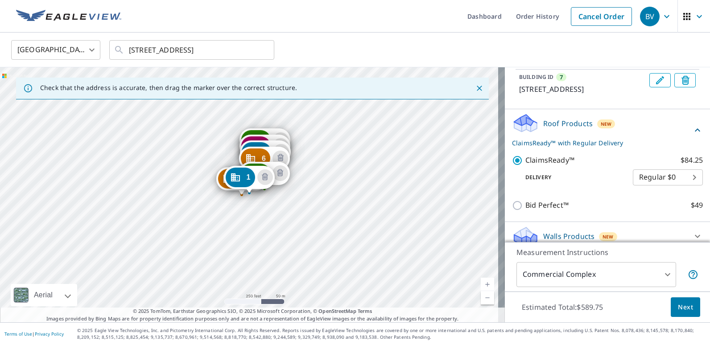
click at [685, 306] on span "Next" at bounding box center [685, 307] width 15 height 11
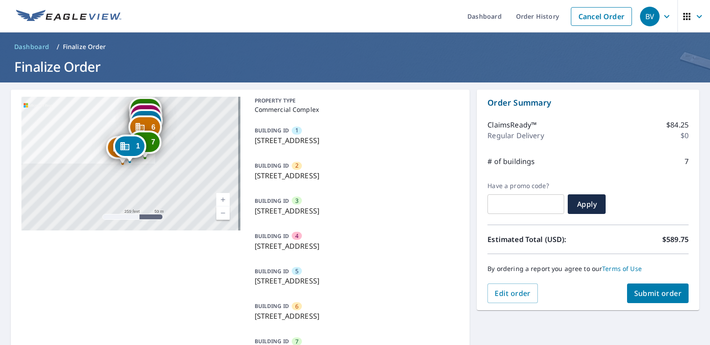
click at [638, 294] on span "Submit order" at bounding box center [658, 293] width 48 height 10
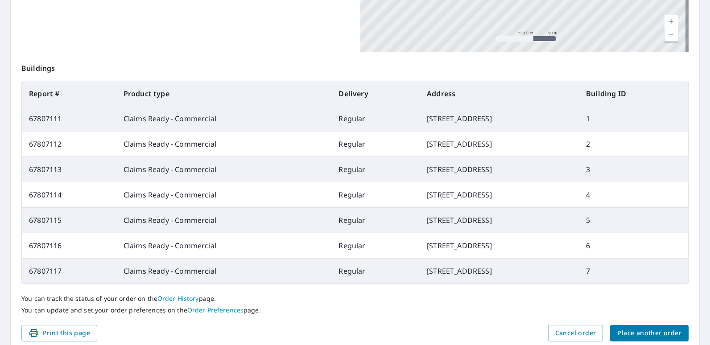
scroll to position [332, 0]
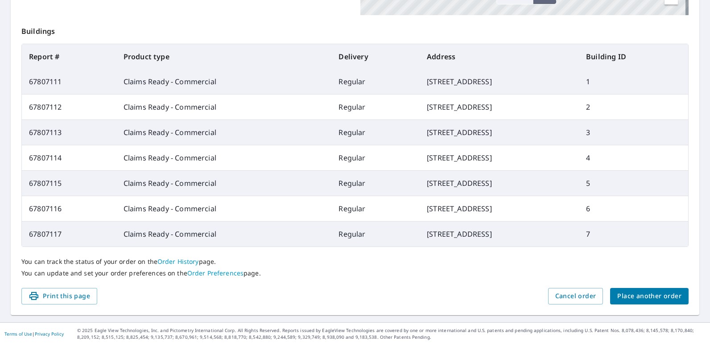
click at [652, 299] on span "Place another order" at bounding box center [649, 296] width 64 height 11
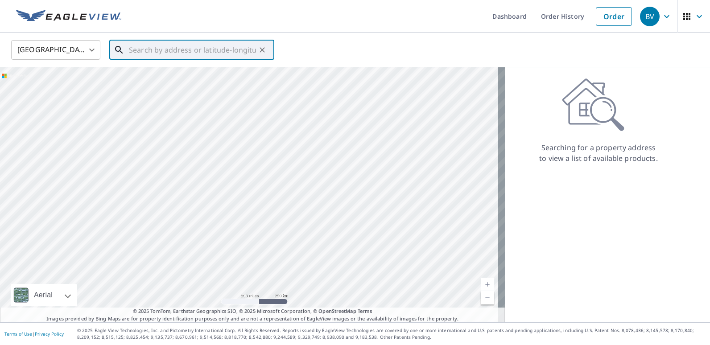
click at [152, 51] on input "text" at bounding box center [192, 49] width 127 height 25
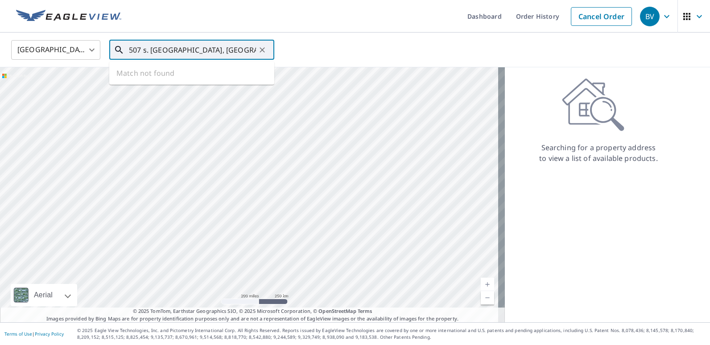
click at [137, 50] on input "507 s. glen, wichita, ks" at bounding box center [192, 49] width 127 height 25
type input "537 s. glen, wichita, ks"
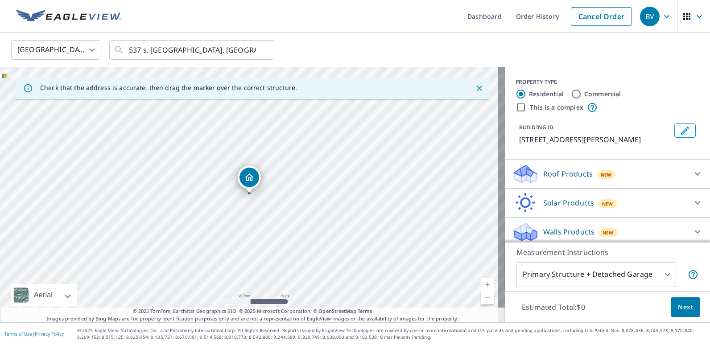
click at [692, 176] on icon at bounding box center [697, 174] width 11 height 11
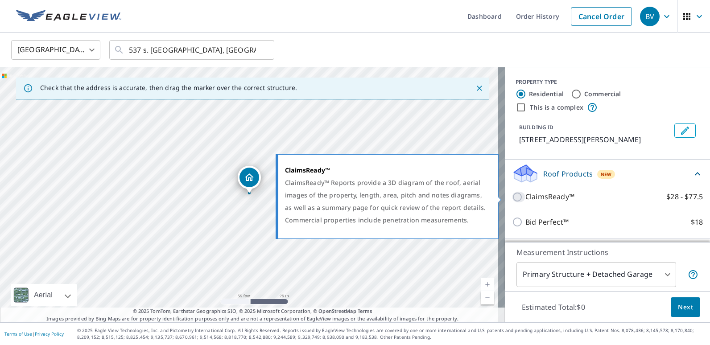
click at [512, 196] on input "ClaimsReady™ $28 - $77.5" at bounding box center [518, 197] width 13 height 11
checkbox input "true"
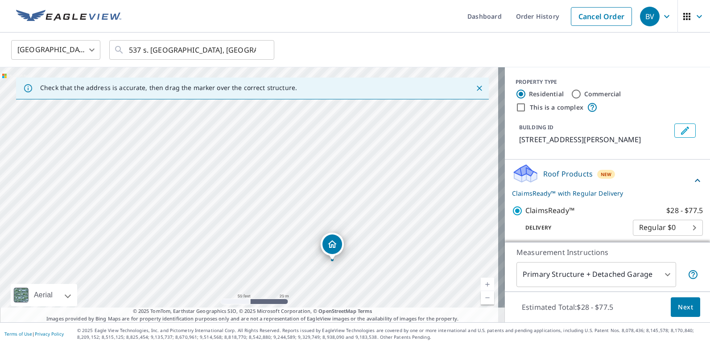
scroll to position [45, 0]
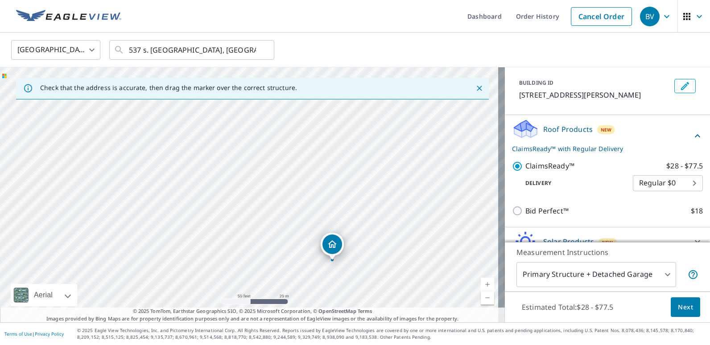
click at [680, 306] on span "Next" at bounding box center [685, 307] width 15 height 11
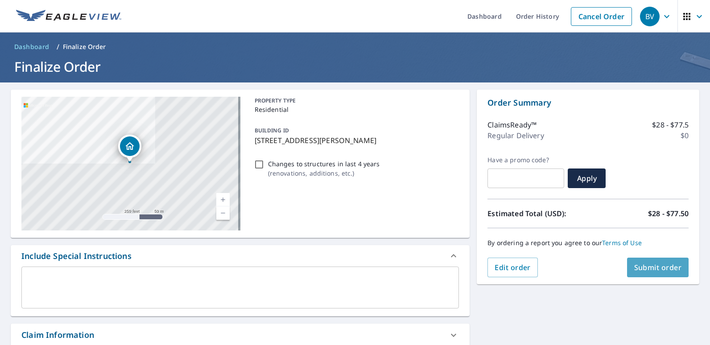
click at [643, 269] on span "Submit order" at bounding box center [658, 268] width 48 height 10
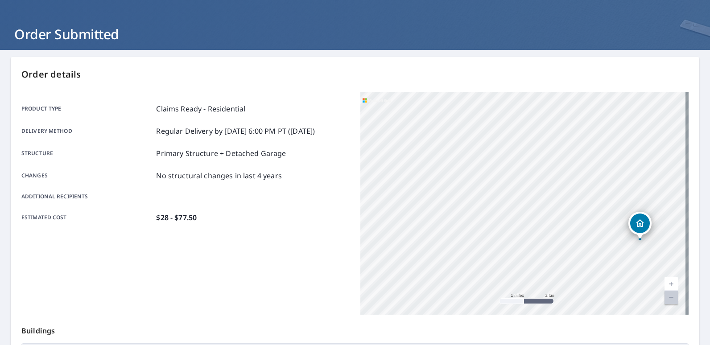
scroll to position [180, 0]
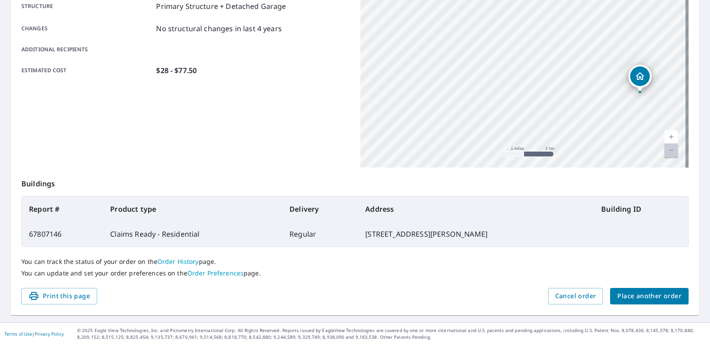
click at [642, 297] on span "Place another order" at bounding box center [649, 296] width 64 height 11
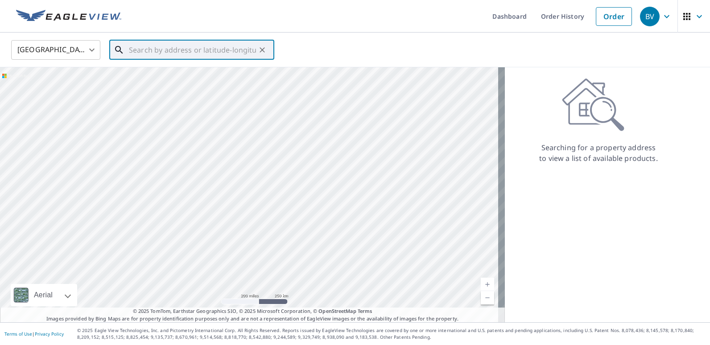
click at [207, 57] on input "text" at bounding box center [192, 49] width 127 height 25
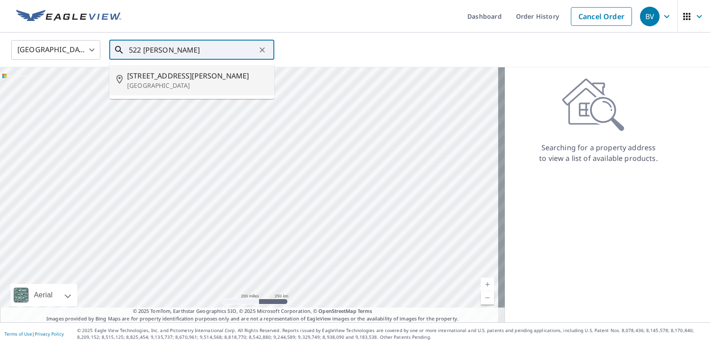
click at [162, 76] on span "[STREET_ADDRESS][PERSON_NAME]" at bounding box center [197, 75] width 140 height 11
type input "522 S Hiram St Wichita, KS 67213"
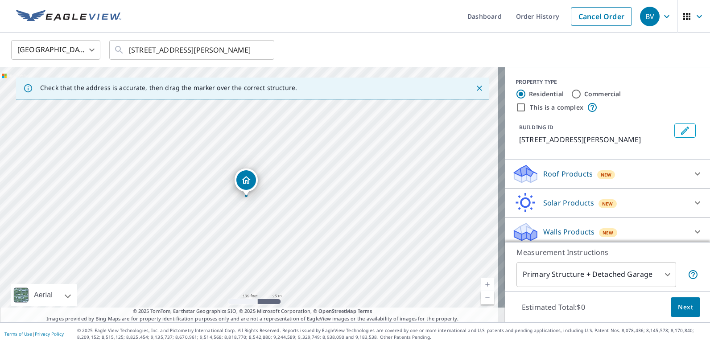
click at [669, 175] on div "Roof Products New" at bounding box center [599, 174] width 175 height 21
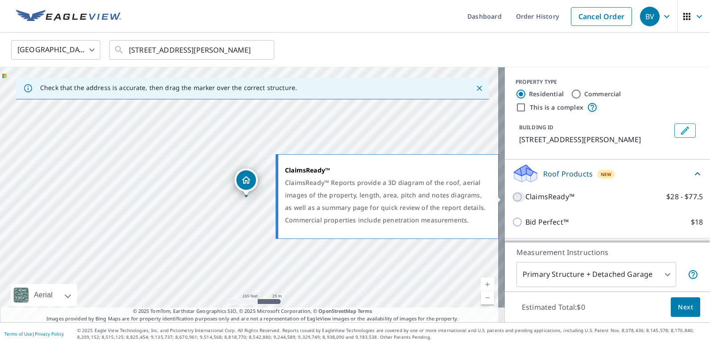
click at [512, 196] on input "ClaimsReady™ $28 - $77.5" at bounding box center [518, 197] width 13 height 11
checkbox input "true"
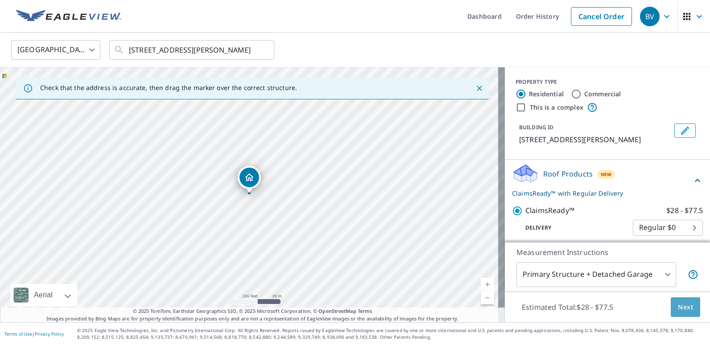
click at [680, 306] on span "Next" at bounding box center [685, 307] width 15 height 11
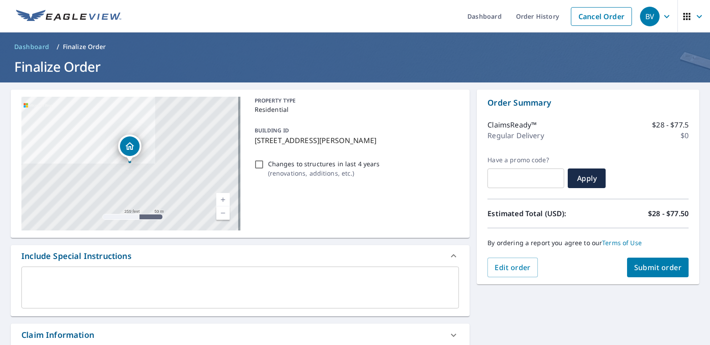
click at [659, 269] on span "Submit order" at bounding box center [658, 268] width 48 height 10
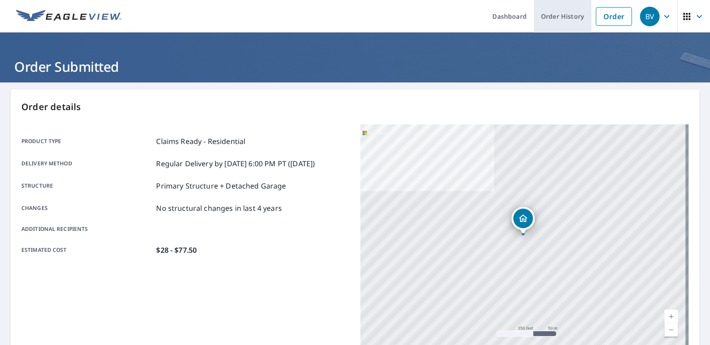
click at [551, 19] on link "Order History" at bounding box center [563, 16] width 58 height 33
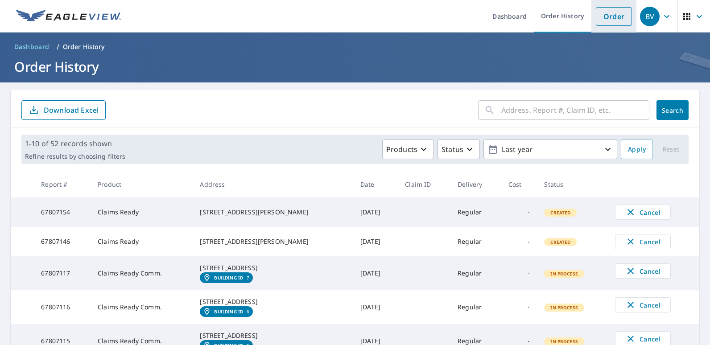
click at [610, 23] on link "Order" at bounding box center [614, 16] width 36 height 19
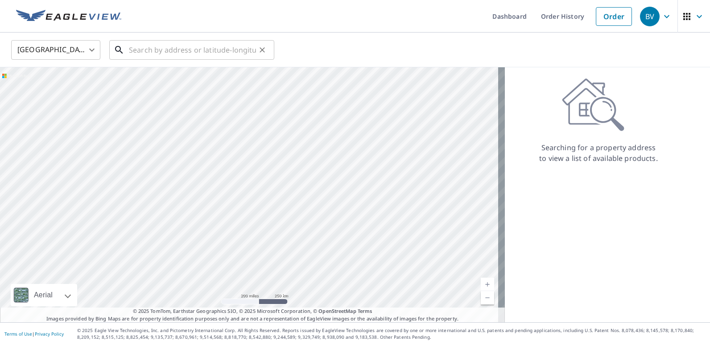
click at [152, 48] on input "text" at bounding box center [192, 49] width 127 height 25
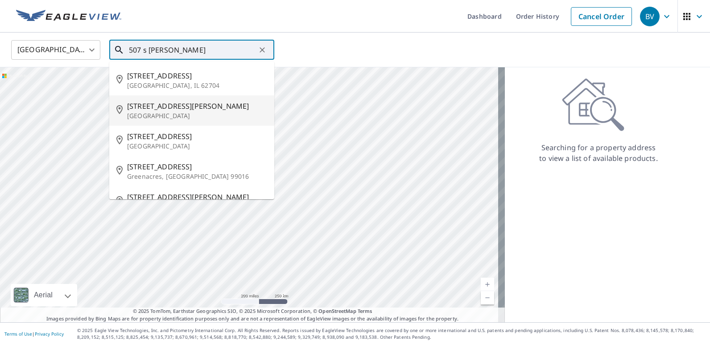
click at [151, 107] on span "507 S Glenn St" at bounding box center [197, 106] width 140 height 11
type input "507 S Glenn St Wichita, KS 67213"
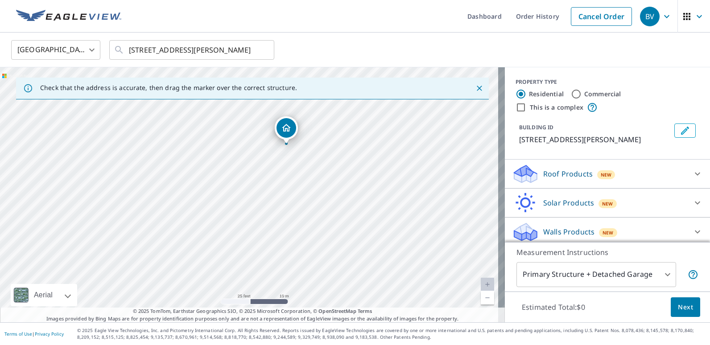
drag, startPoint x: 266, startPoint y: 118, endPoint x: 286, endPoint y: 138, distance: 28.7
click at [571, 95] on input "Commercial" at bounding box center [576, 94] width 11 height 11
radio input "true"
type input "4"
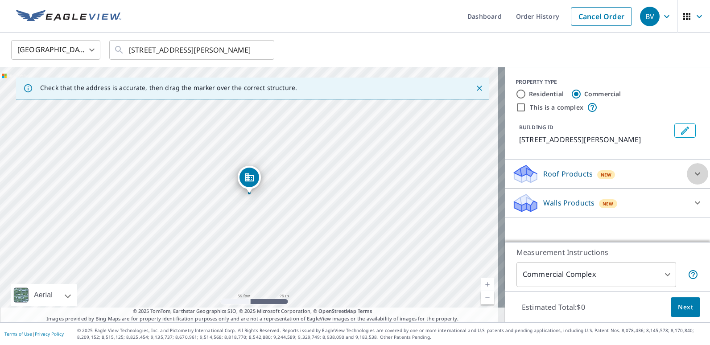
click at [687, 181] on div at bounding box center [697, 173] width 21 height 21
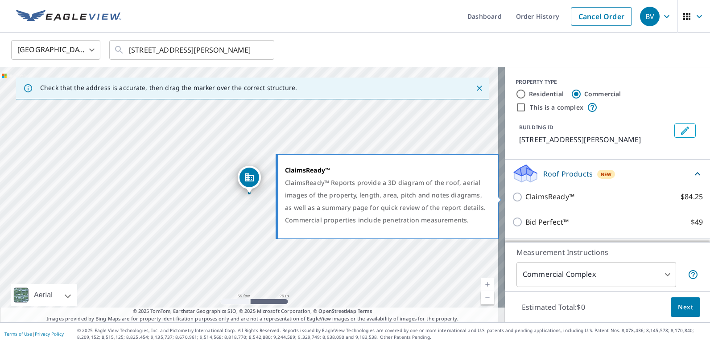
click at [512, 196] on input "ClaimsReady™ $84.25" at bounding box center [518, 197] width 13 height 11
checkbox input "true"
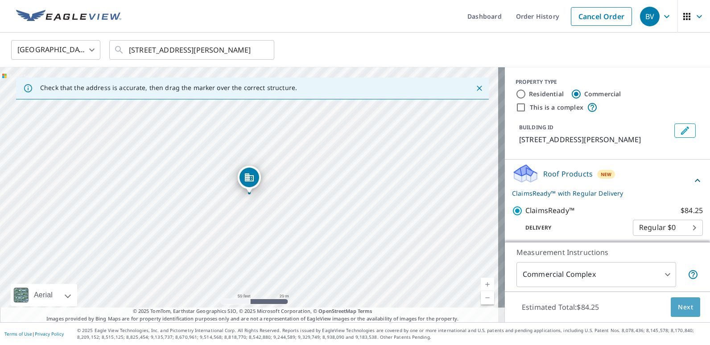
click at [684, 307] on span "Next" at bounding box center [685, 307] width 15 height 11
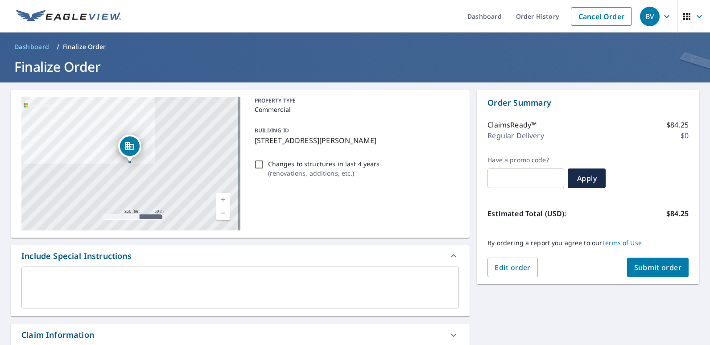
click at [637, 270] on span "Submit order" at bounding box center [658, 268] width 48 height 10
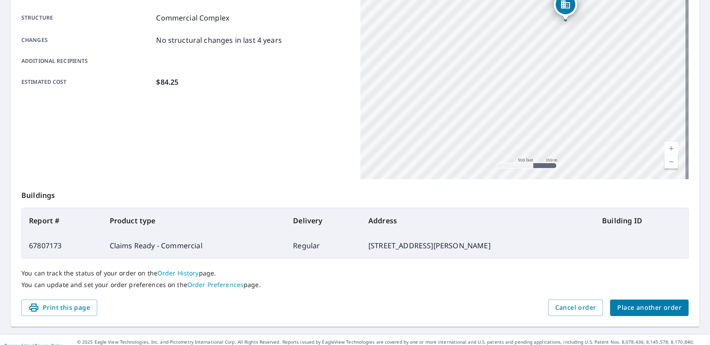
scroll to position [178, 0]
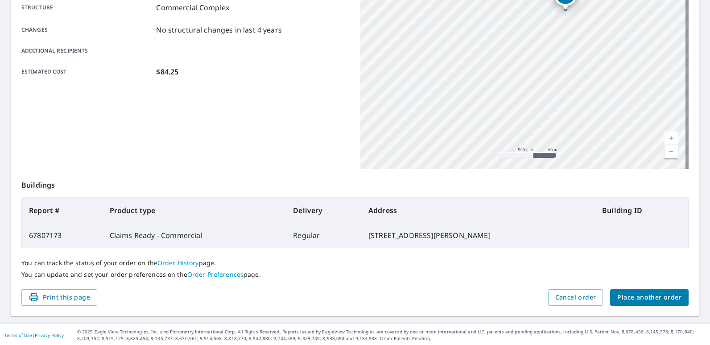
click at [652, 297] on span "Place another order" at bounding box center [649, 297] width 64 height 11
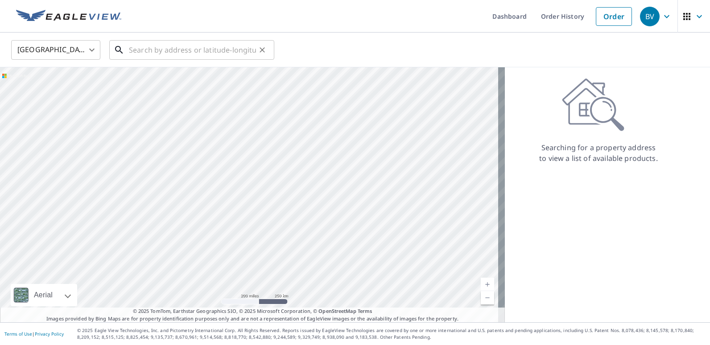
click at [202, 49] on input "text" at bounding box center [192, 49] width 127 height 25
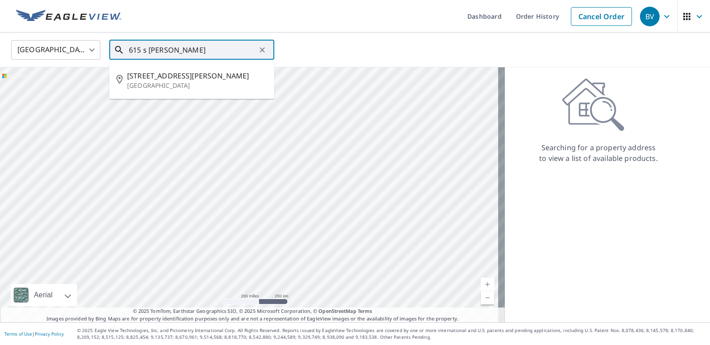
click at [179, 76] on span "615 S Glenn St" at bounding box center [197, 75] width 140 height 11
type input "615 S Glenn St Wichita, KS 67213"
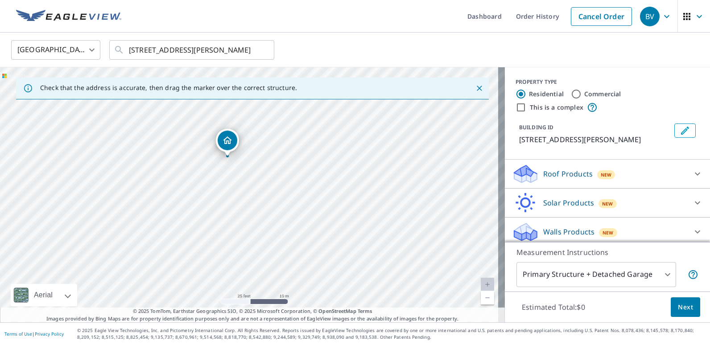
drag, startPoint x: 234, startPoint y: 199, endPoint x: 212, endPoint y: 162, distance: 43.0
click at [212, 162] on div "615 S Glenn St Wichita, KS 67213" at bounding box center [252, 194] width 505 height 255
click at [692, 174] on icon at bounding box center [697, 174] width 11 height 11
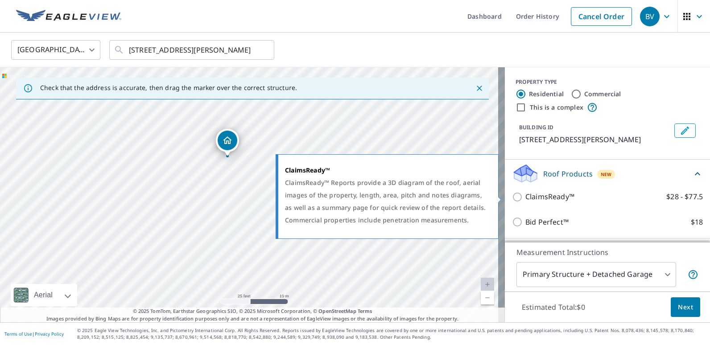
click at [513, 198] on input "ClaimsReady™ $28 - $77.5" at bounding box center [518, 197] width 13 height 11
checkbox input "true"
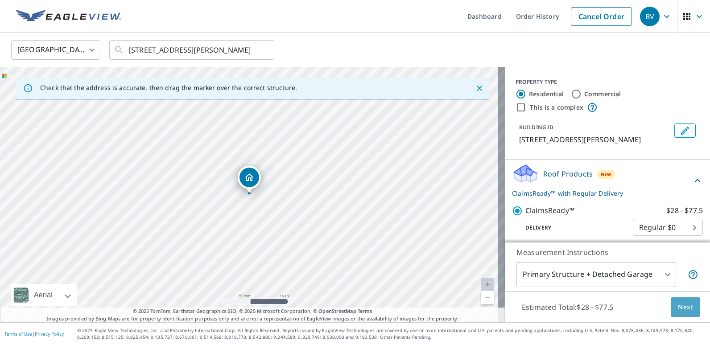
click at [678, 305] on span "Next" at bounding box center [685, 307] width 15 height 11
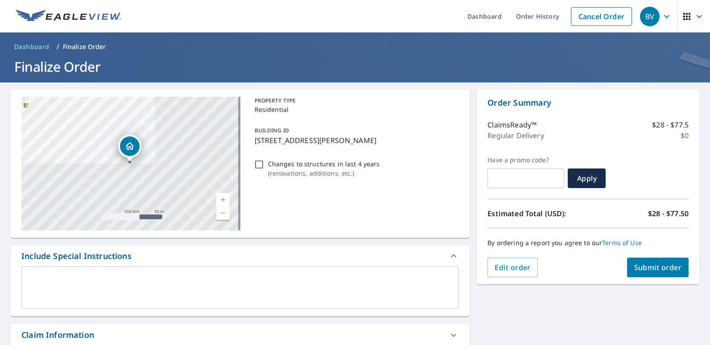
click at [650, 268] on span "Submit order" at bounding box center [658, 268] width 48 height 10
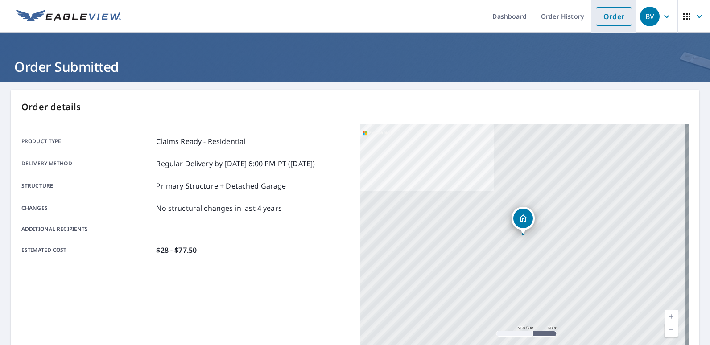
click at [611, 18] on link "Order" at bounding box center [614, 16] width 36 height 19
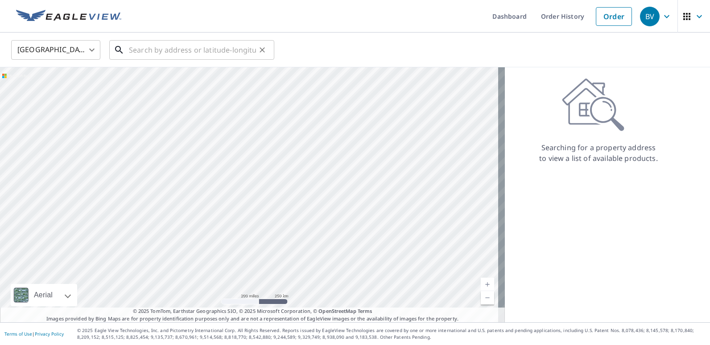
click at [166, 51] on input "text" at bounding box center [192, 49] width 127 height 25
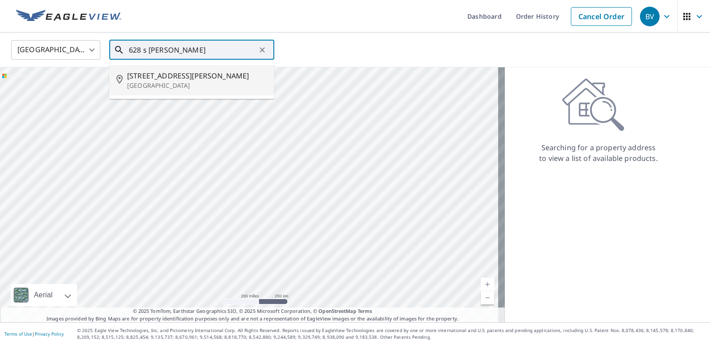
click at [159, 78] on span "628 S Hiram St" at bounding box center [197, 75] width 140 height 11
type input "628 S Hiram St Wichita, KS 67213"
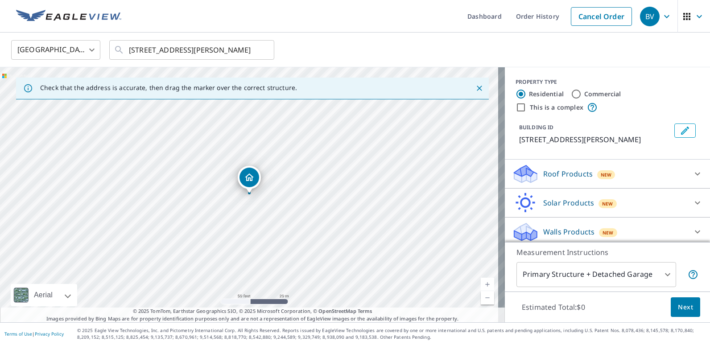
click at [571, 95] on input "Commercial" at bounding box center [576, 94] width 11 height 11
radio input "true"
type input "4"
click at [517, 107] on input "This is a complex" at bounding box center [520, 107] width 11 height 11
checkbox input "true"
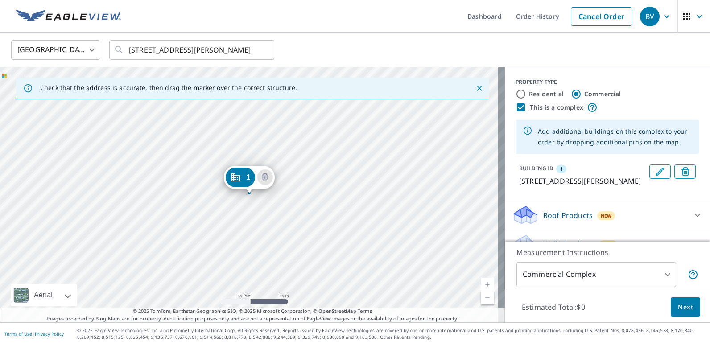
click at [282, 157] on div "1 628 S Hiram St Wichita, KS 67213" at bounding box center [252, 194] width 505 height 255
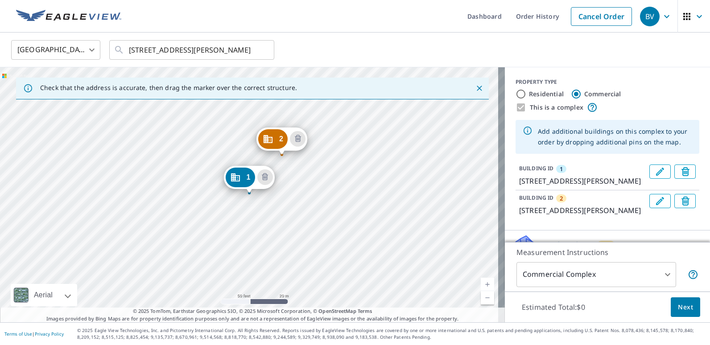
click at [684, 301] on button "Next" at bounding box center [685, 307] width 29 height 20
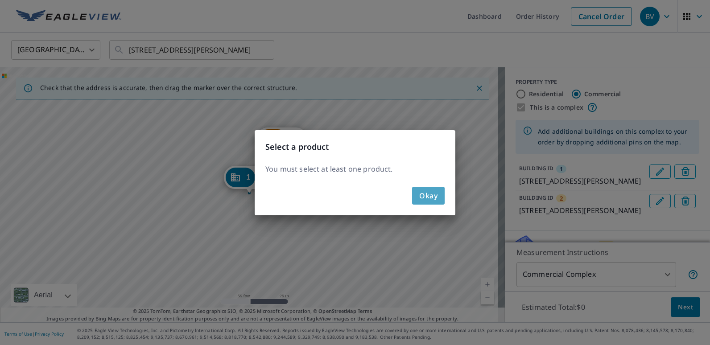
click at [429, 195] on span "Okay" at bounding box center [428, 195] width 18 height 12
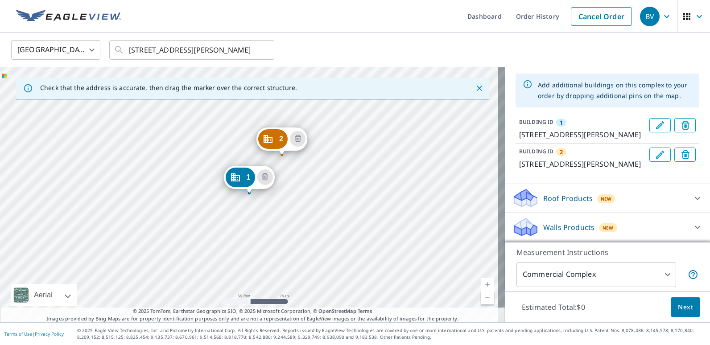
click at [692, 202] on icon at bounding box center [697, 198] width 11 height 11
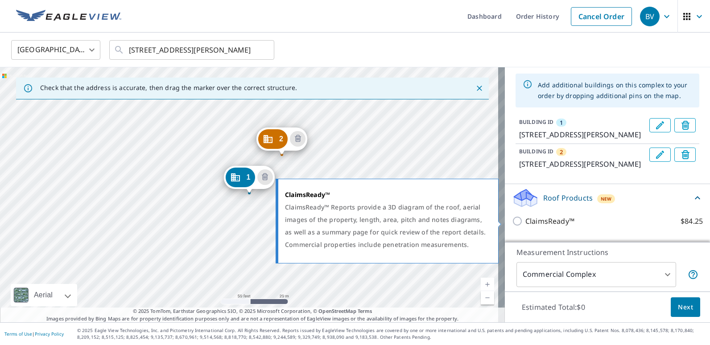
click at [512, 219] on input "ClaimsReady™ $84.25" at bounding box center [518, 221] width 13 height 11
checkbox input "true"
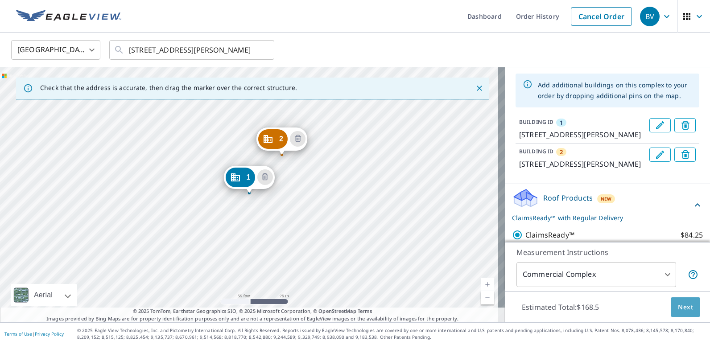
click at [688, 307] on button "Next" at bounding box center [685, 307] width 29 height 20
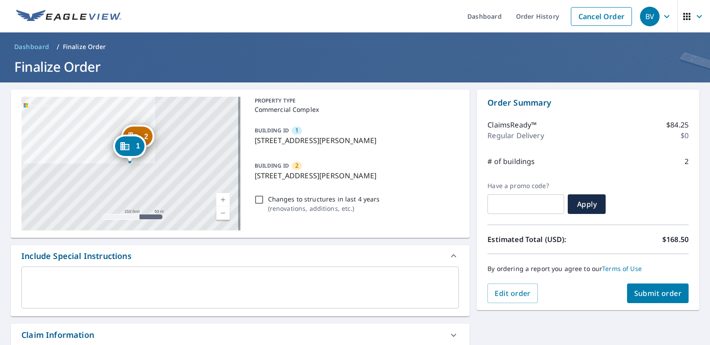
click at [664, 301] on button "Submit order" at bounding box center [658, 294] width 62 height 20
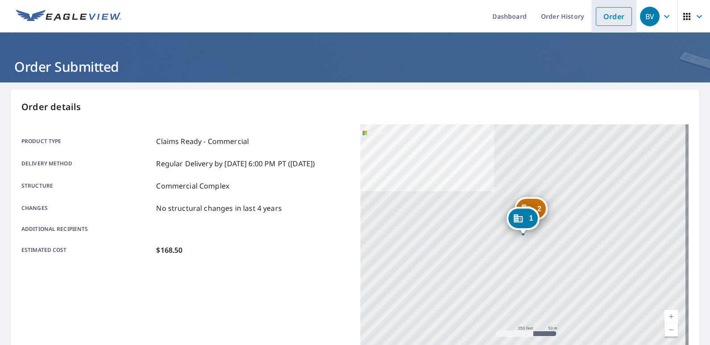
click at [616, 22] on link "Order" at bounding box center [614, 16] width 36 height 19
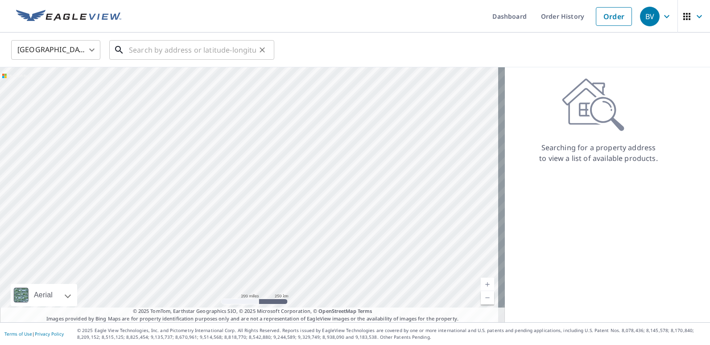
click at [139, 55] on input "text" at bounding box center [192, 49] width 127 height 25
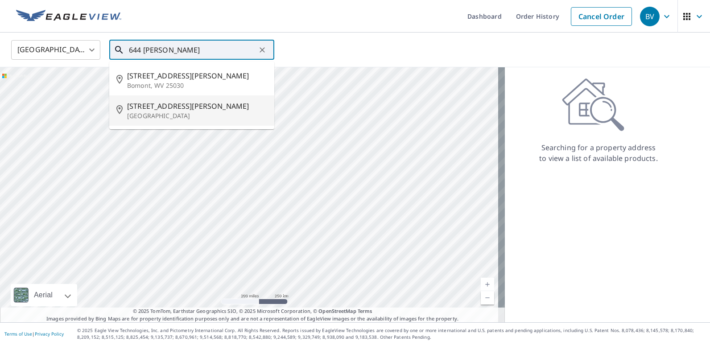
click at [148, 109] on span "644 S Hiram St" at bounding box center [197, 106] width 140 height 11
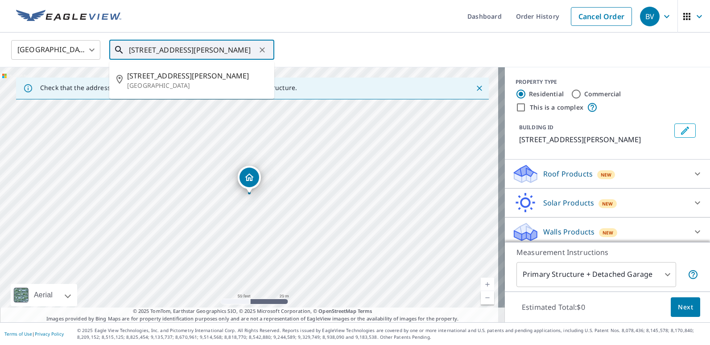
click at [149, 48] on input "644 S Hiram St Wichita, KS 67213" at bounding box center [192, 49] width 127 height 25
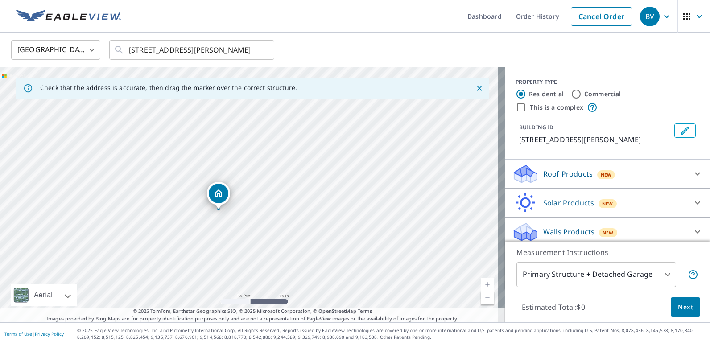
drag, startPoint x: 349, startPoint y: 177, endPoint x: 318, endPoint y: 194, distance: 34.7
click at [318, 194] on div "644 S Hiram St Wichita, KS 67213" at bounding box center [252, 194] width 505 height 255
drag, startPoint x: 261, startPoint y: 232, endPoint x: 270, endPoint y: 243, distance: 13.9
click at [270, 243] on div "644 S Hiram St Wichita, KS 67213" at bounding box center [252, 194] width 505 height 255
drag, startPoint x: 267, startPoint y: 153, endPoint x: 260, endPoint y: 212, distance: 59.2
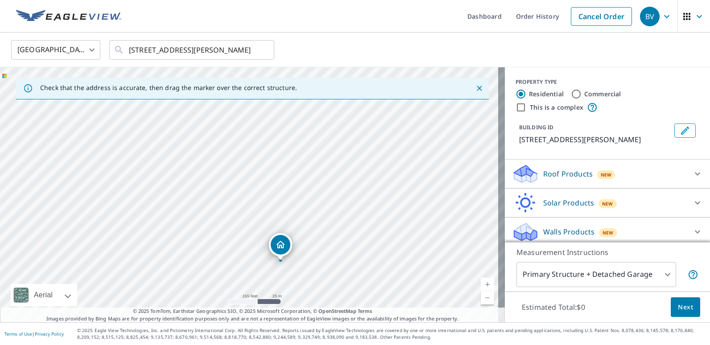
click at [260, 212] on div "644 S Hiram St Wichita, KS 67213" at bounding box center [252, 194] width 505 height 255
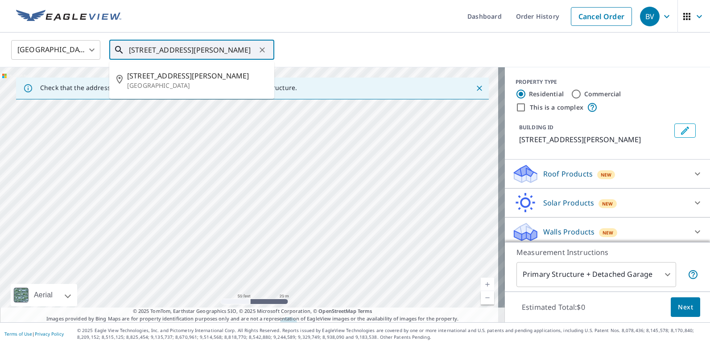
drag, startPoint x: 142, startPoint y: 51, endPoint x: 127, endPoint y: 51, distance: 15.6
click at [127, 51] on div "644 Hiram St Wichita, KS 67213 ​" at bounding box center [191, 50] width 165 height 20
type input "610 Hiram St Wichita, KS 67213"
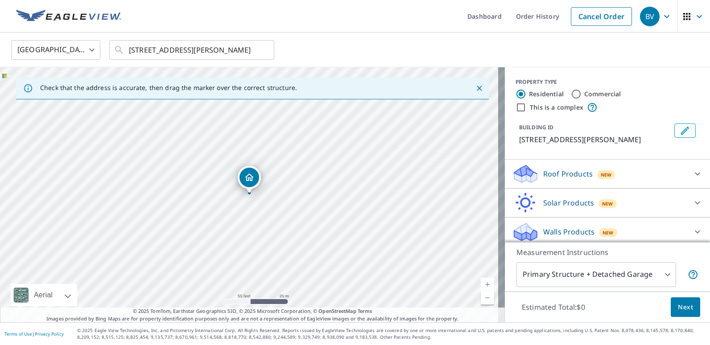
click at [692, 174] on icon at bounding box center [697, 174] width 11 height 11
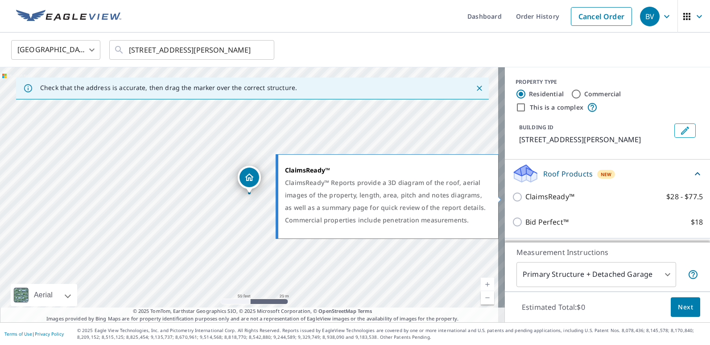
click at [515, 195] on input "ClaimsReady™ $28 - $77.5" at bounding box center [518, 197] width 13 height 11
checkbox input "true"
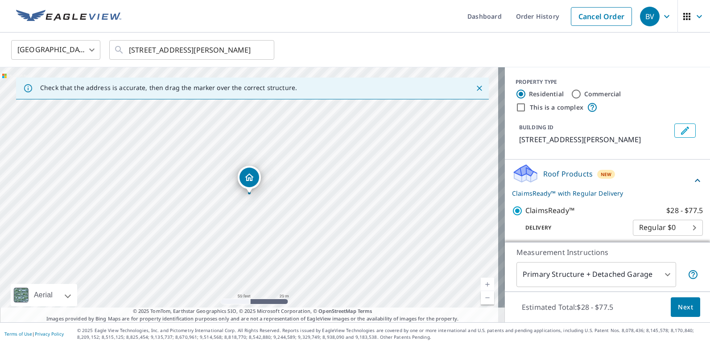
click at [679, 306] on span "Next" at bounding box center [685, 307] width 15 height 11
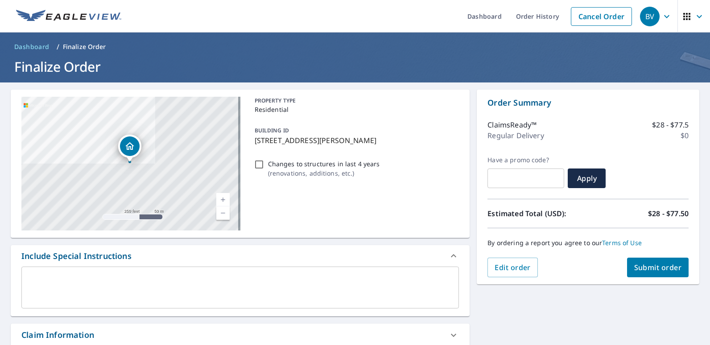
click at [642, 267] on span "Submit order" at bounding box center [658, 268] width 48 height 10
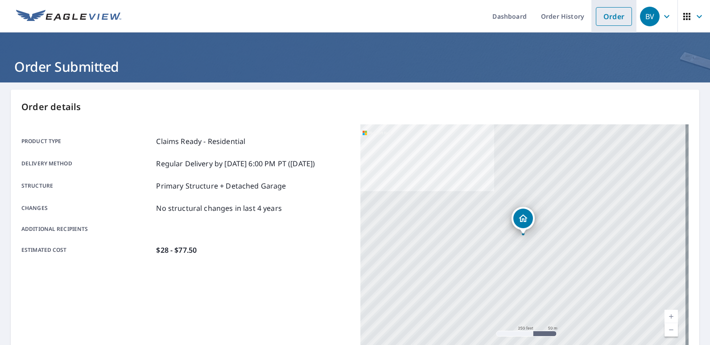
click at [609, 18] on link "Order" at bounding box center [614, 16] width 36 height 19
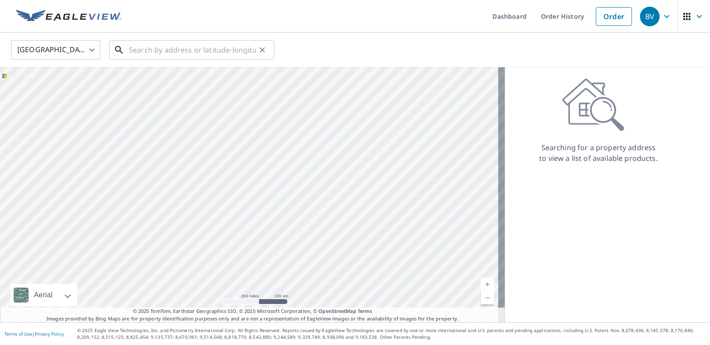
click at [148, 53] on input "text" at bounding box center [192, 49] width 127 height 25
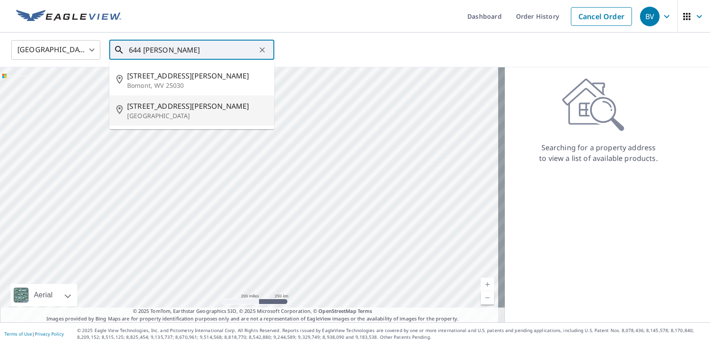
click at [152, 105] on span "644 S Hiram St" at bounding box center [197, 106] width 140 height 11
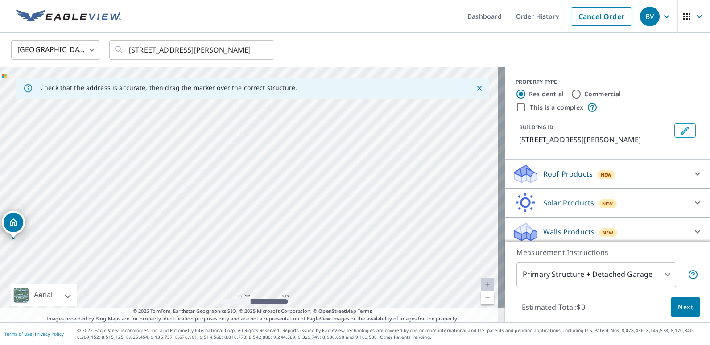
drag, startPoint x: 313, startPoint y: 206, endPoint x: 82, endPoint y: 275, distance: 241.4
click at [82, 275] on div "644 S Hiram St Wichita, KS 67213" at bounding box center [252, 194] width 505 height 255
drag, startPoint x: 172, startPoint y: 157, endPoint x: 178, endPoint y: 238, distance: 81.4
click at [178, 238] on div "644 S Hiram St Wichita, KS 67213" at bounding box center [252, 194] width 505 height 255
drag, startPoint x: 93, startPoint y: 173, endPoint x: 211, endPoint y: 85, distance: 147.5
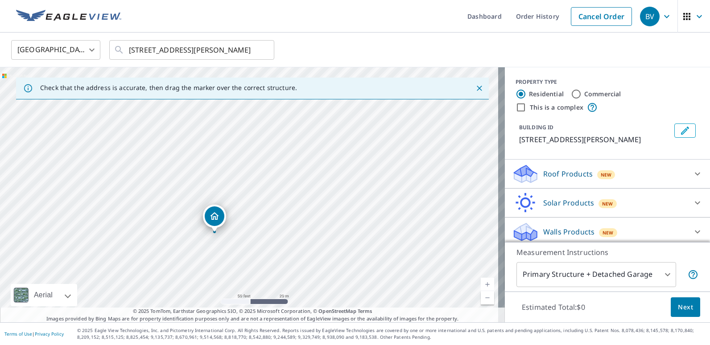
click at [211, 85] on div "Check that the address is accurate, then drag the marker over the correct struc…" at bounding box center [252, 194] width 505 height 255
click at [235, 112] on div "644 S Hiram St Wichita, KS 67213" at bounding box center [252, 194] width 505 height 255
drag, startPoint x: 245, startPoint y: 178, endPoint x: 243, endPoint y: 95, distance: 83.4
click at [243, 95] on div "Check that the address is accurate, then drag the marker over the correct struc…" at bounding box center [252, 194] width 505 height 255
drag, startPoint x: 268, startPoint y: 218, endPoint x: 266, endPoint y: 122, distance: 95.9
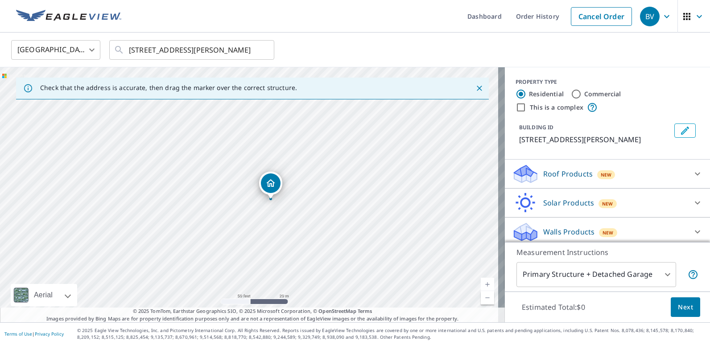
click at [267, 126] on div "644 S Hiram St Wichita, KS 67213" at bounding box center [252, 194] width 505 height 255
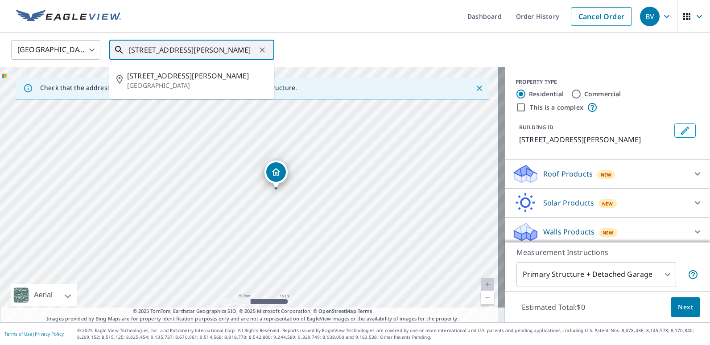
drag, startPoint x: 244, startPoint y: 50, endPoint x: 139, endPoint y: 50, distance: 104.8
click at [139, 50] on input "644 S Hiram St Wichita, KS 67213" at bounding box center [192, 49] width 127 height 25
type input "6"
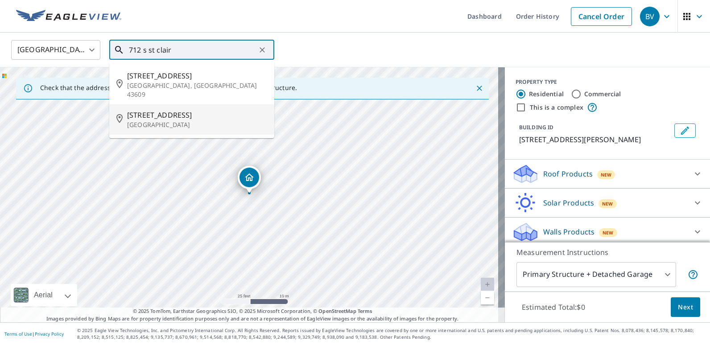
click at [145, 120] on p "[GEOGRAPHIC_DATA]" at bounding box center [197, 124] width 140 height 9
type input "712 S Saint Clair Ave Wichita, KS 67213"
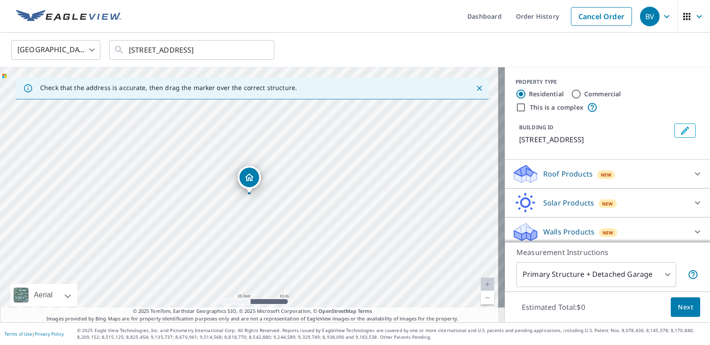
click at [692, 176] on icon at bounding box center [697, 174] width 11 height 11
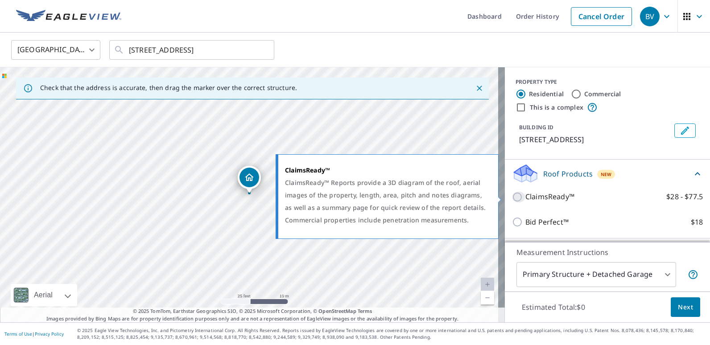
click at [512, 195] on input "ClaimsReady™ $28 - $77.5" at bounding box center [518, 197] width 13 height 11
checkbox input "true"
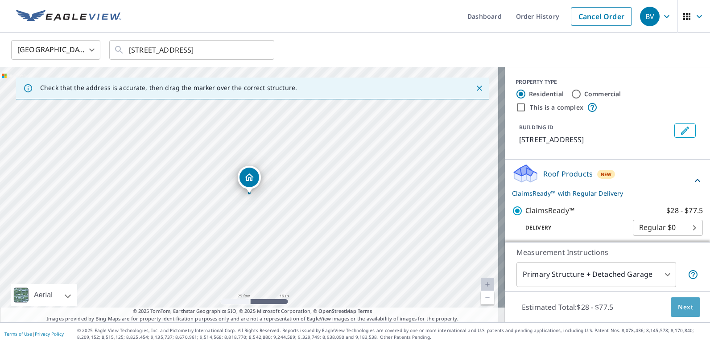
click at [684, 311] on span "Next" at bounding box center [685, 307] width 15 height 11
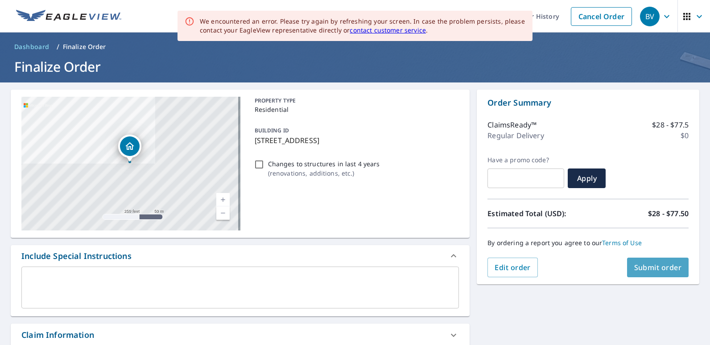
click at [650, 272] on span "Submit order" at bounding box center [658, 268] width 48 height 10
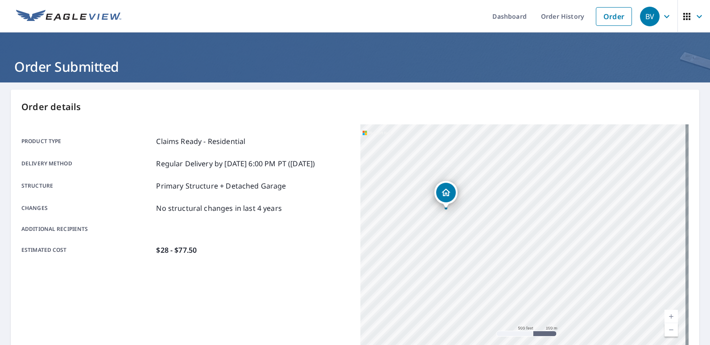
click at [284, 274] on div "Product type Claims Ready - Residential Delivery method Regular Delivery by 10/…" at bounding box center [185, 235] width 328 height 223
click at [557, 19] on link "Order History" at bounding box center [563, 16] width 58 height 33
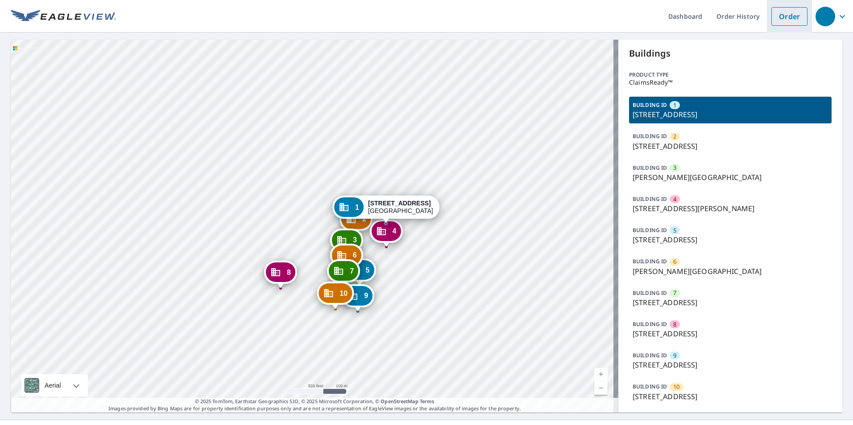
click at [787, 16] on link "Order" at bounding box center [789, 16] width 36 height 19
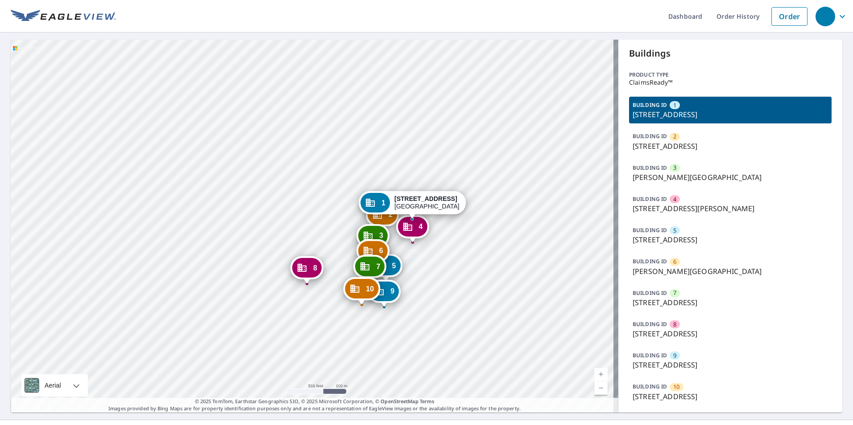
scroll to position [17, 0]
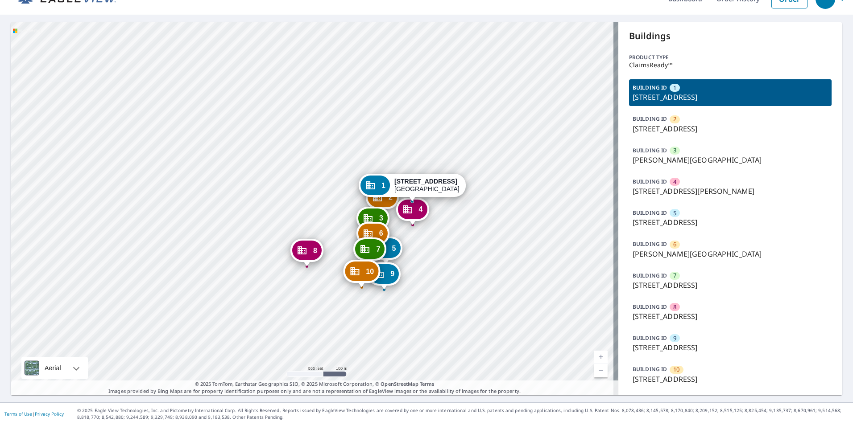
click at [704, 379] on p "710 S Saint Clair Ave, Wichita, KS, 67213" at bounding box center [729, 379] width 195 height 11
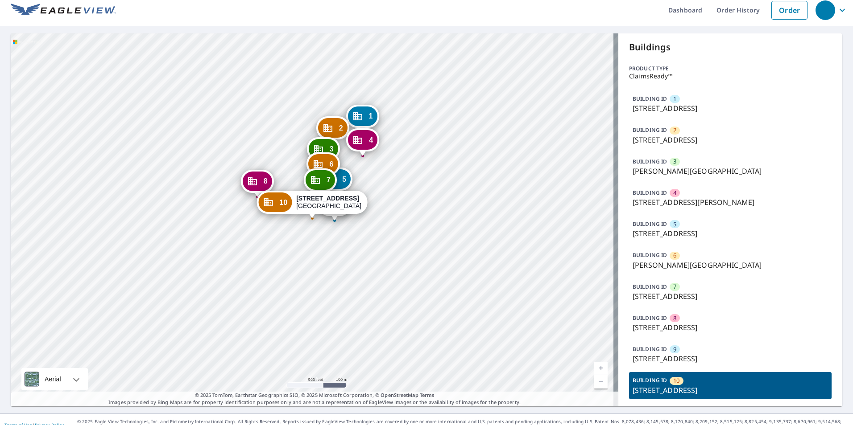
scroll to position [0, 0]
